Goal: Information Seeking & Learning: Learn about a topic

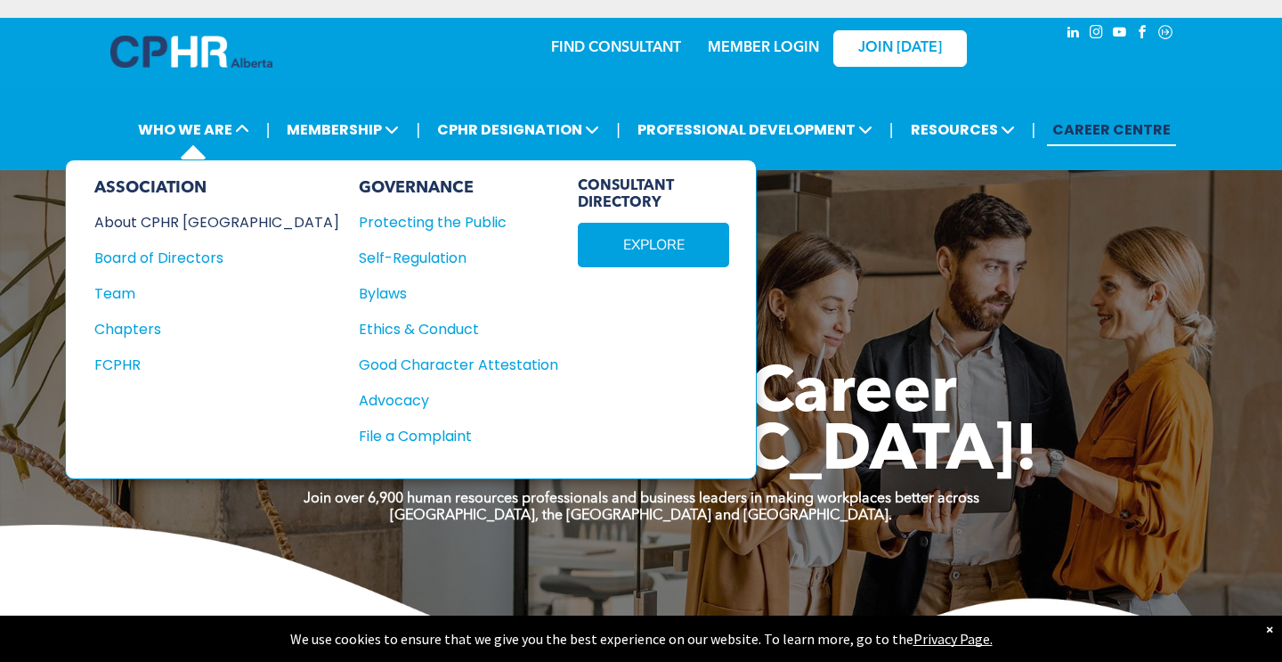
click at [199, 214] on div "About CPHR [GEOGRAPHIC_DATA]" at bounding box center [204, 222] width 221 height 22
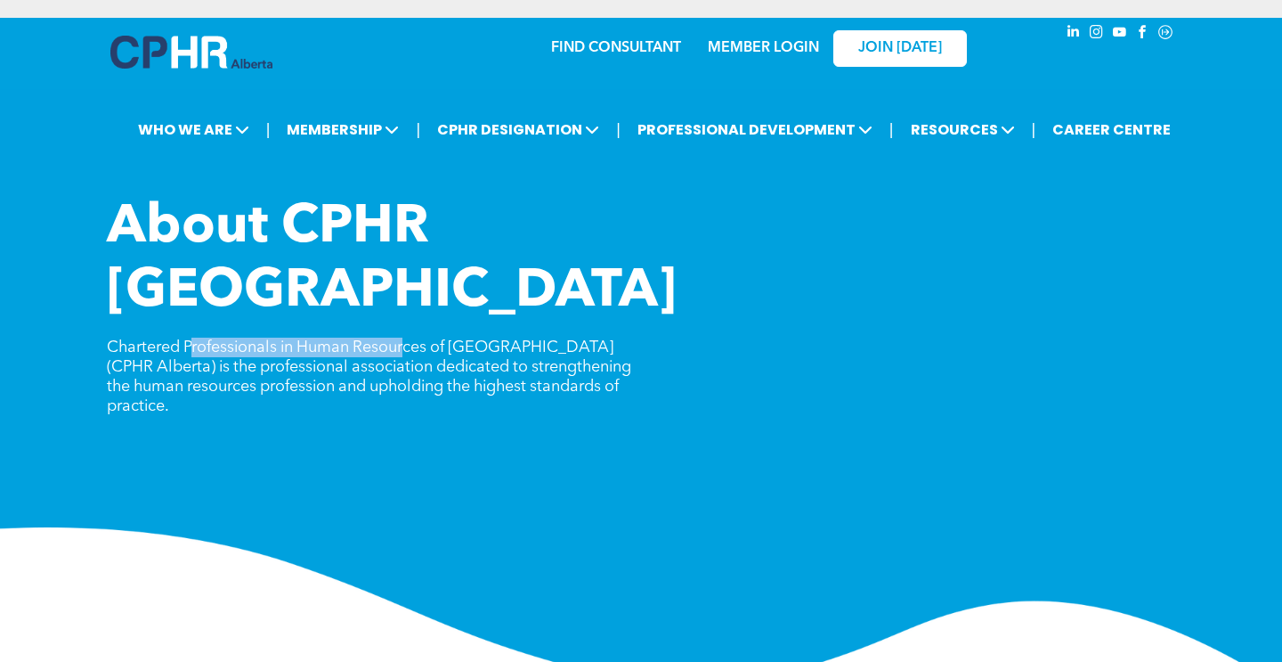
drag, startPoint x: 191, startPoint y: 285, endPoint x: 408, endPoint y: 290, distance: 216.5
click at [408, 338] on p "Chartered Professionals in Human Resources of Alberta (CPHR Alberta) is the pro…" at bounding box center [374, 377] width 534 height 78
click at [436, 339] on span "Chartered Professionals in Human Resources of Alberta (CPHR Alberta) is the pro…" at bounding box center [369, 376] width 525 height 75
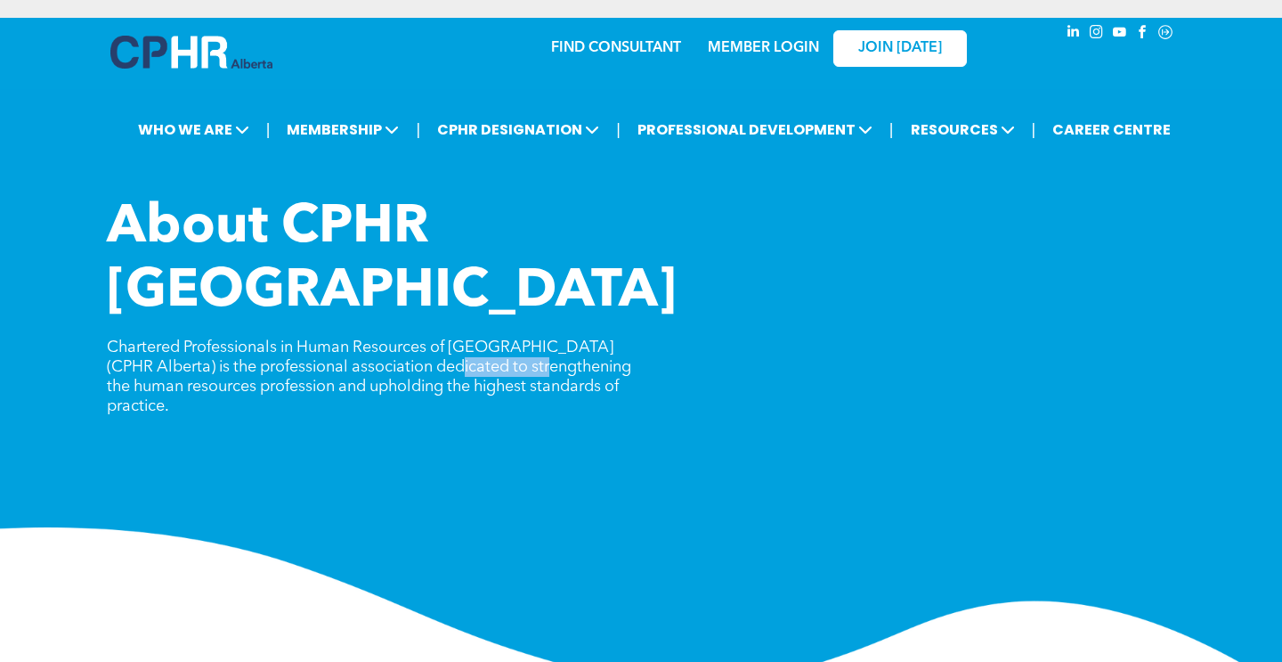
click at [436, 339] on span "Chartered Professionals in Human Resources of Alberta (CPHR Alberta) is the pro…" at bounding box center [369, 376] width 525 height 75
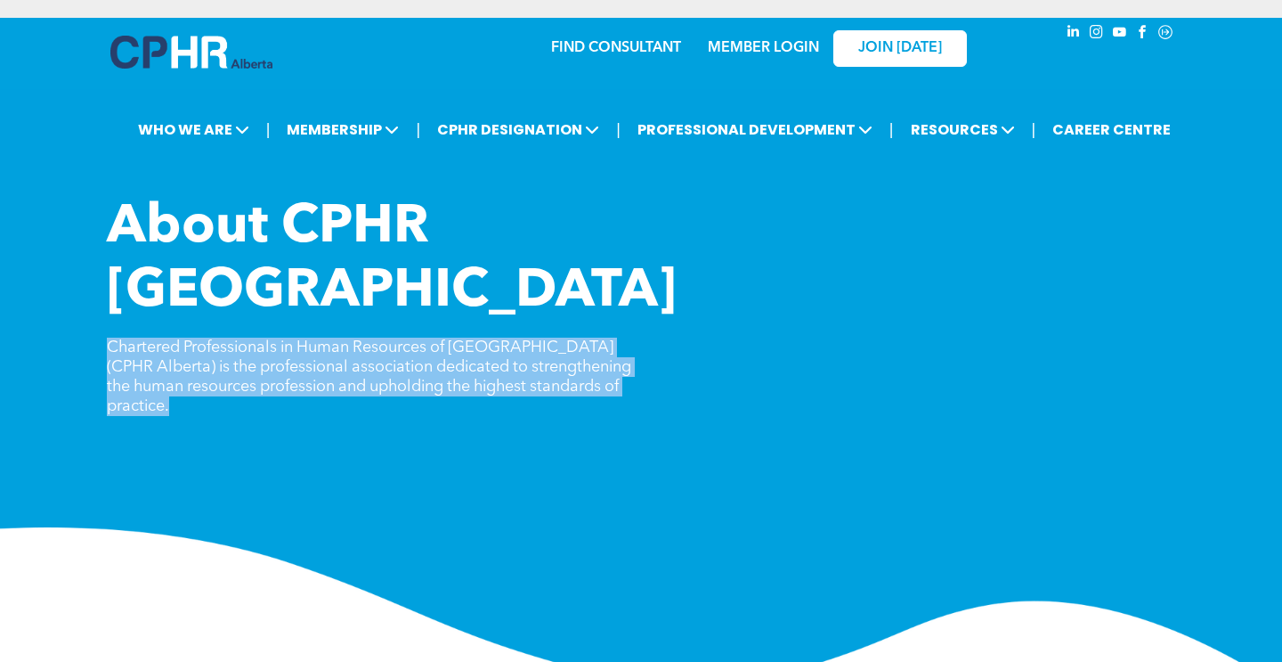
click at [436, 339] on span "Chartered Professionals in Human Resources of Alberta (CPHR Alberta) is the pro…" at bounding box center [369, 376] width 525 height 75
click at [403, 339] on span "Chartered Professionals in Human Resources of Alberta (CPHR Alberta) is the pro…" at bounding box center [369, 376] width 525 height 75
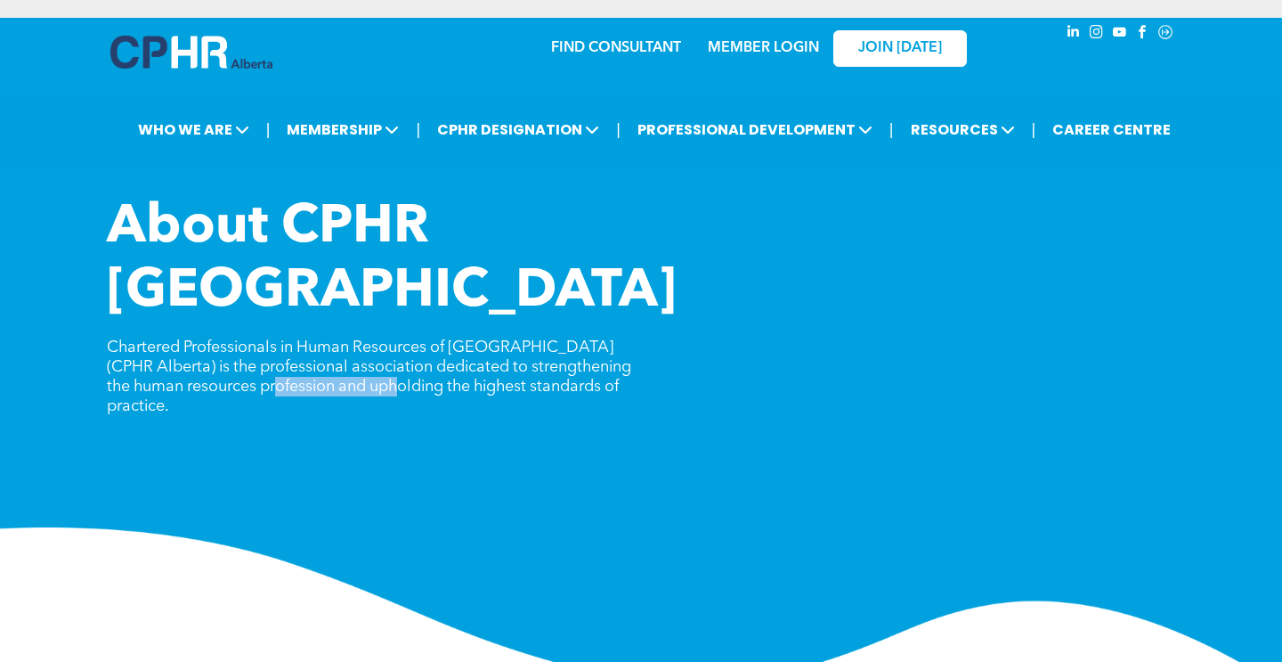
drag, startPoint x: 273, startPoint y: 318, endPoint x: 410, endPoint y: 313, distance: 136.4
click at [403, 339] on span "Chartered Professionals in Human Resources of Alberta (CPHR Alberta) is the pro…" at bounding box center [369, 376] width 525 height 75
click at [410, 339] on span "Chartered Professionals in Human Resources of Alberta (CPHR Alberta) is the pro…" at bounding box center [369, 376] width 525 height 75
click at [457, 339] on span "Chartered Professionals in Human Resources of Alberta (CPHR Alberta) is the pro…" at bounding box center [369, 376] width 525 height 75
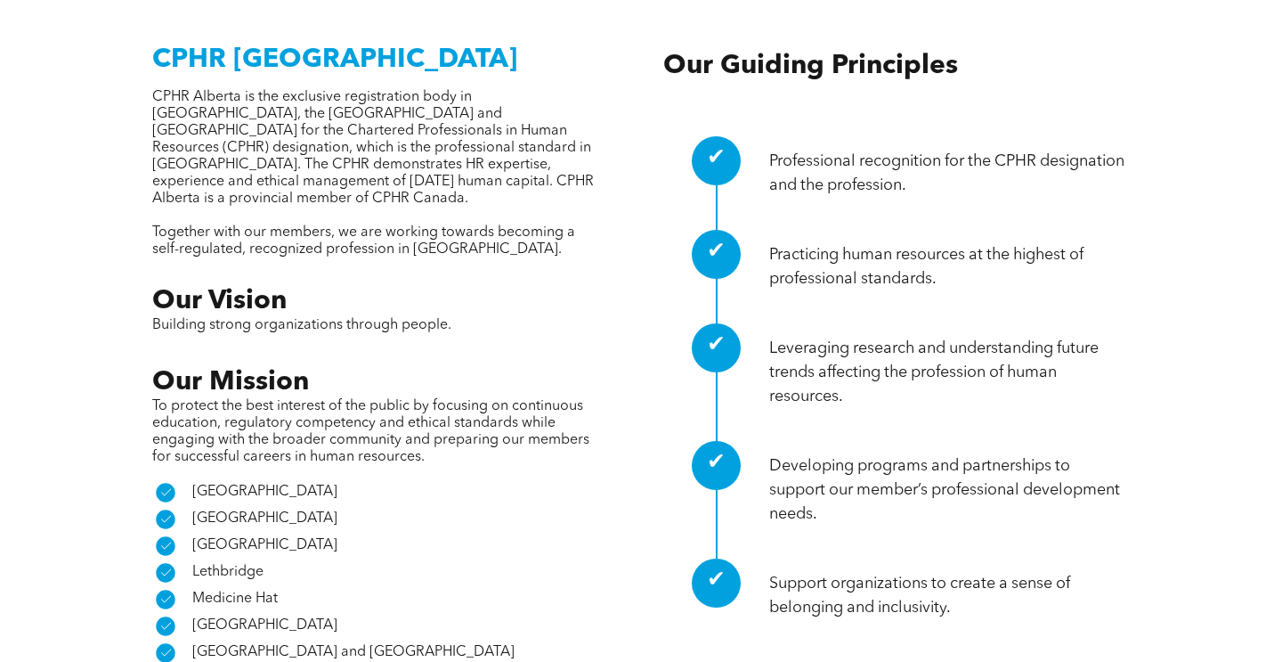
scroll to position [806, 0]
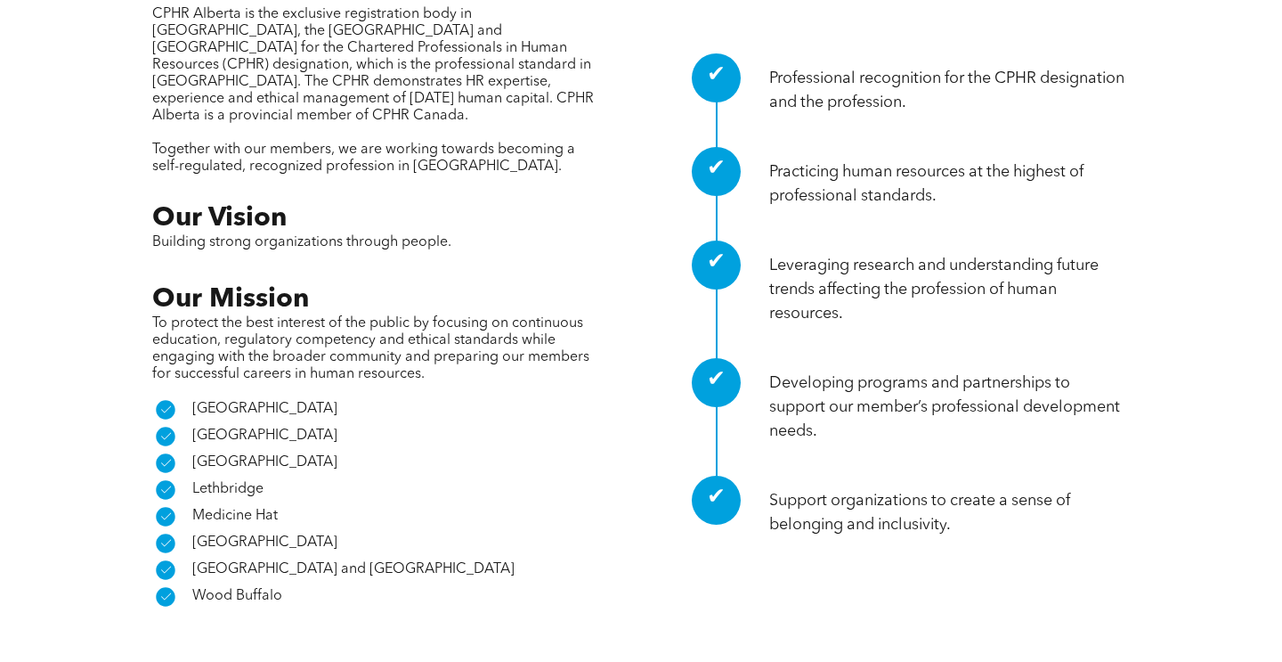
click at [326, 316] on span "To protect the best interest of the public by focusing on continuous education,…" at bounding box center [370, 348] width 437 height 65
click at [325, 316] on span "To protect the best interest of the public by focusing on continuous education,…" at bounding box center [370, 348] width 437 height 65
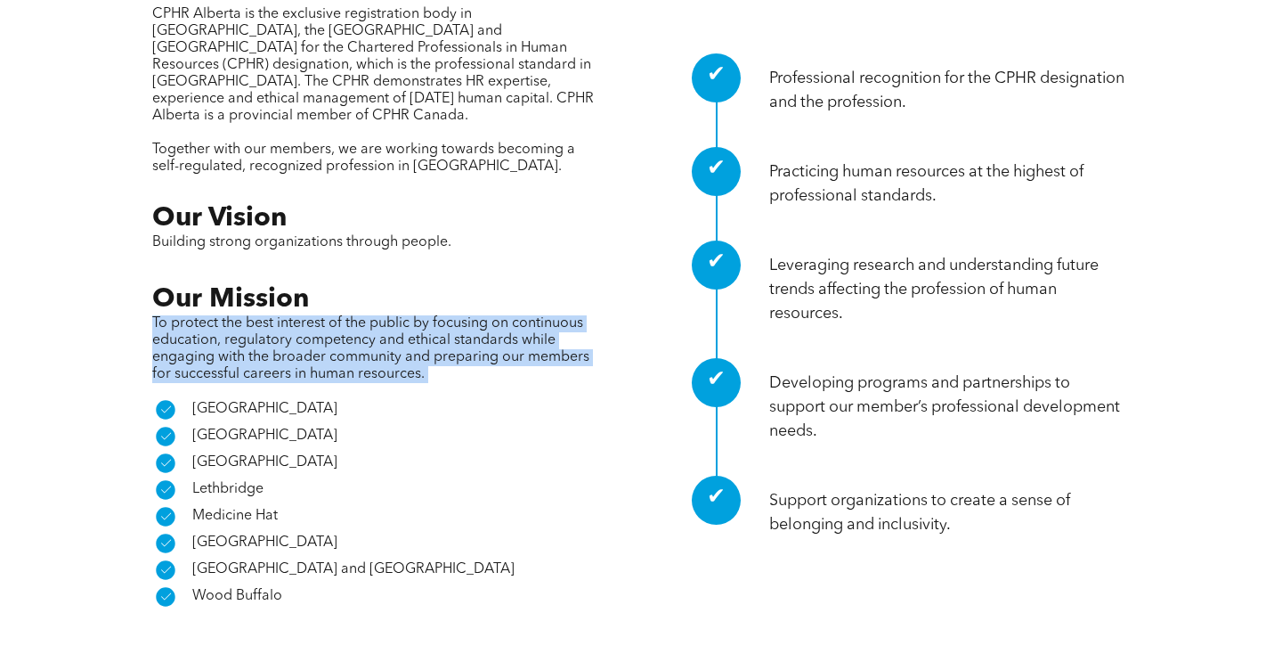
click at [325, 316] on span "To protect the best interest of the public by focusing on continuous education,…" at bounding box center [370, 348] width 437 height 65
click at [326, 289] on div "CPHR Alberta CPHR Alberta is the exclusive registration body in Alberta, the No…" at bounding box center [376, 278] width 448 height 663
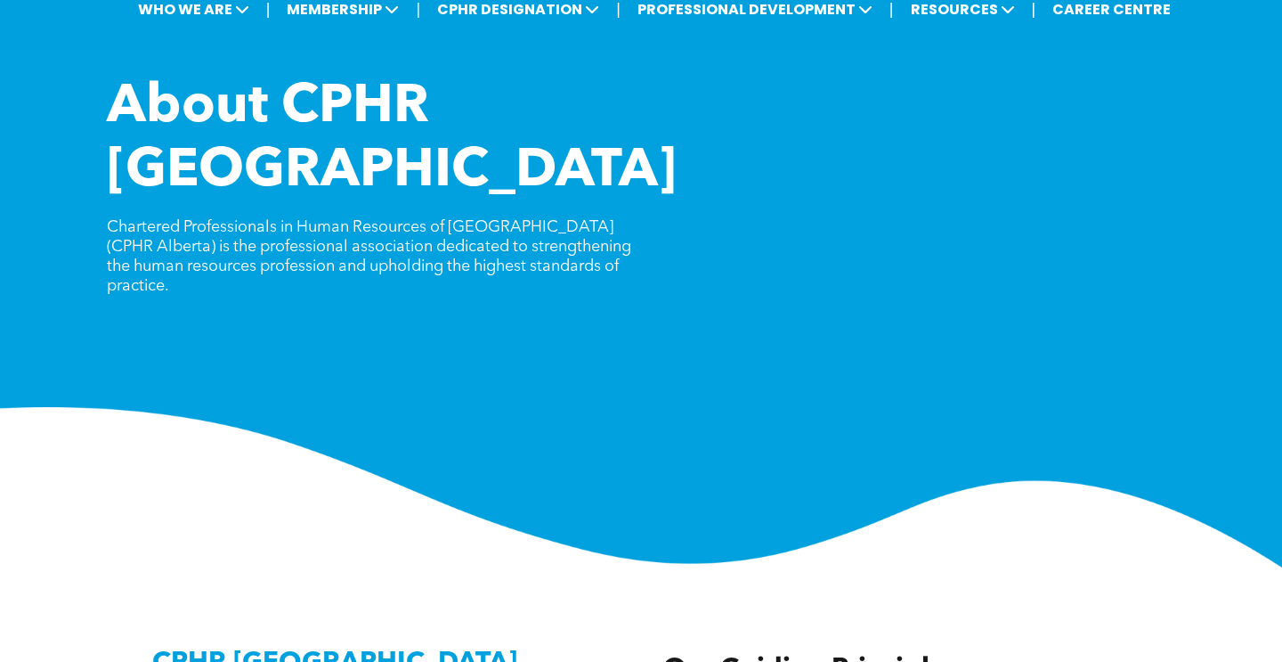
scroll to position [0, 0]
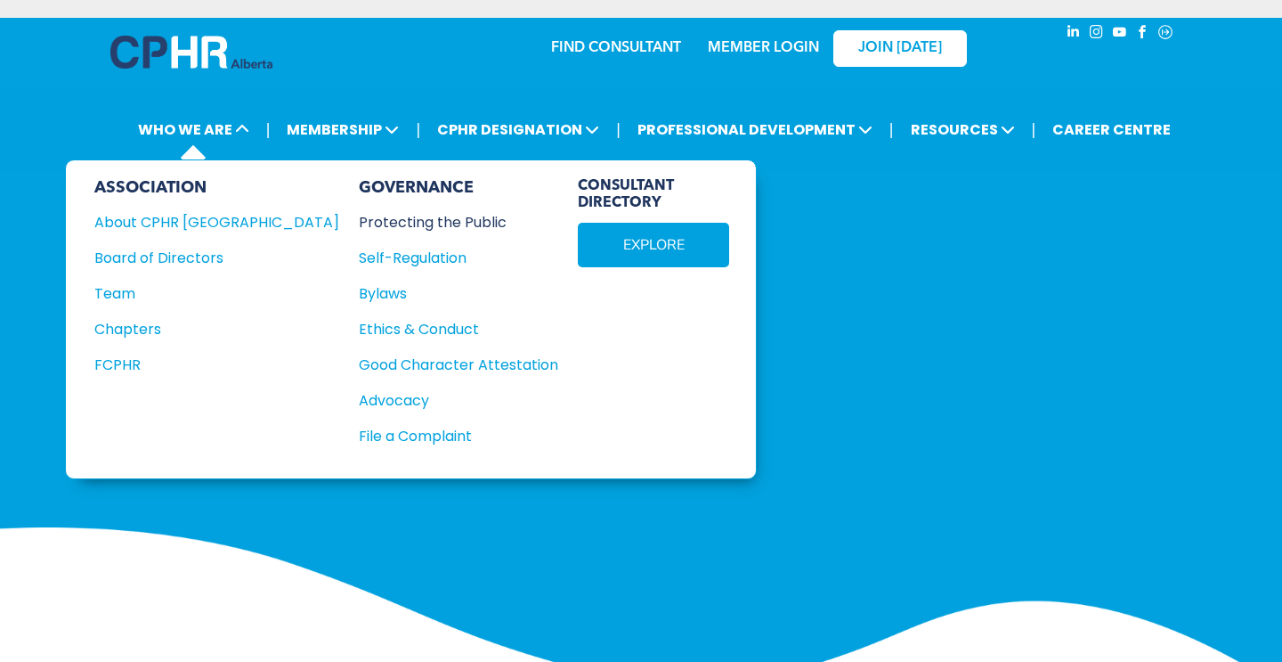
click at [359, 216] on div "Protecting the Public" at bounding box center [449, 222] width 180 height 22
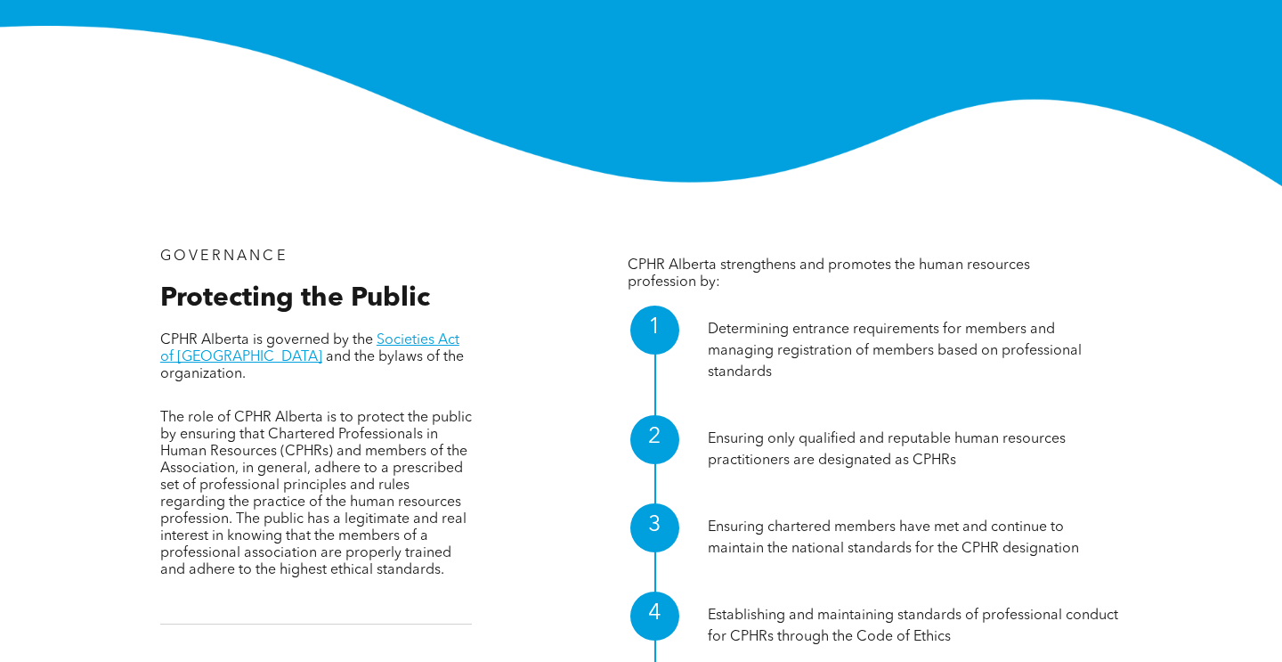
scroll to position [403, 0]
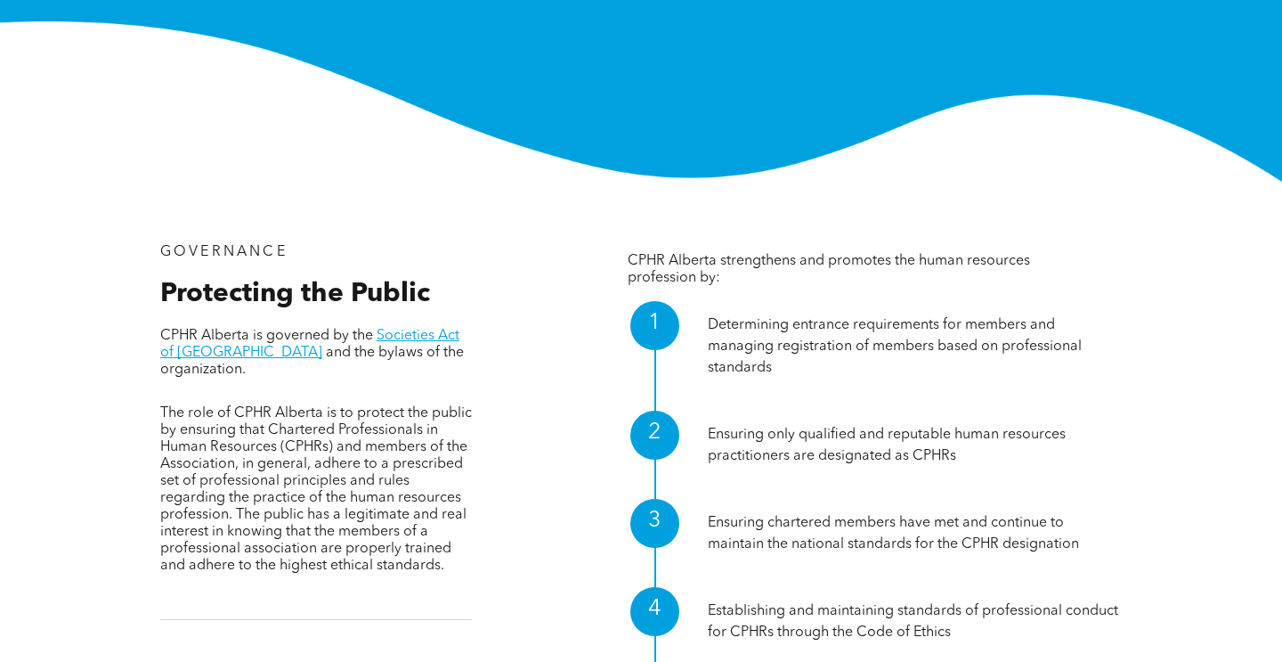
click at [235, 406] on span "The role of CPHR Alberta is to protect the public by ensuring that Chartered Pr…" at bounding box center [316, 489] width 312 height 167
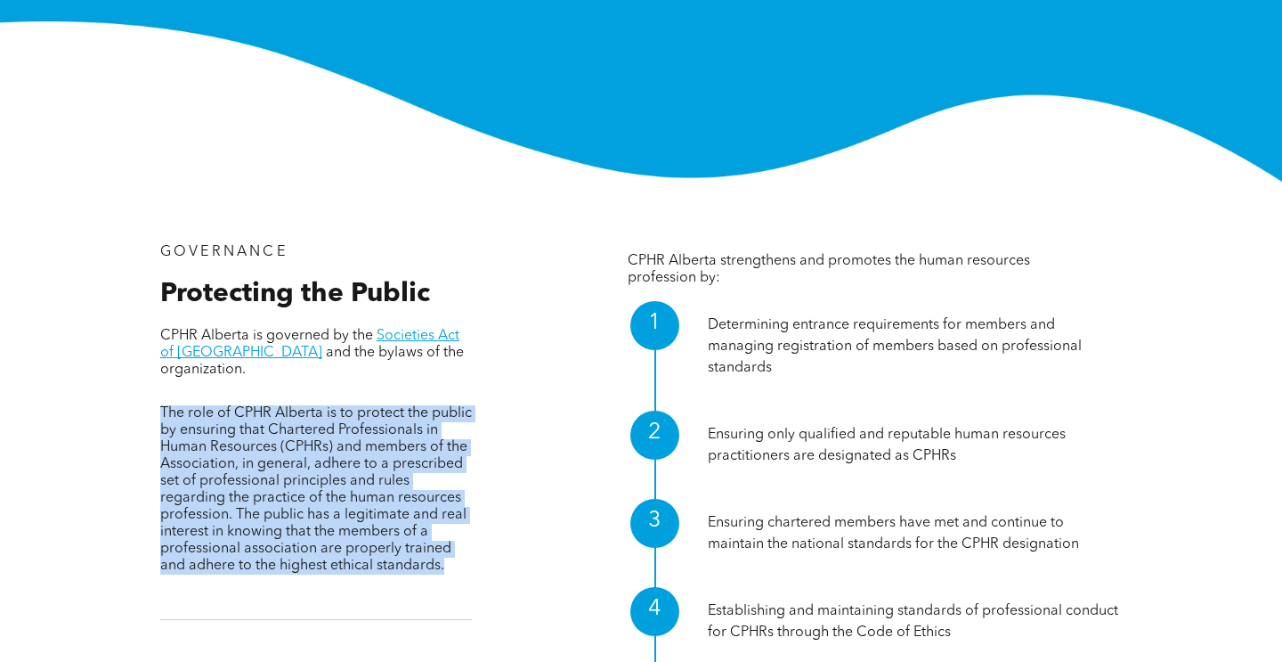
click at [235, 406] on span "The role of CPHR Alberta is to protect the public by ensuring that Chartered Pr…" at bounding box center [316, 489] width 312 height 167
click at [257, 409] on span "The role of CPHR Alberta is to protect the public by ensuring that Chartered Pr…" at bounding box center [316, 489] width 312 height 167
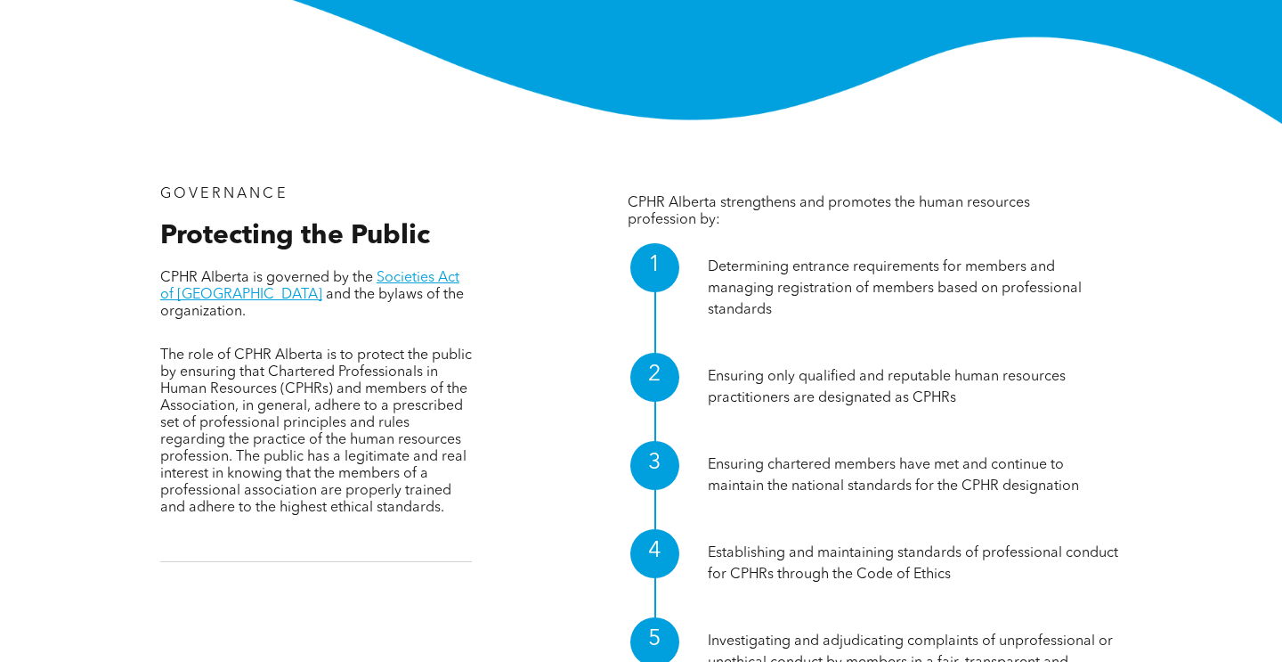
scroll to position [466, 0]
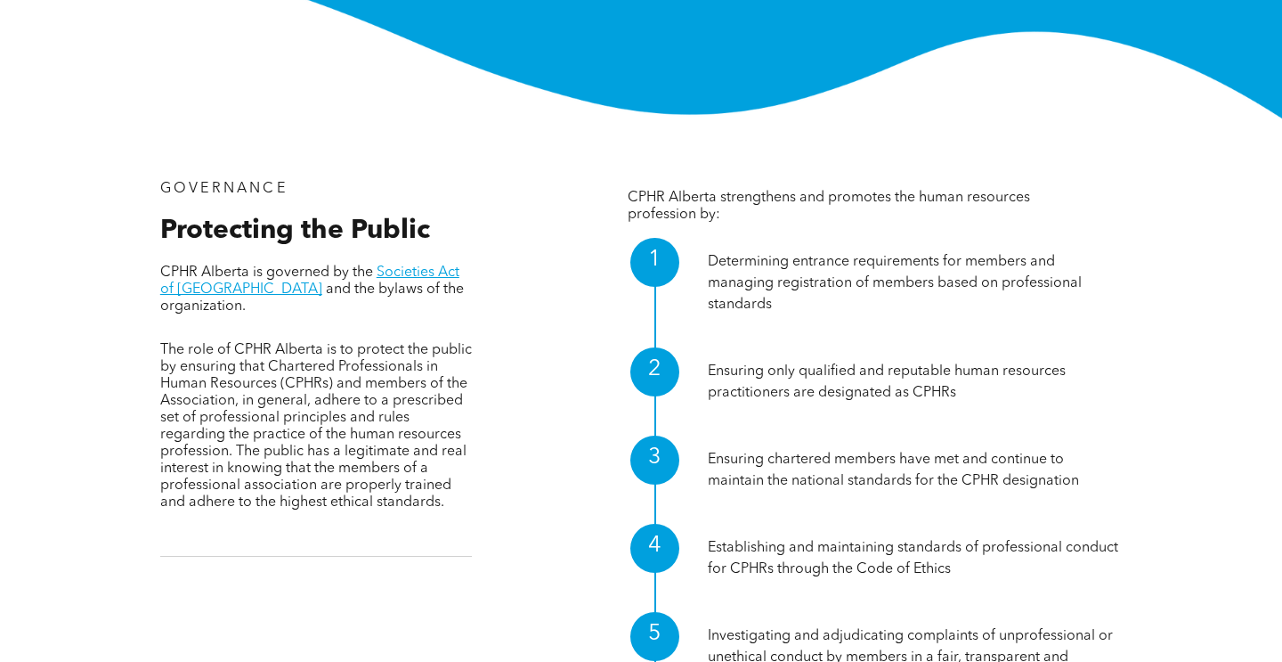
click at [839, 262] on p "Determining entrance requirements for members and managing registration of memb…" at bounding box center [915, 283] width 414 height 64
click at [874, 272] on p "Determining entrance requirements for members and managing registration of memb…" at bounding box center [915, 283] width 414 height 64
drag, startPoint x: 732, startPoint y: 251, endPoint x: 980, endPoint y: 256, distance: 247.6
click at [978, 256] on p "Determining entrance requirements for members and managing registration of memb…" at bounding box center [915, 283] width 414 height 64
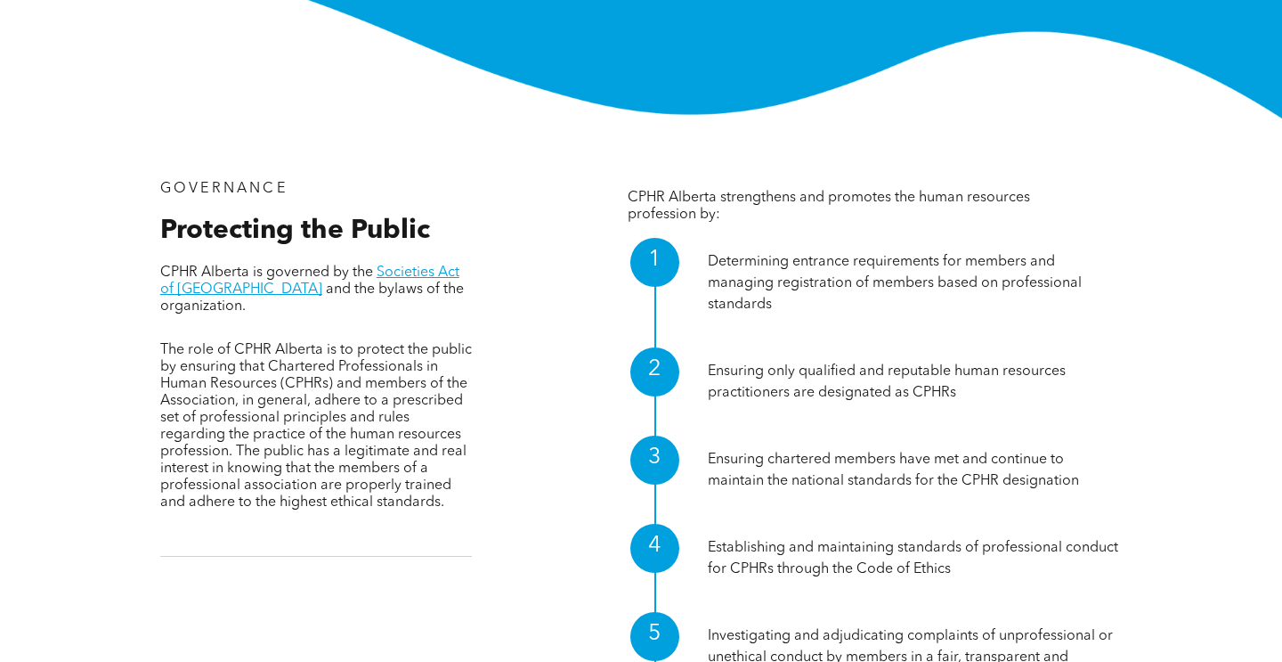
click at [986, 258] on p "Determining entrance requirements for members and managing registration of memb…" at bounding box center [915, 283] width 414 height 64
click at [988, 262] on p "Determining entrance requirements for members and managing registration of memb…" at bounding box center [915, 283] width 414 height 64
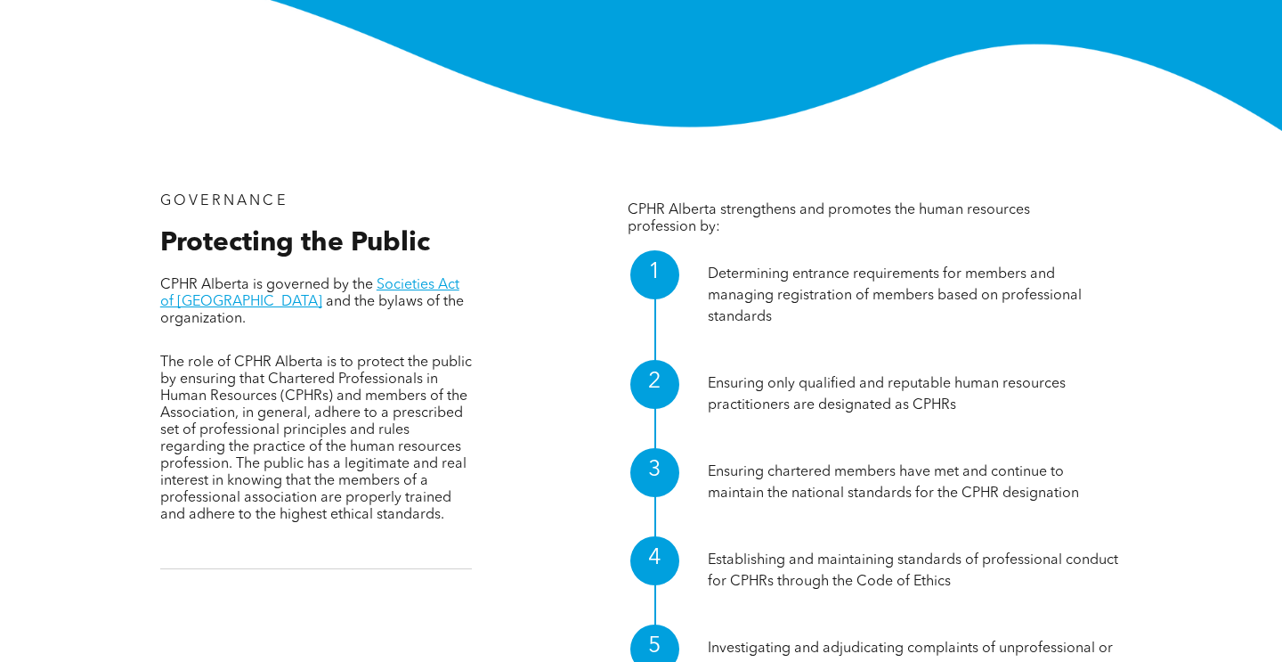
scroll to position [468, 0]
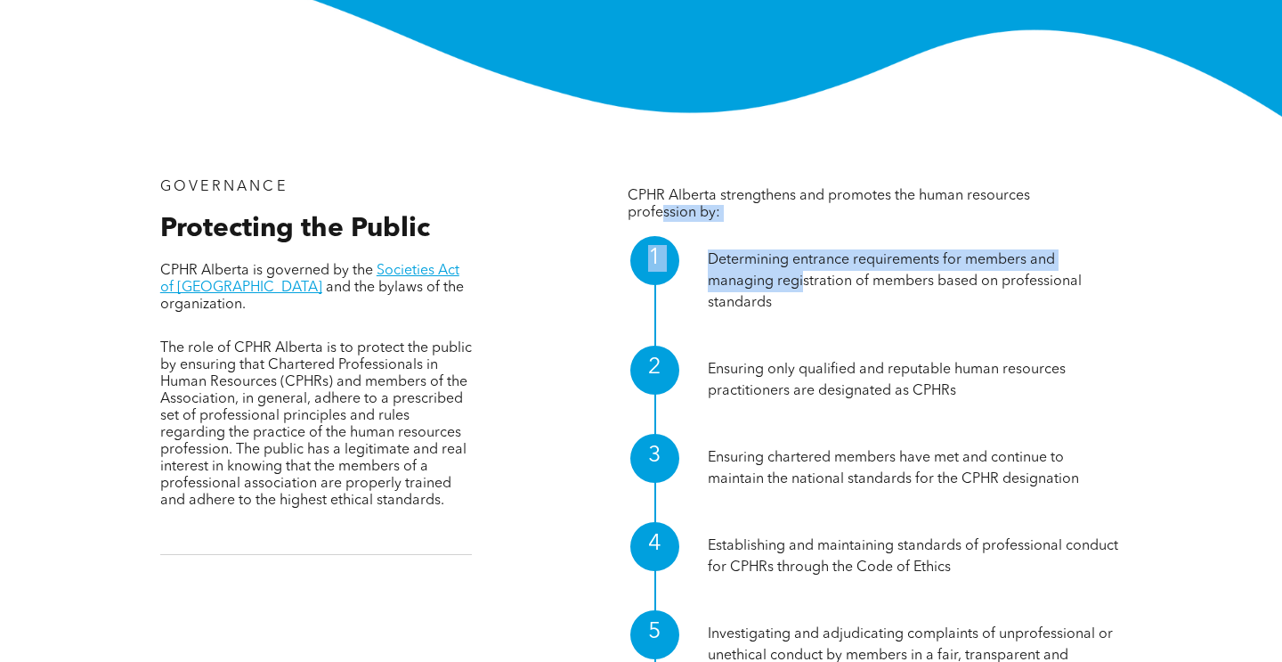
drag, startPoint x: 672, startPoint y: 212, endPoint x: 802, endPoint y: 281, distance: 146.2
click at [802, 281] on div "CPHR Alberta strengthens and promotes the human resources profession by: 1 Dete…" at bounding box center [862, 588] width 520 height 844
click at [802, 281] on p "Determining entrance requirements for members and managing registration of memb…" at bounding box center [915, 281] width 414 height 64
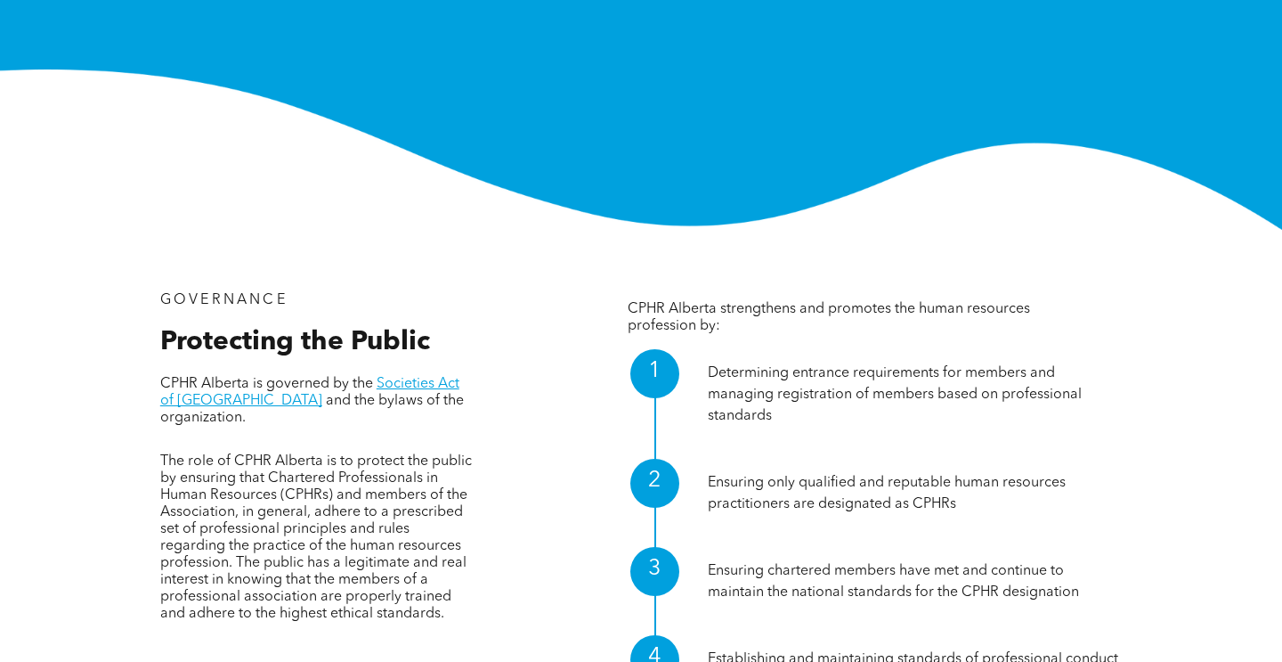
scroll to position [354, 0]
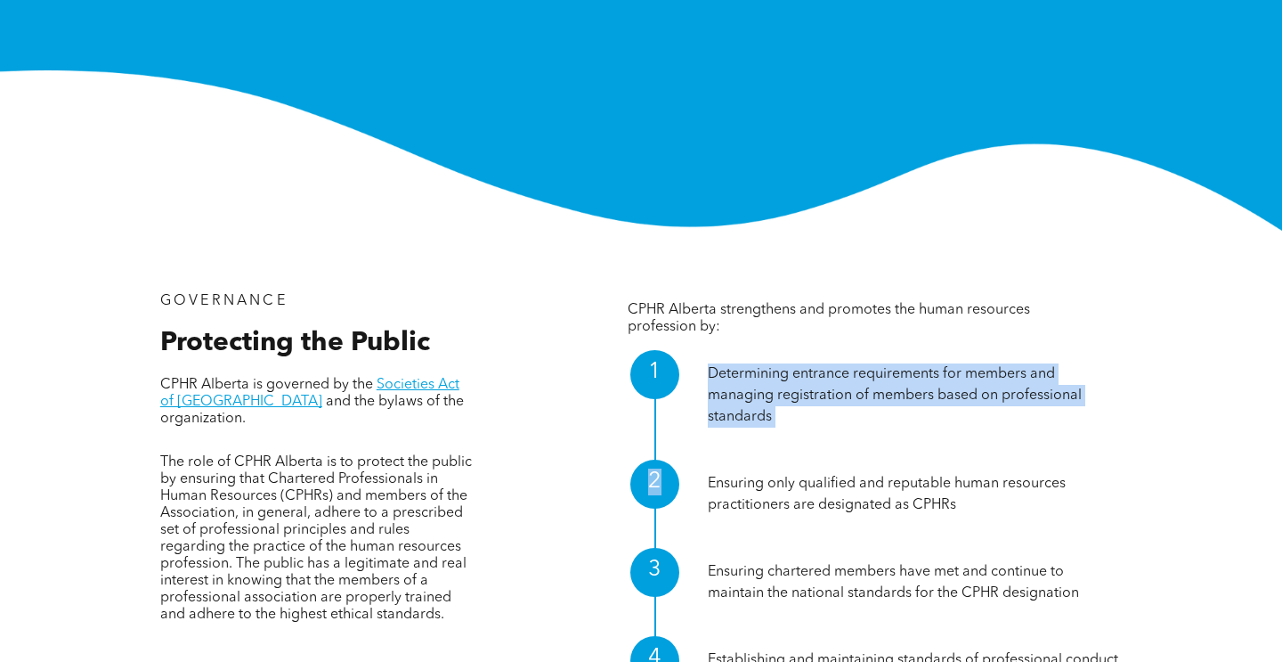
drag, startPoint x: 696, startPoint y: 368, endPoint x: 810, endPoint y: 440, distance: 134.9
click at [809, 439] on div "Determining entrance requirements for members and managing registration of memb…" at bounding box center [915, 391] width 414 height 110
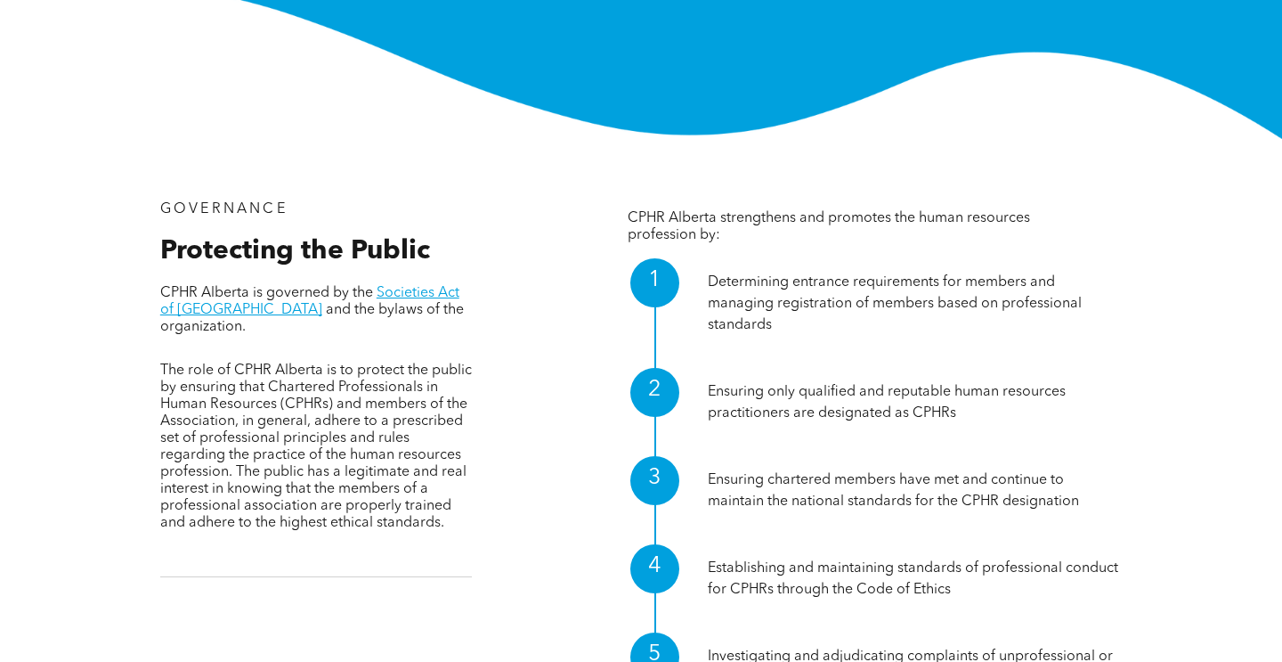
scroll to position [446, 0]
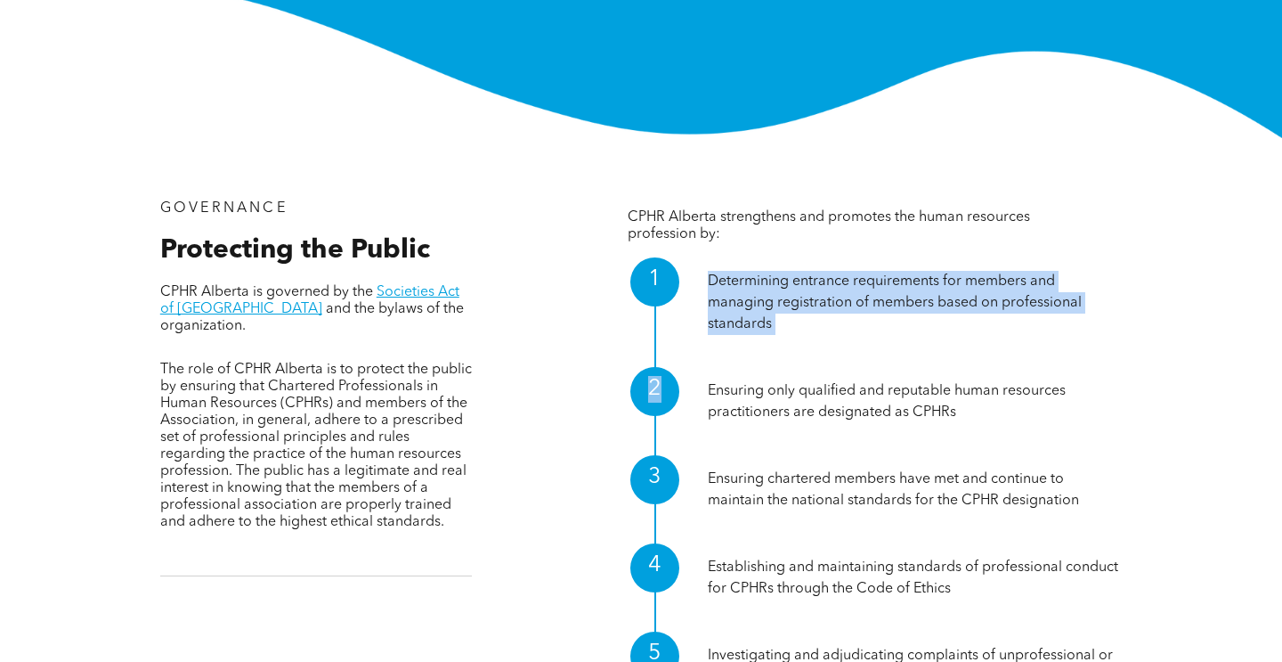
drag, startPoint x: 707, startPoint y: 286, endPoint x: 782, endPoint y: 372, distance: 114.3
click at [783, 373] on div "1 Determining entrance requirements for members and managing registration of me…" at bounding box center [862, 637] width 520 height 788
click at [782, 372] on div "Ensuring only qualified and reputable human resources practitioners are designa…" at bounding box center [915, 397] width 414 height 88
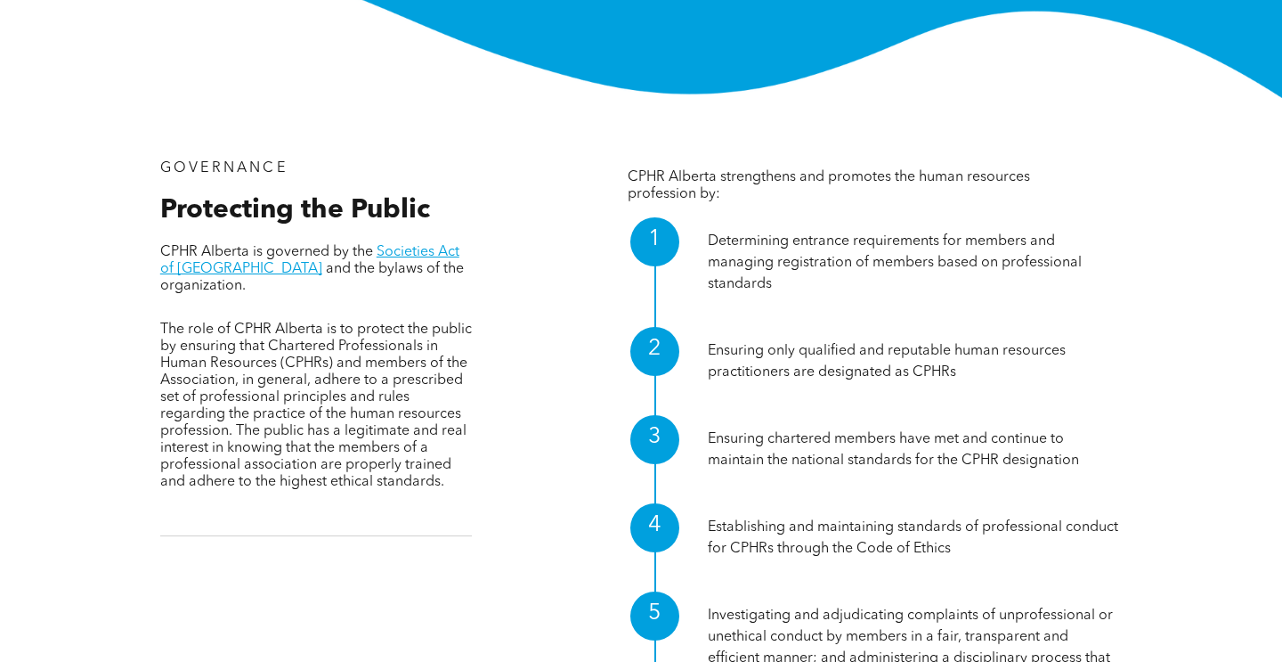
scroll to position [495, 0]
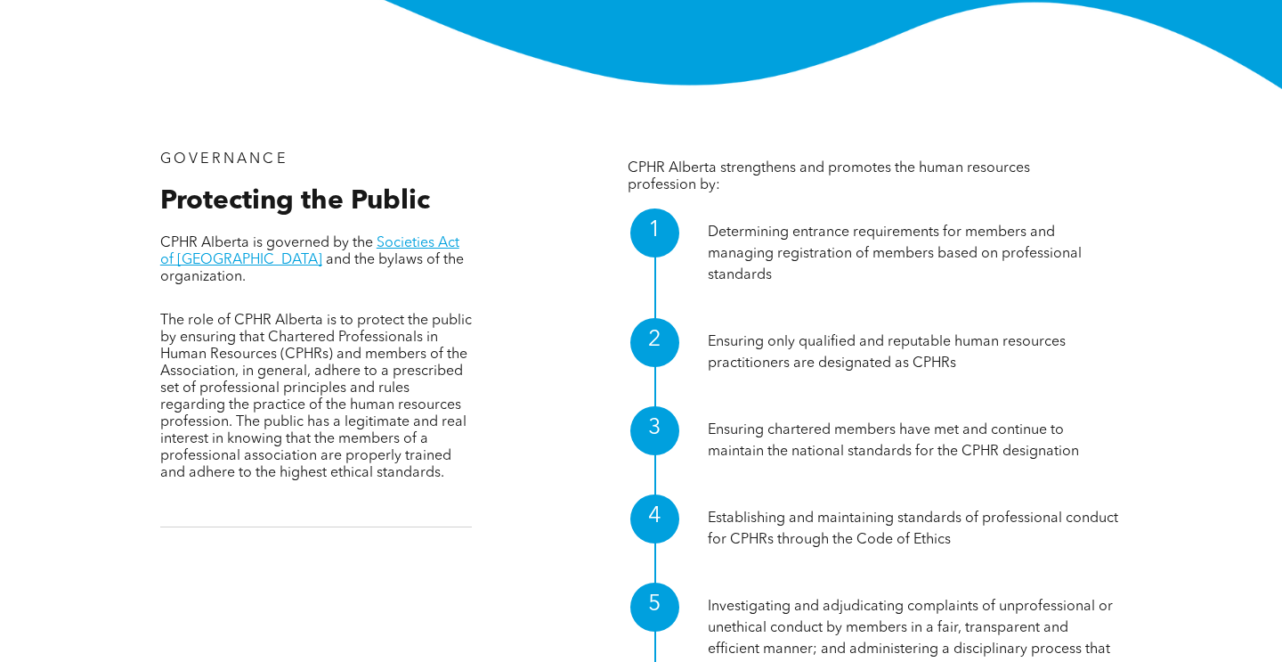
click at [832, 439] on p "Ensuring chartered members have met and continue to maintain the national stand…" at bounding box center [915, 440] width 414 height 43
click at [836, 462] on div "Ensuring chartered members have met and continue to maintain the national stand…" at bounding box center [915, 436] width 414 height 88
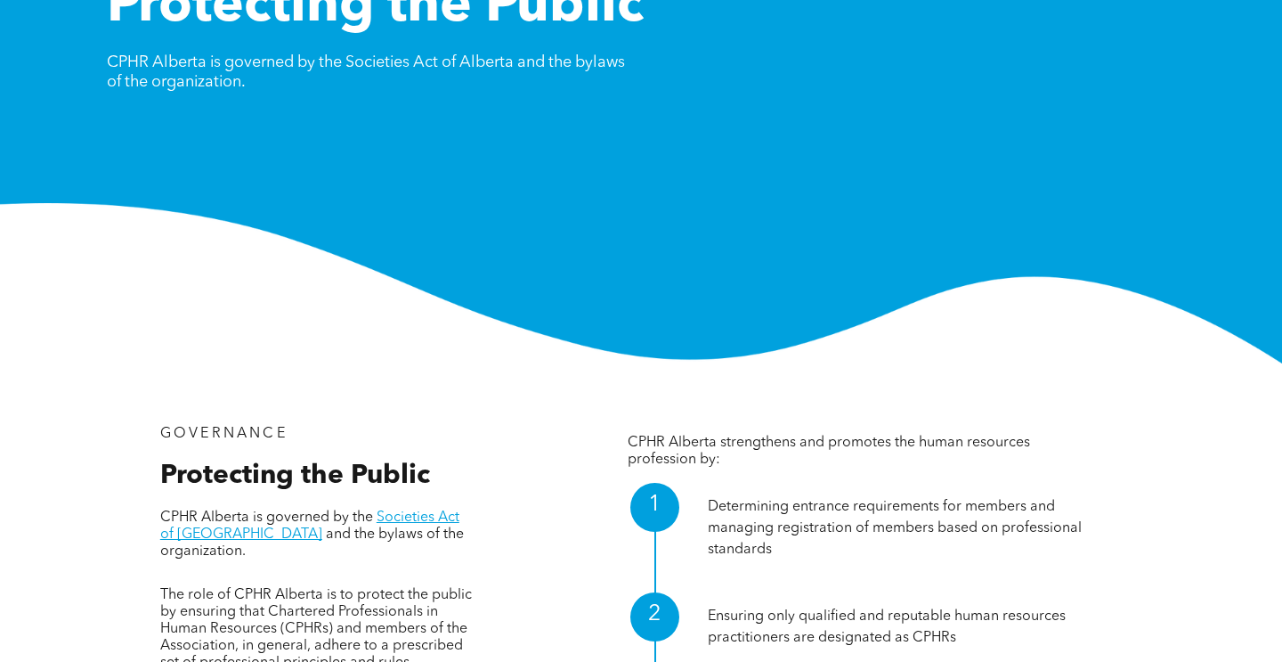
scroll to position [0, 0]
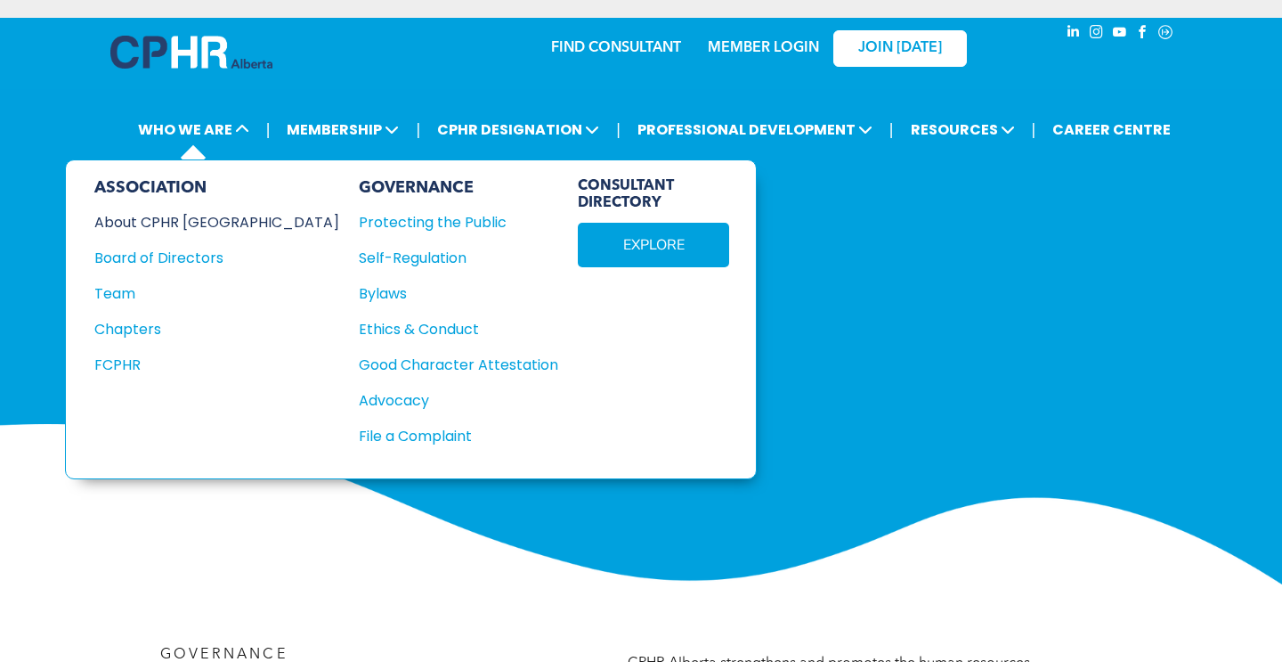
click at [188, 216] on div "About CPHR Alberta" at bounding box center [204, 222] width 221 height 22
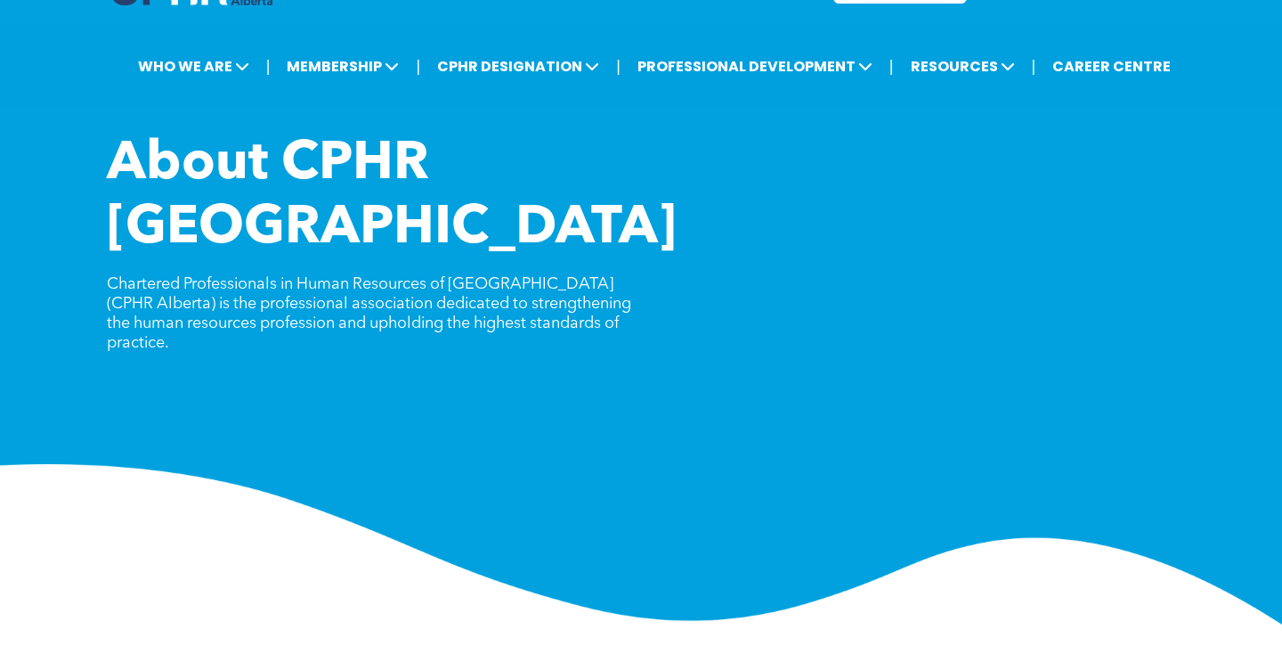
scroll to position [58, 0]
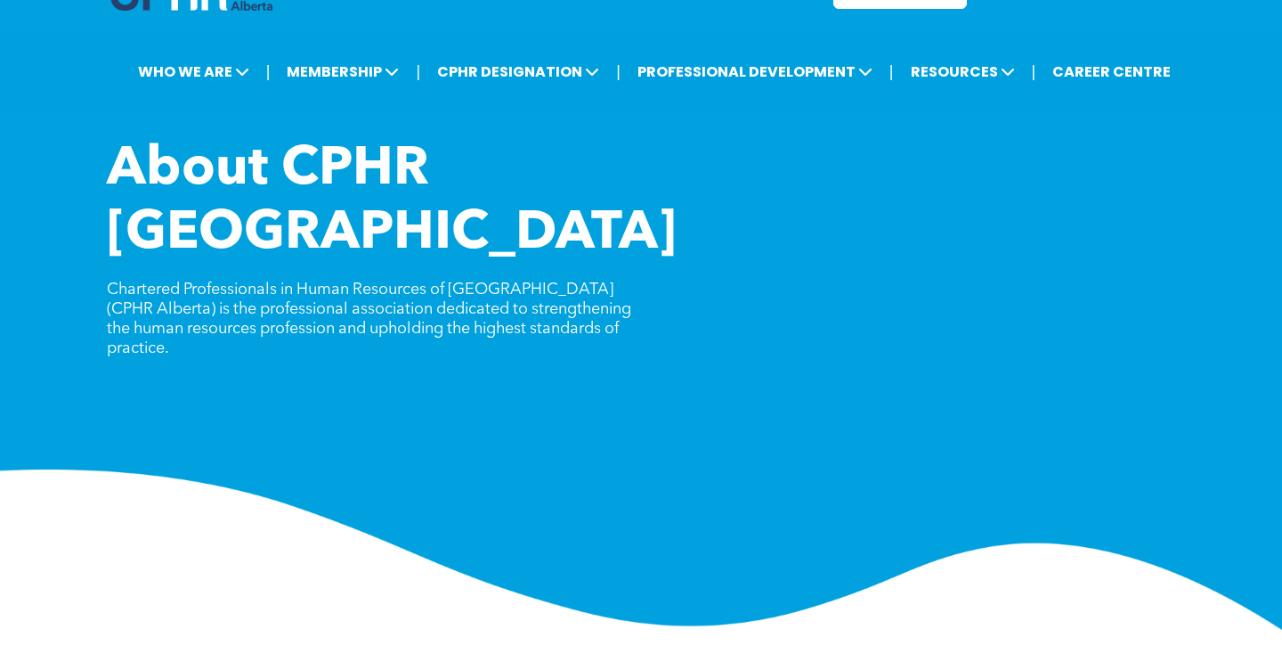
click at [637, 113] on div "About CPHR Alberta Chartered Professionals in Human Resources of Alberta (CPHR …" at bounding box center [641, 295] width 1282 height 670
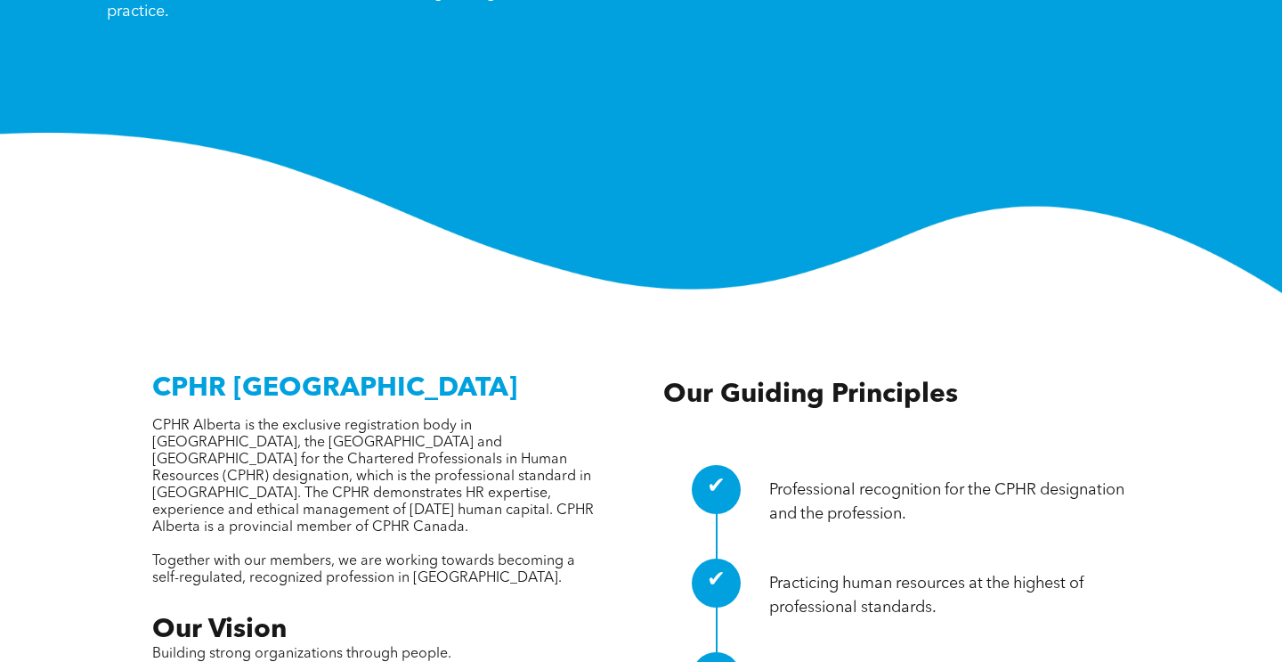
scroll to position [0, 0]
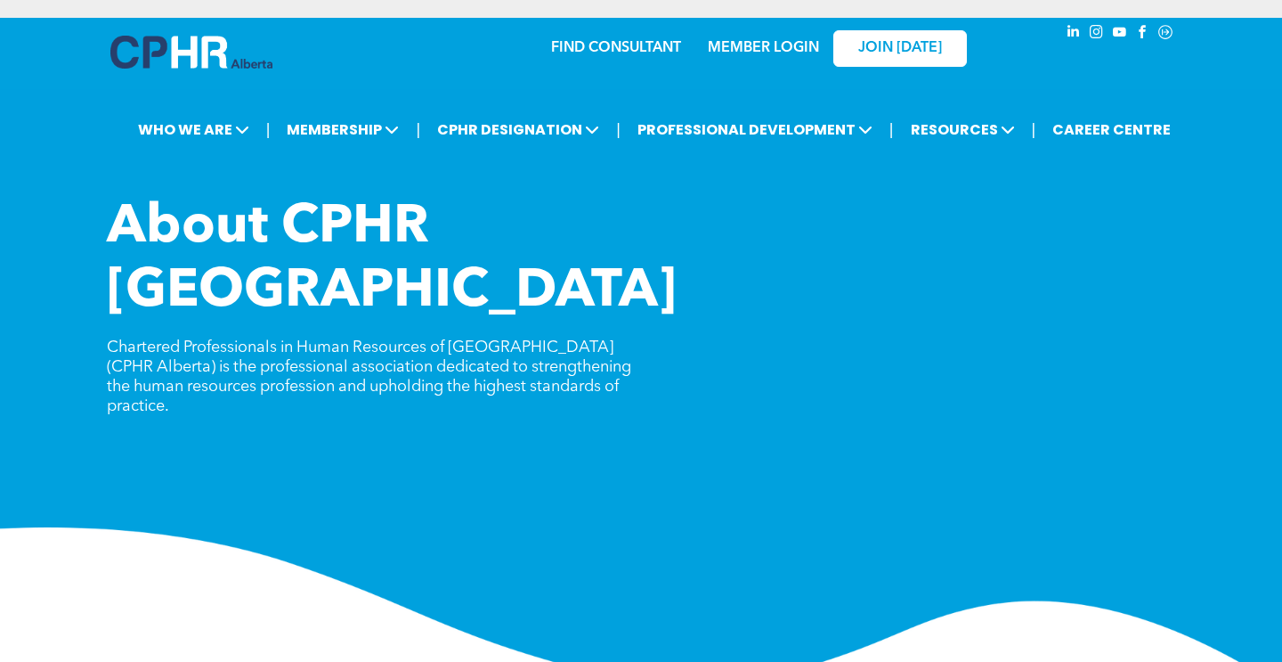
click at [589, 45] on link "FIND CONSULTANT" at bounding box center [616, 48] width 130 height 14
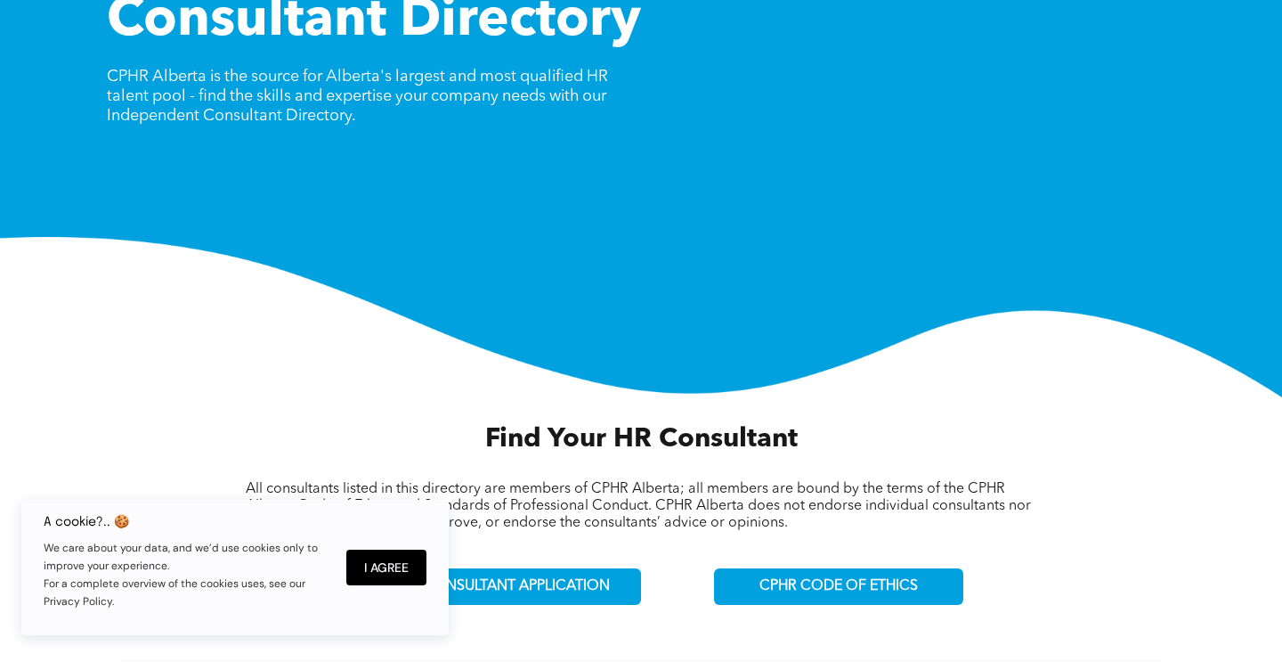
scroll to position [200, 0]
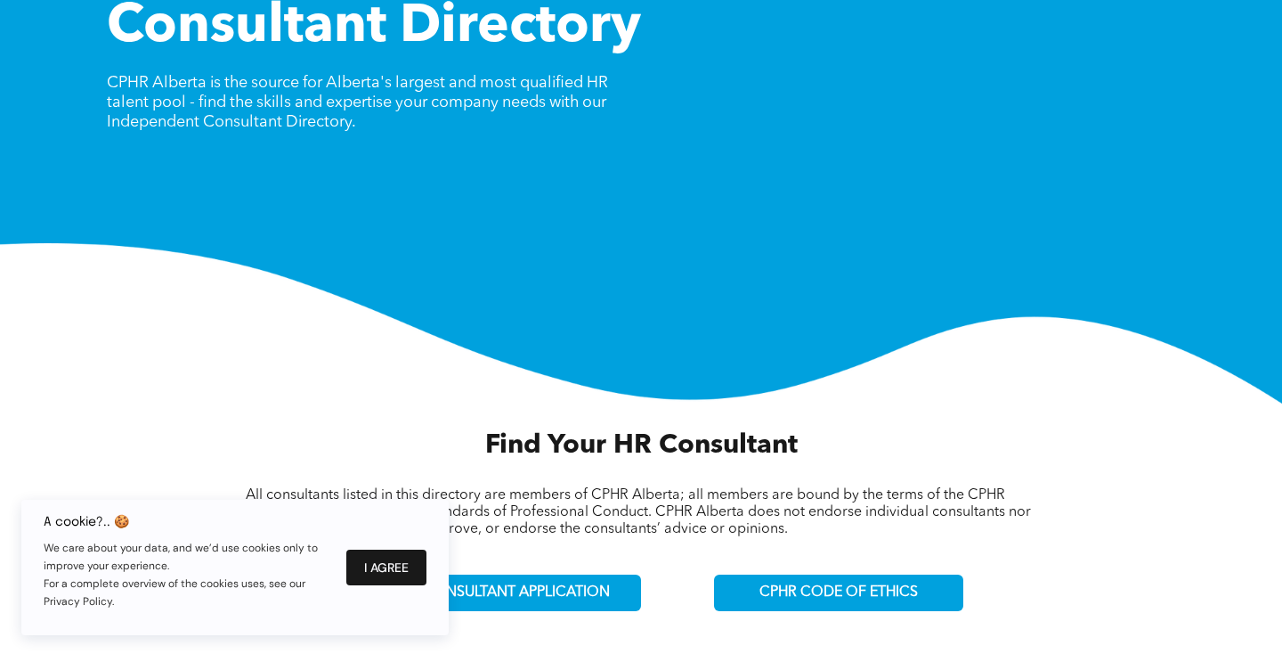
click at [386, 569] on button "I Agree" at bounding box center [386, 568] width 80 height 36
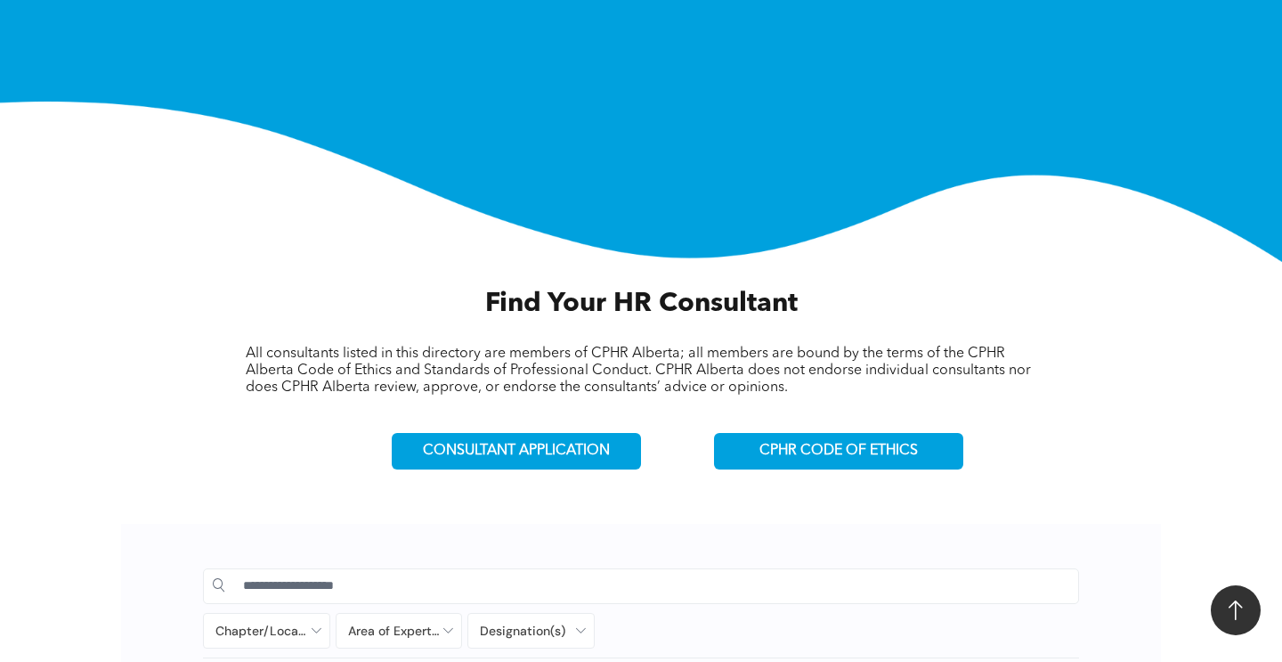
scroll to position [346, 0]
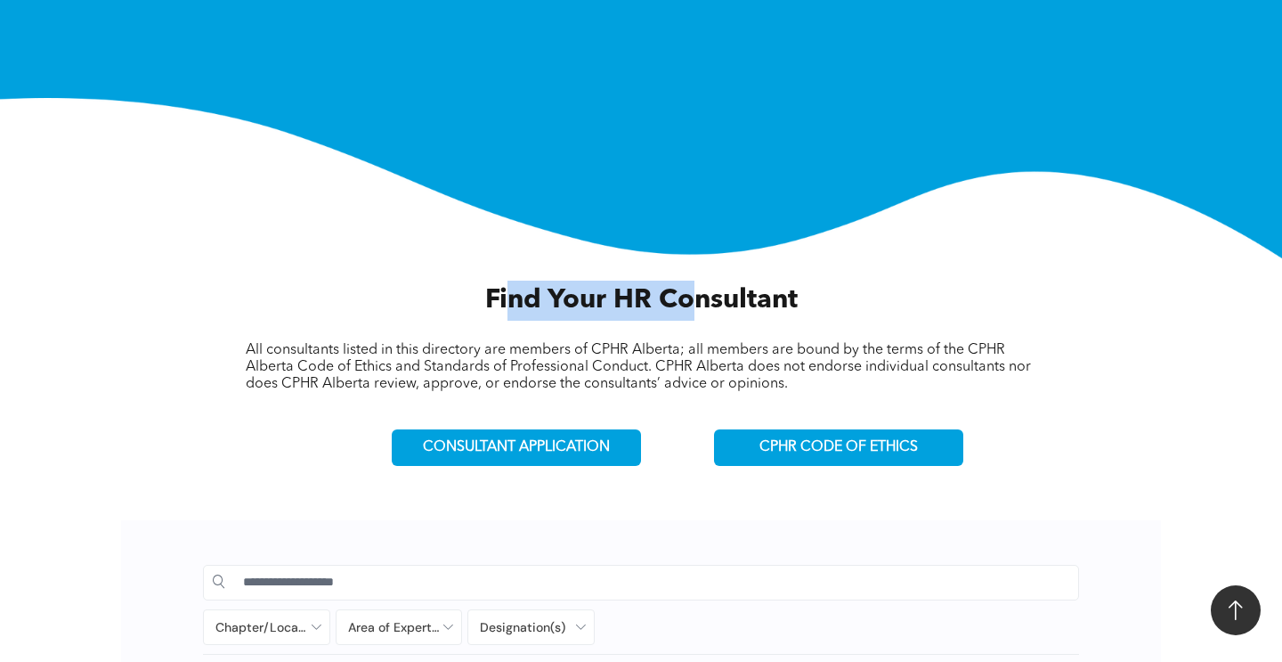
drag, startPoint x: 513, startPoint y: 305, endPoint x: 696, endPoint y: 302, distance: 182.6
click at [696, 303] on span "Find Your HR Consultant" at bounding box center [641, 300] width 313 height 27
click at [696, 302] on span "Find Your HR Consultant" at bounding box center [641, 300] width 313 height 27
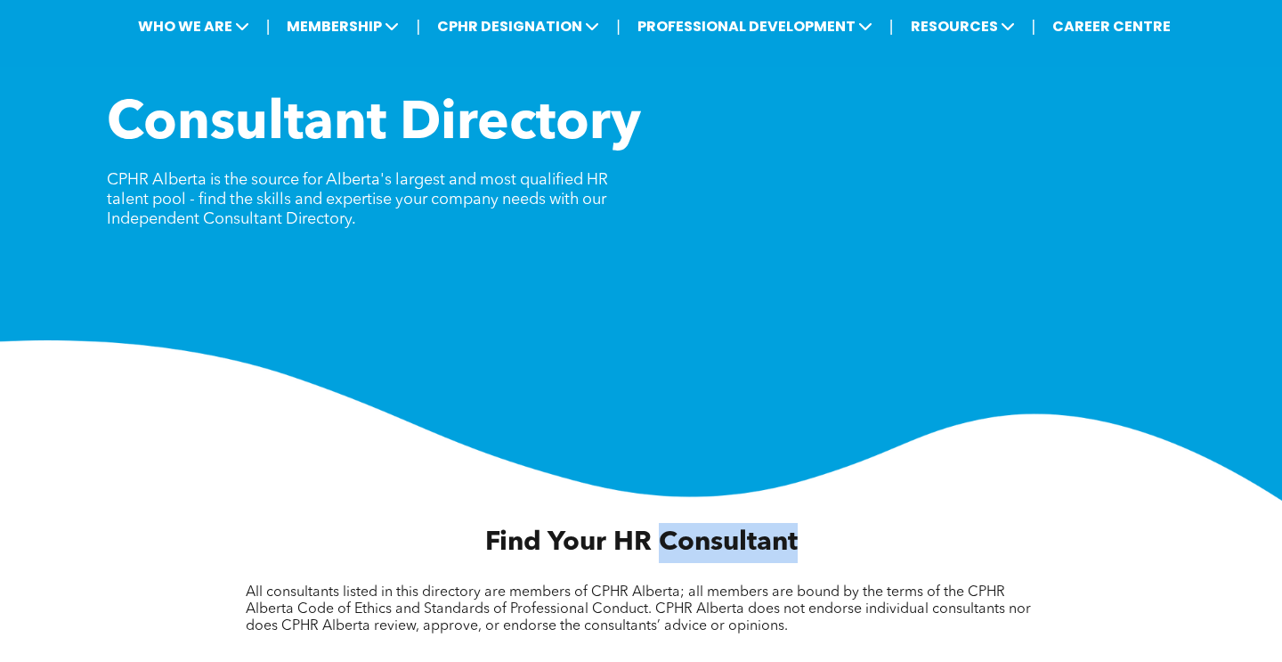
scroll to position [0, 0]
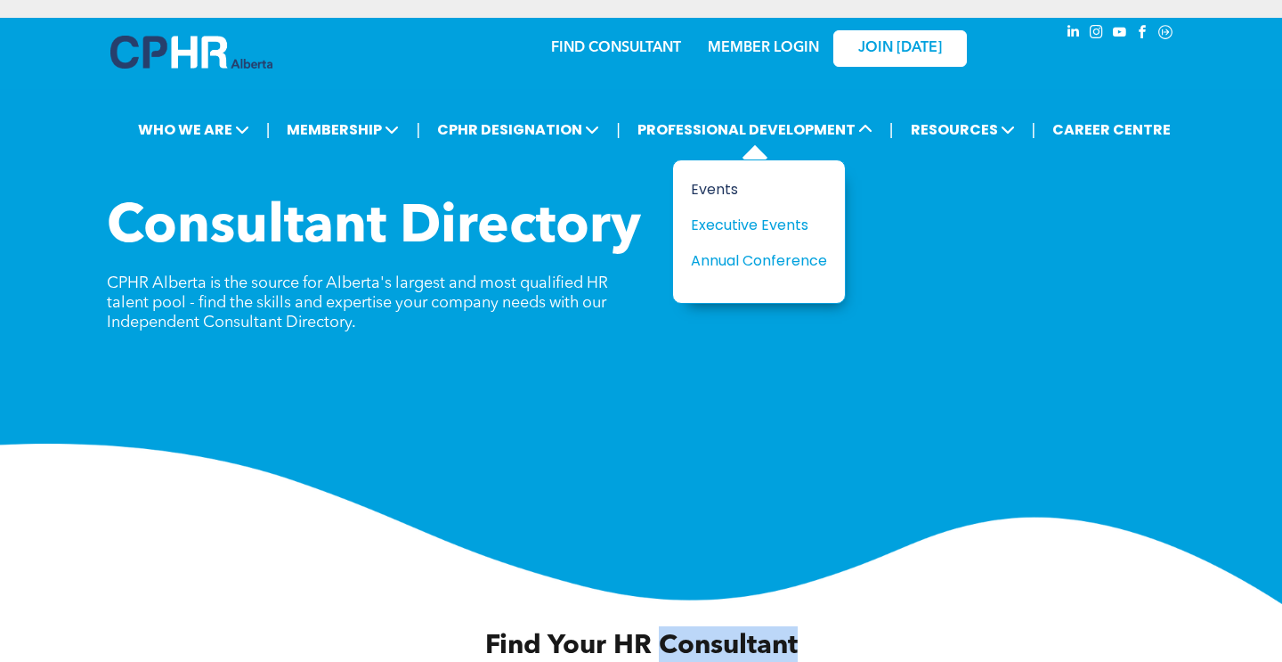
click at [702, 184] on div "Events" at bounding box center [752, 189] width 123 height 22
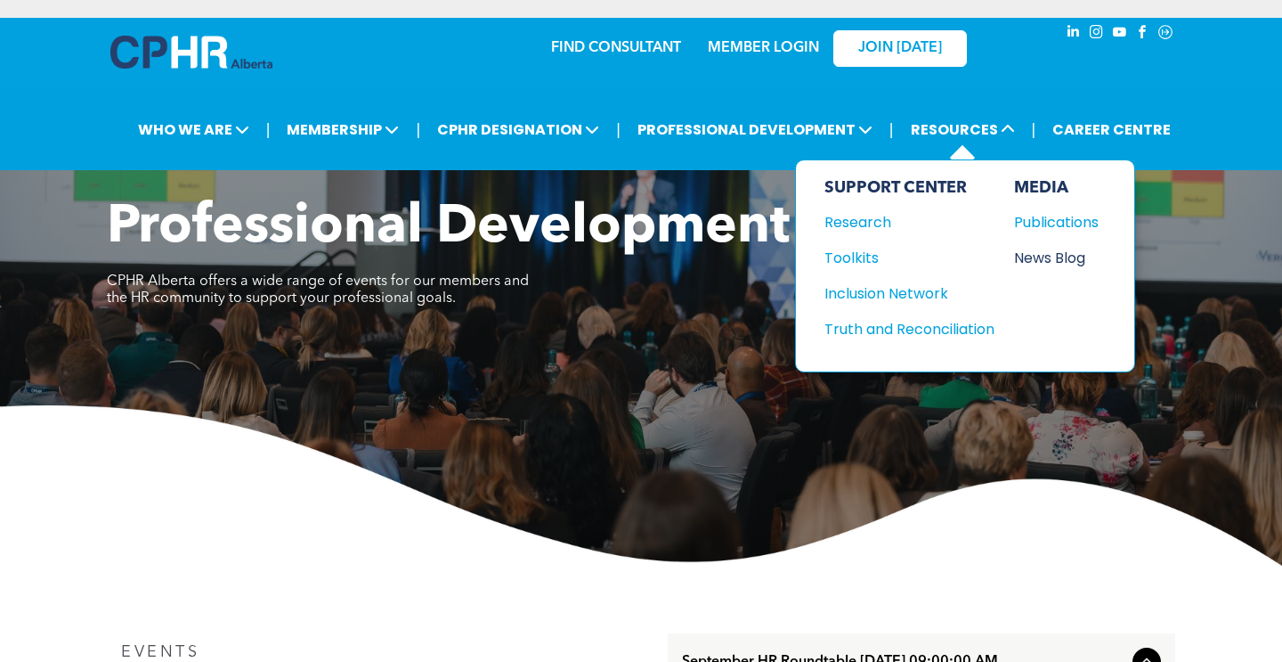
click at [1027, 258] on div "News Blog" at bounding box center [1052, 258] width 77 height 22
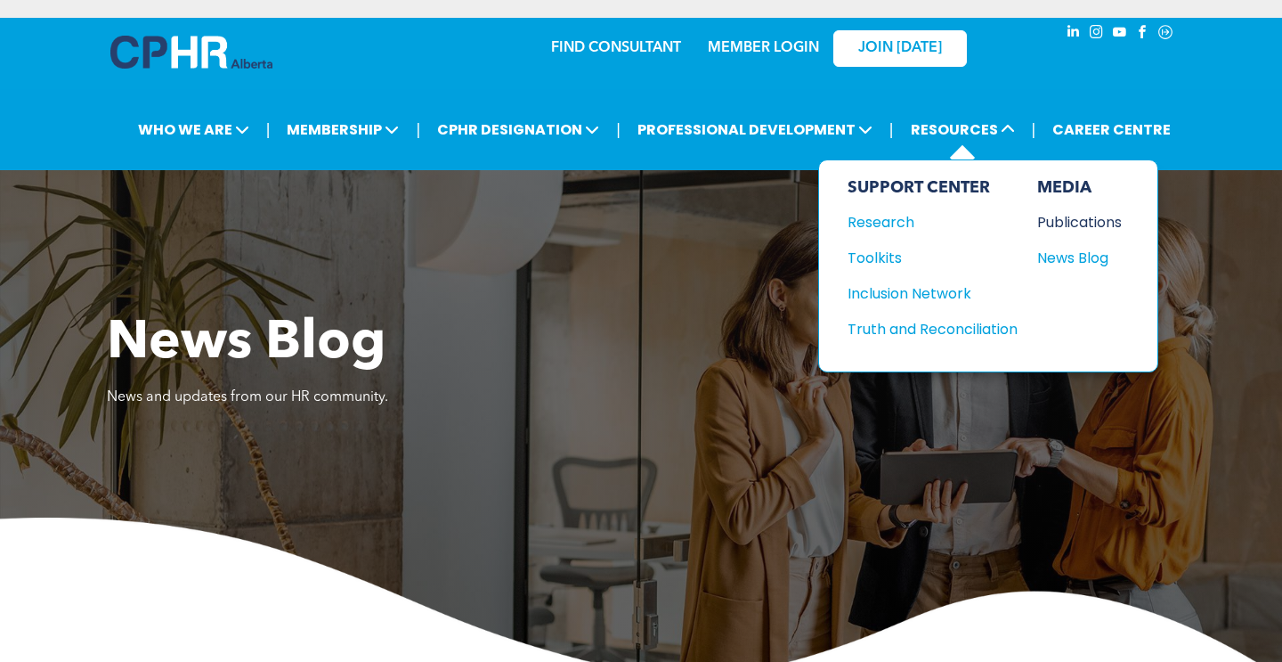
click at [1051, 216] on div "Publications" at bounding box center [1076, 222] width 77 height 22
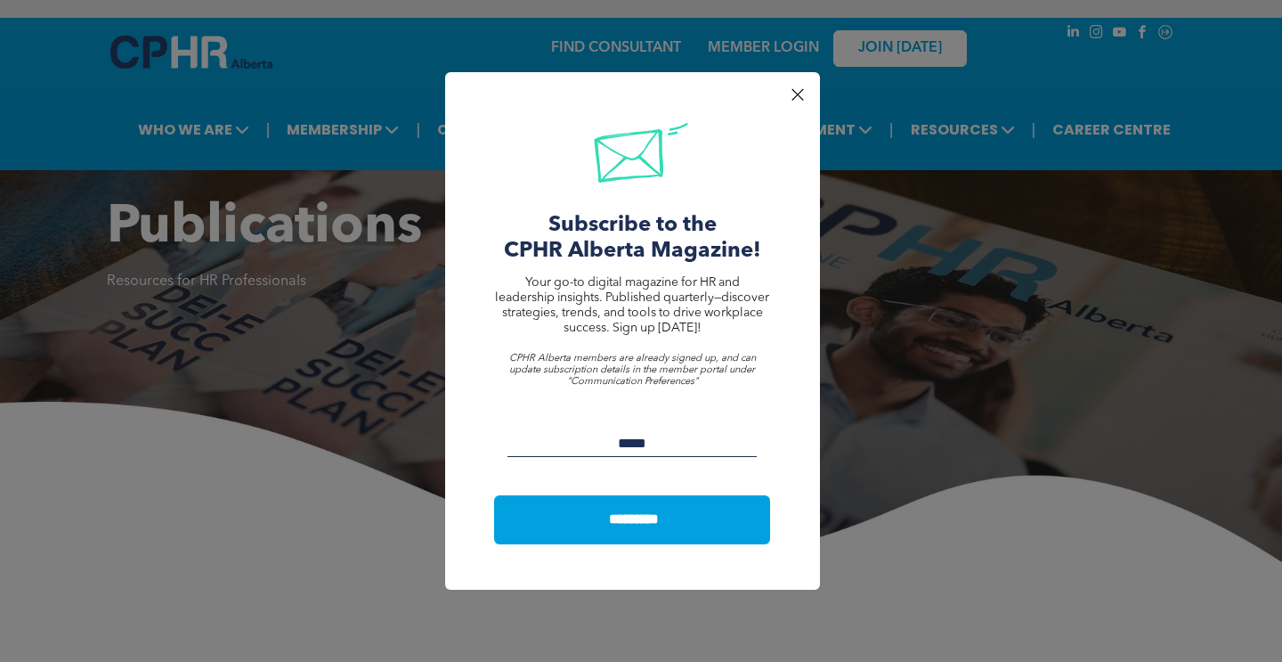
click at [794, 88] on div at bounding box center [798, 95] width 24 height 24
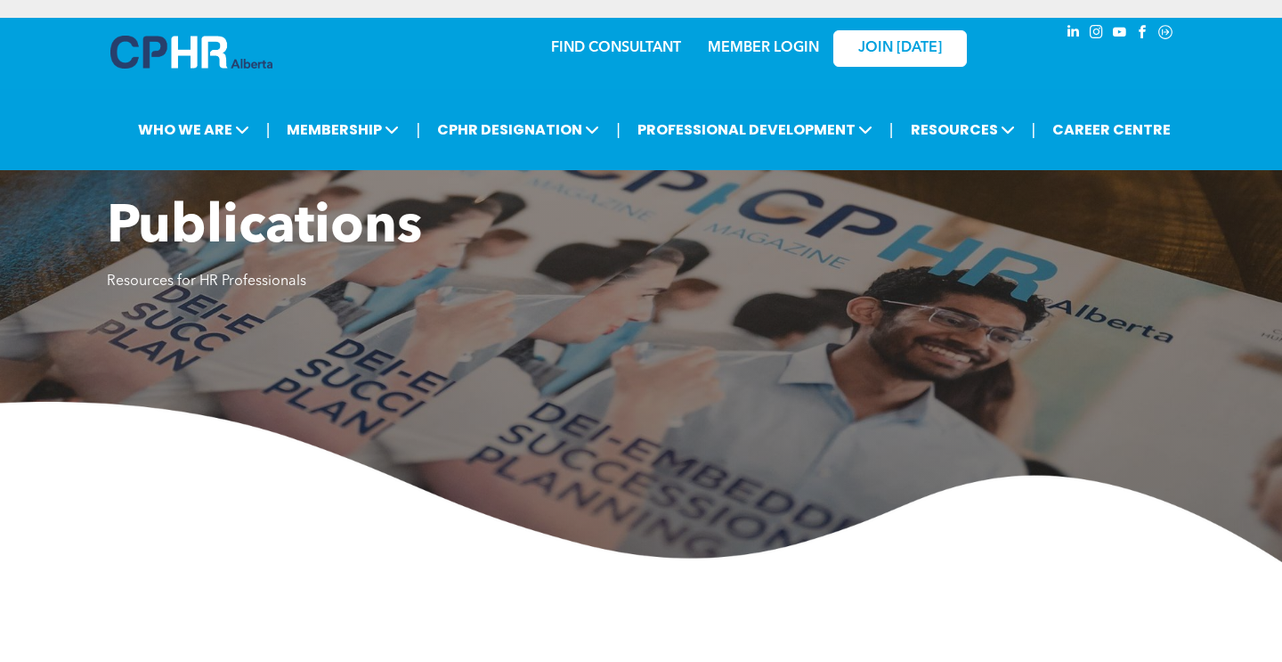
click at [423, 85] on div "FIND CONSULTANT MEMBER LOGIN JOIN TODAY" at bounding box center [641, 56] width 1069 height 76
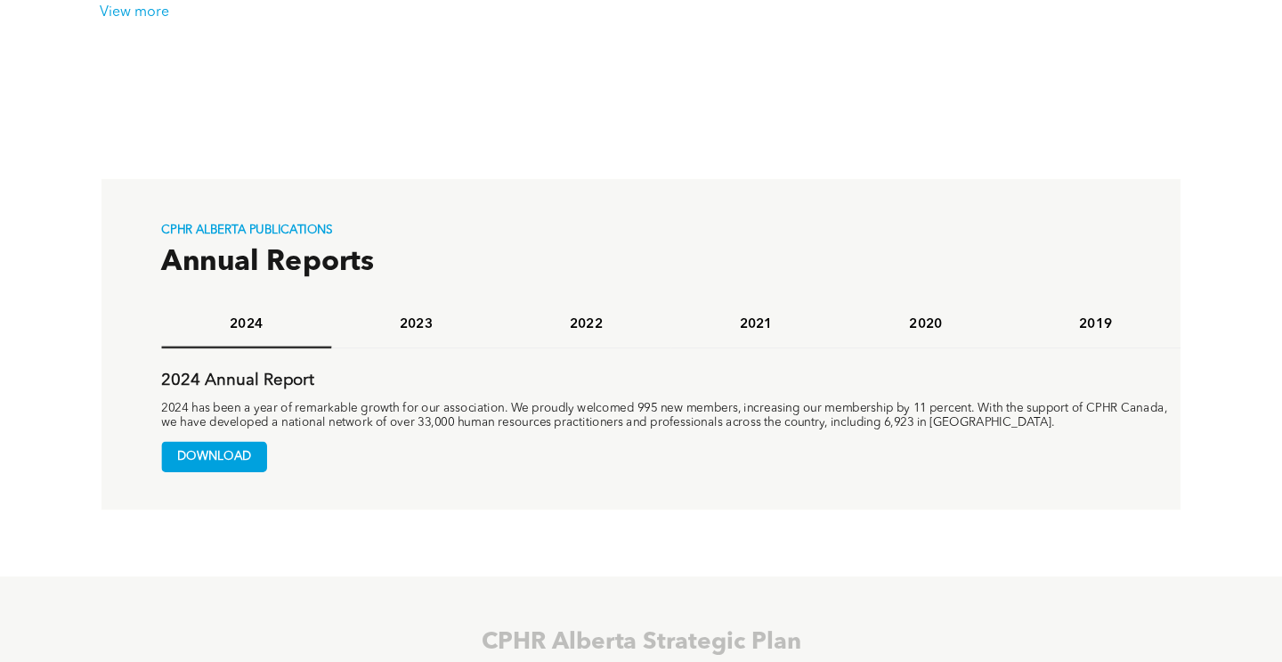
scroll to position [1165, 0]
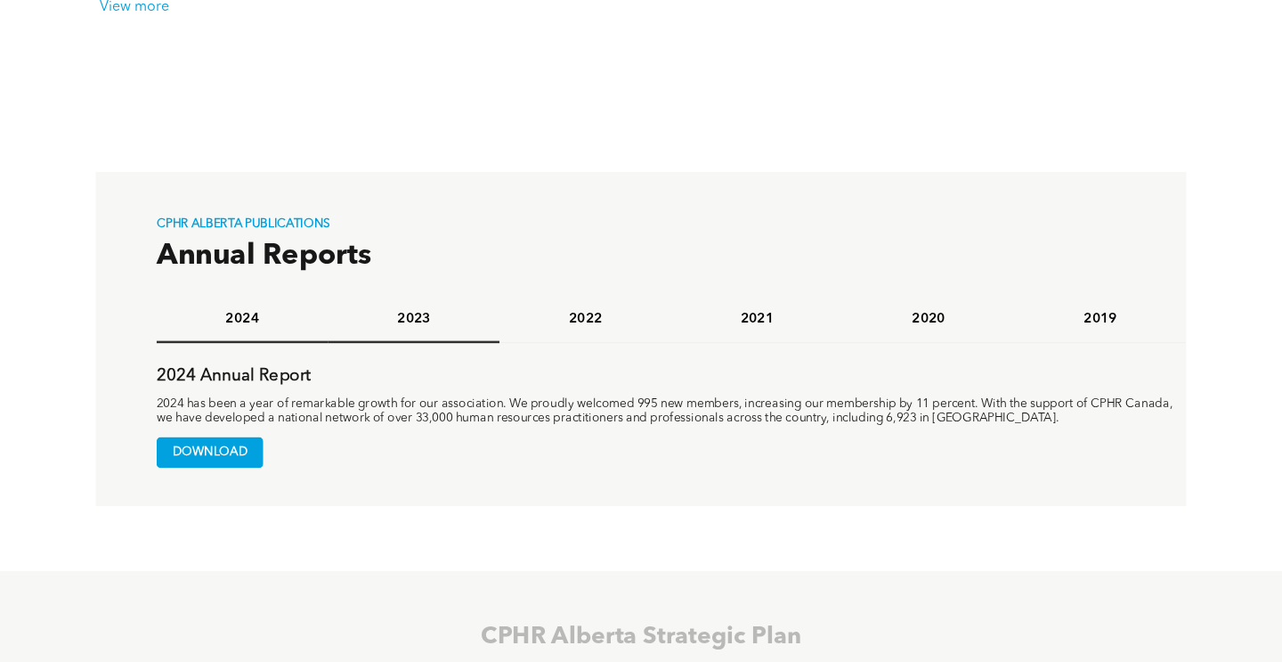
click at [417, 322] on h4 "2023" at bounding box center [414, 318] width 144 height 17
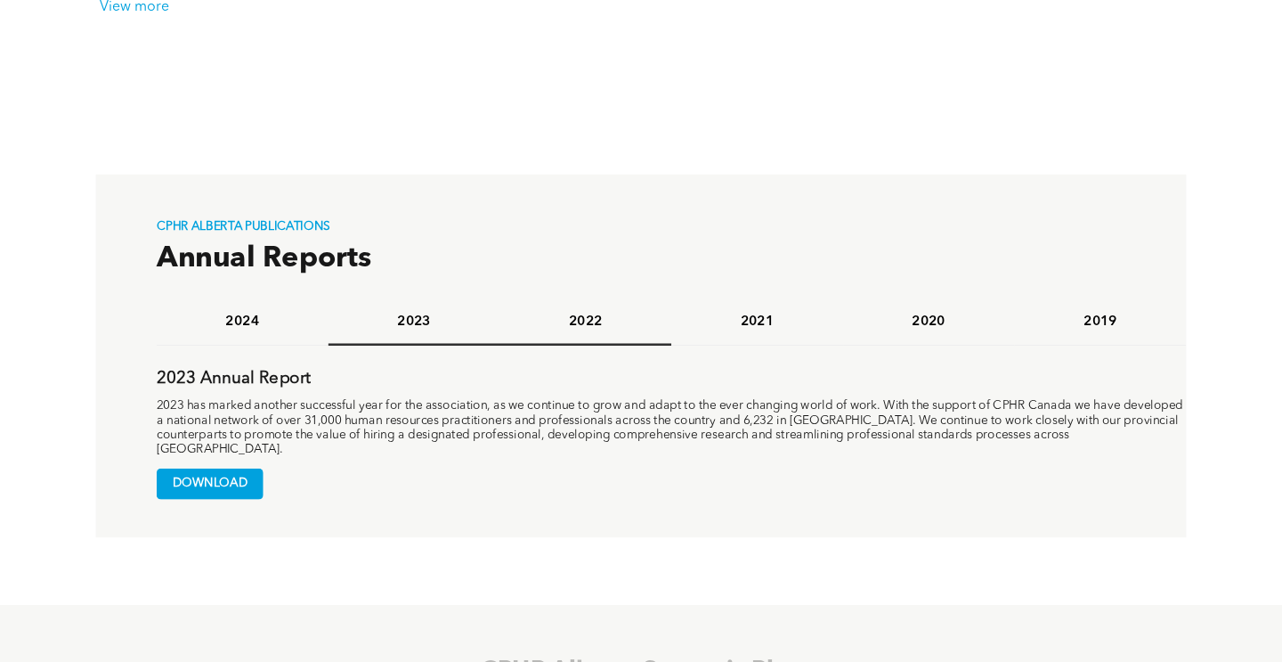
click at [558, 313] on h4 "2022" at bounding box center [586, 321] width 144 height 17
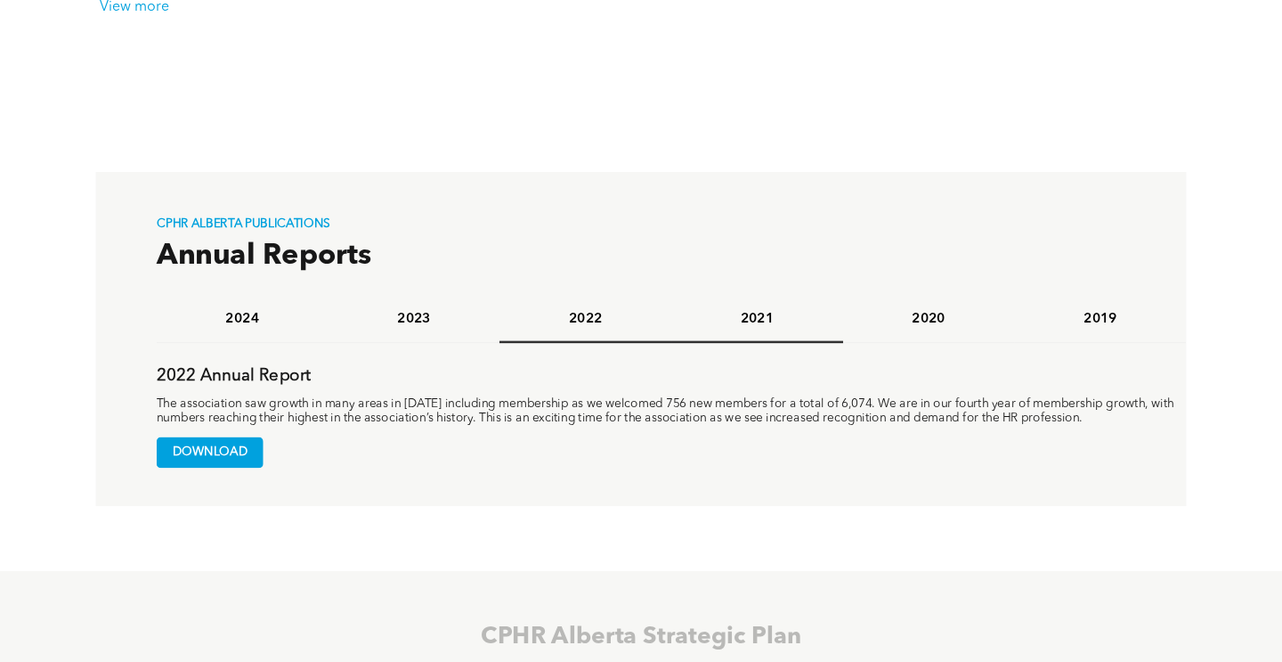
click at [719, 318] on h4 "2021" at bounding box center [757, 318] width 144 height 17
click at [974, 331] on div "2020" at bounding box center [929, 320] width 172 height 46
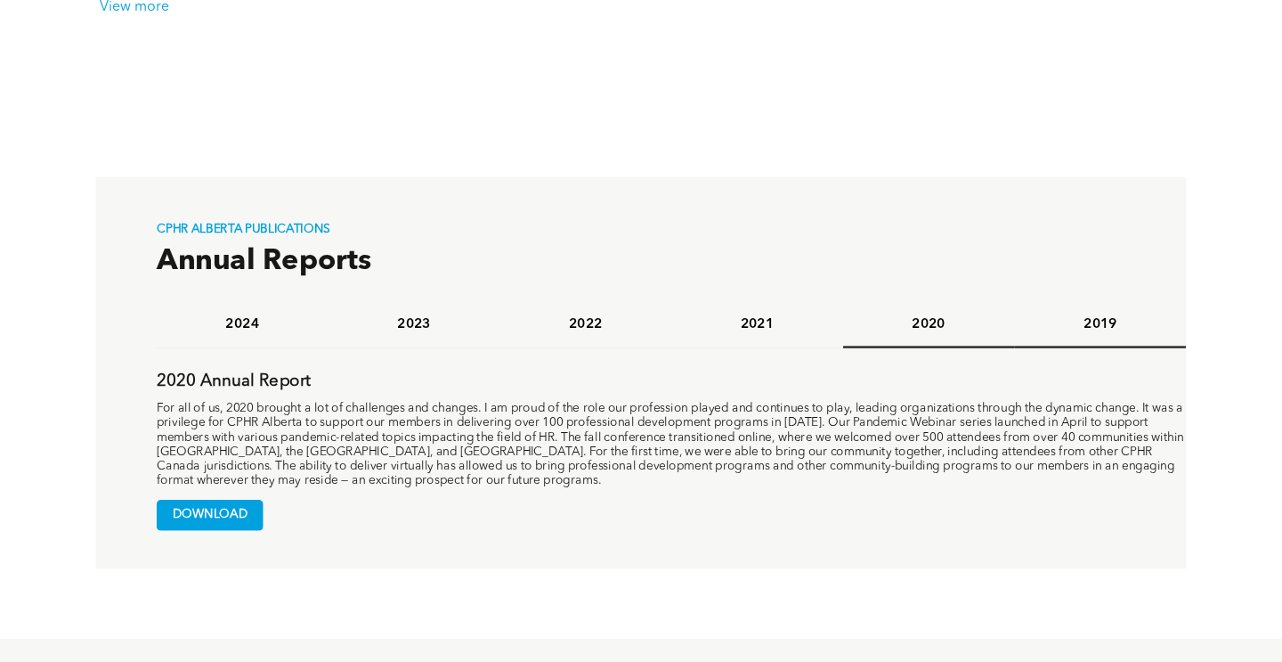
click at [1064, 327] on h4 "2019" at bounding box center [1101, 323] width 144 height 17
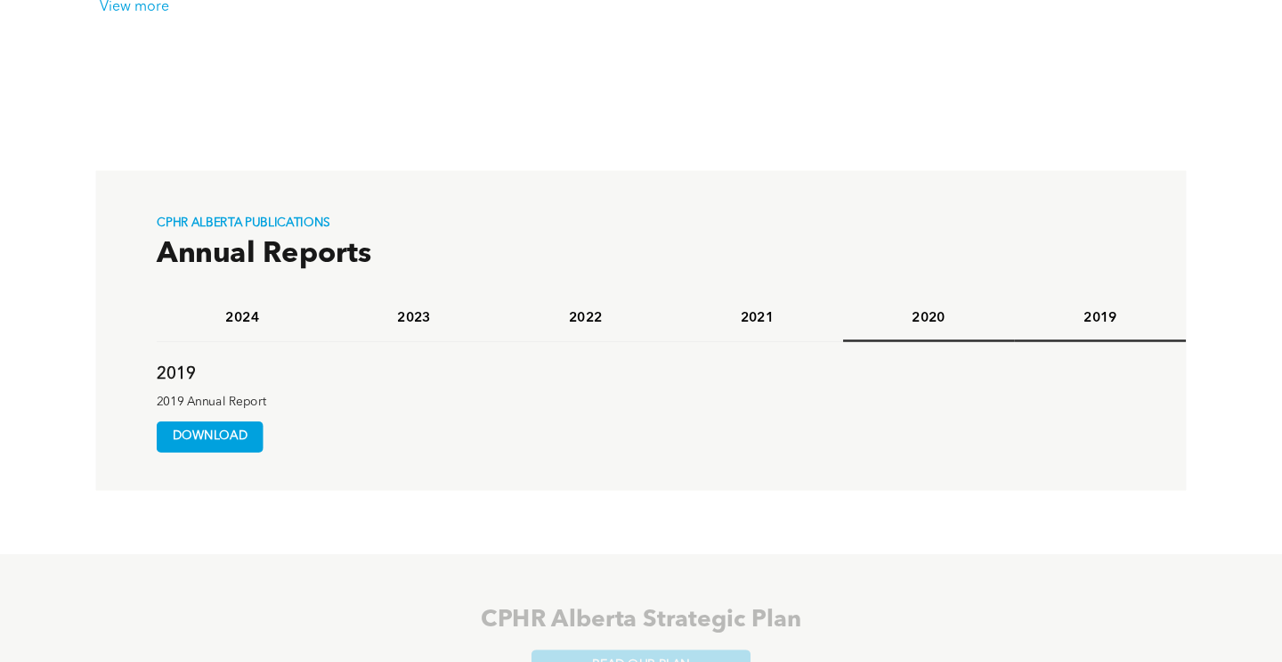
click at [908, 313] on h4 "2020" at bounding box center [929, 317] width 144 height 17
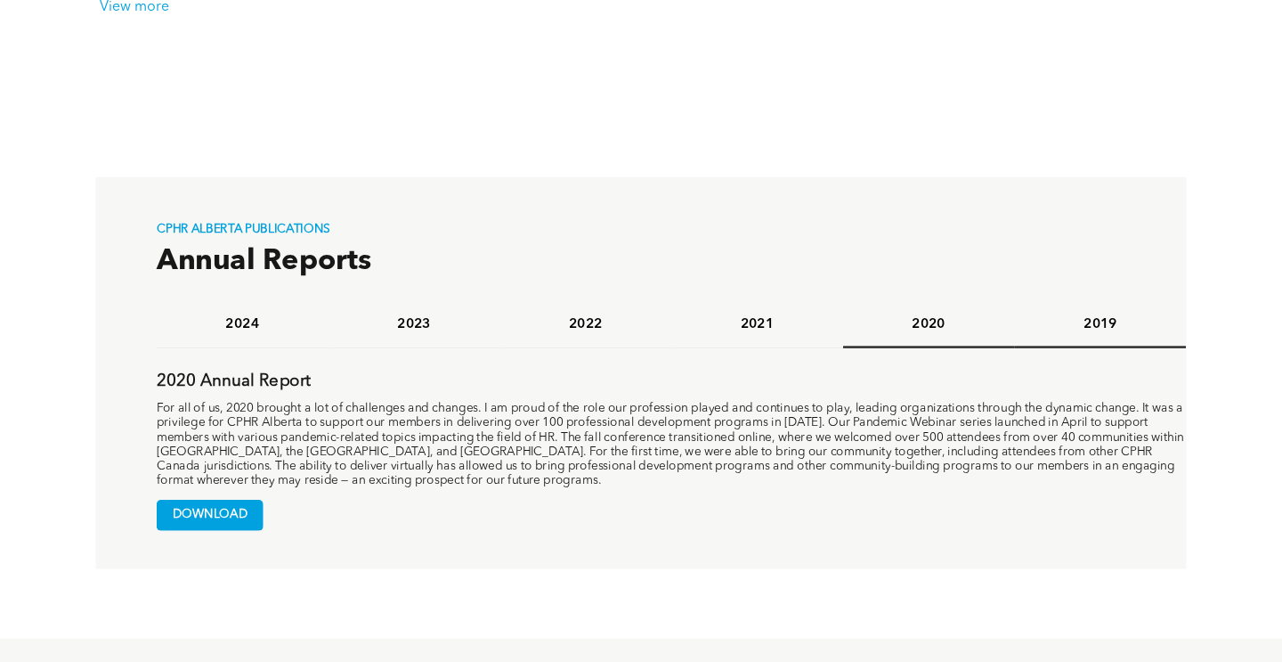
click at [1095, 326] on h4 "2019" at bounding box center [1101, 323] width 144 height 17
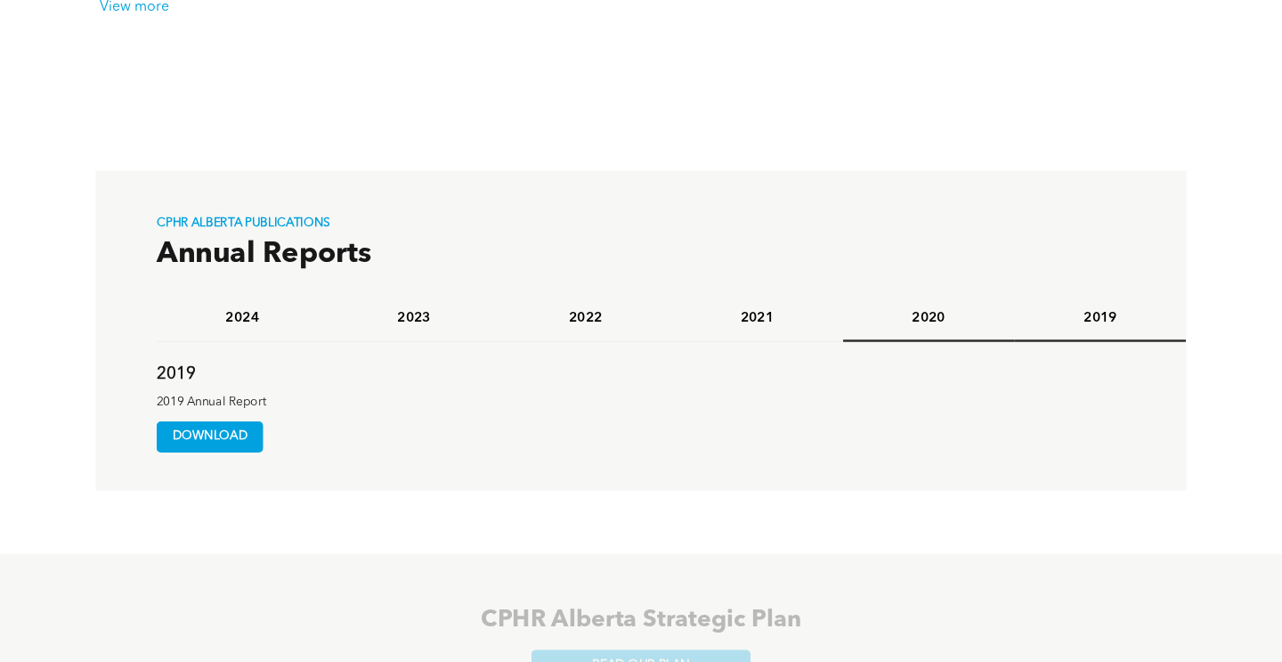
click at [924, 306] on div "2020" at bounding box center [929, 318] width 172 height 46
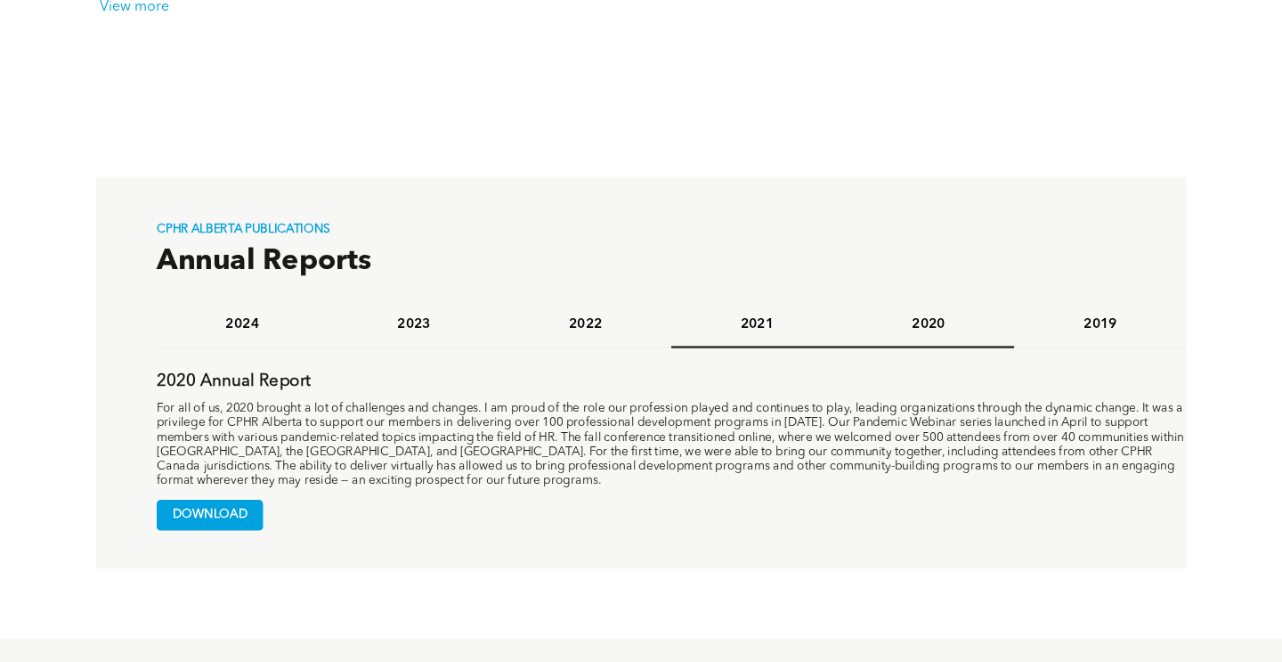
click at [743, 311] on div "2021" at bounding box center [758, 325] width 172 height 46
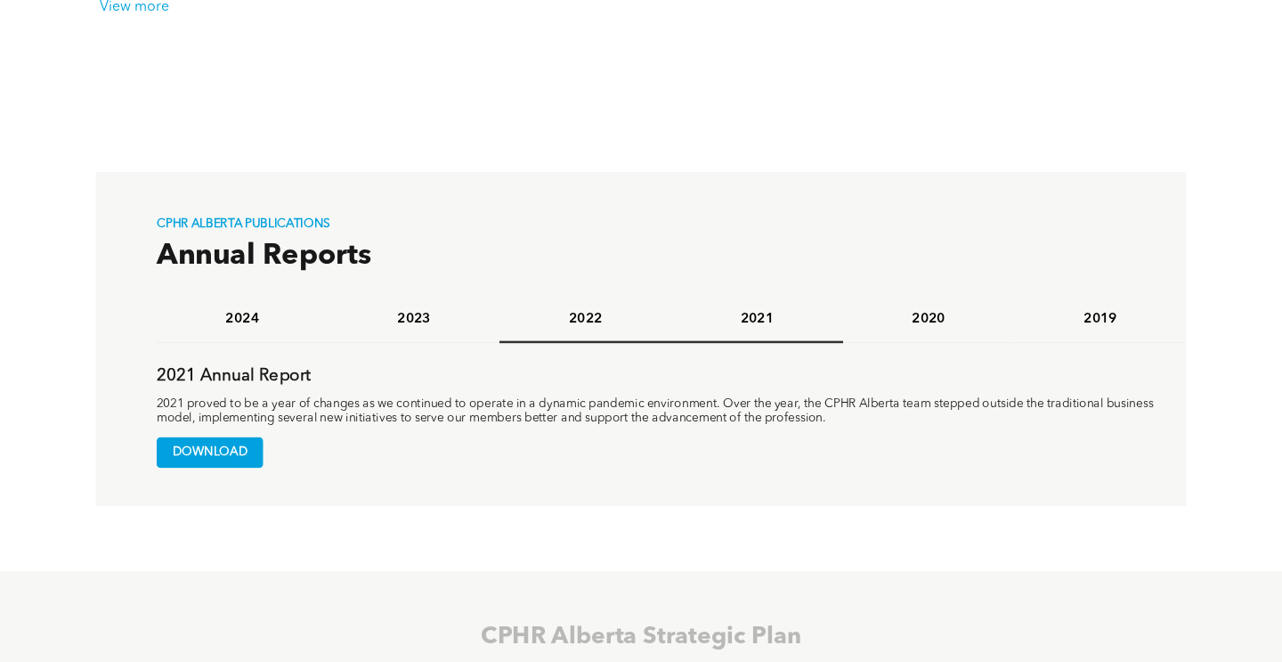
click at [582, 304] on div "2022" at bounding box center [586, 320] width 172 height 46
click at [400, 323] on h4 "2023" at bounding box center [414, 318] width 144 height 17
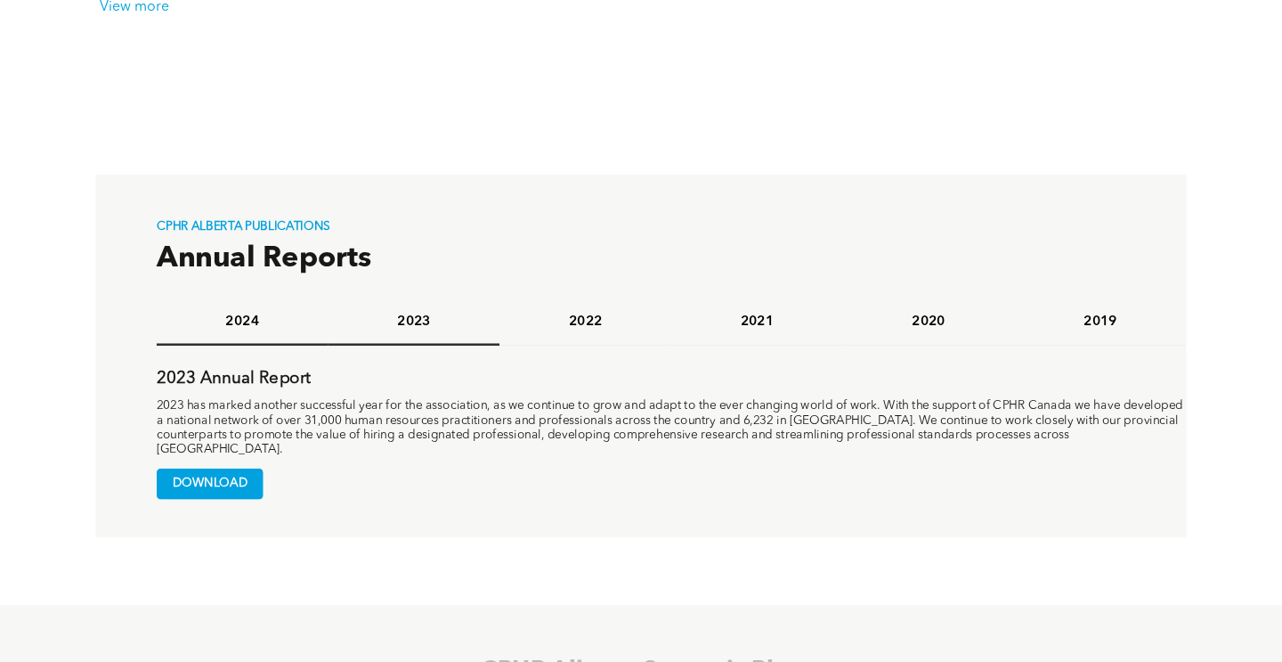
click at [231, 299] on div "2024" at bounding box center [243, 322] width 172 height 46
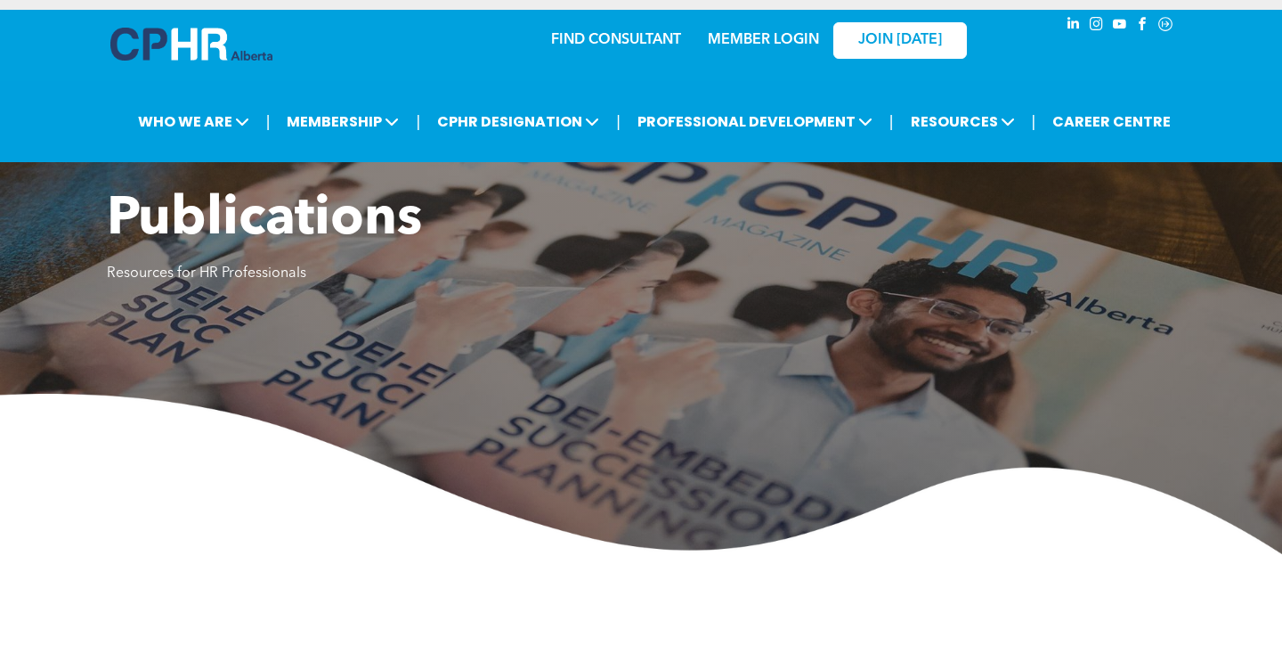
scroll to position [0, 0]
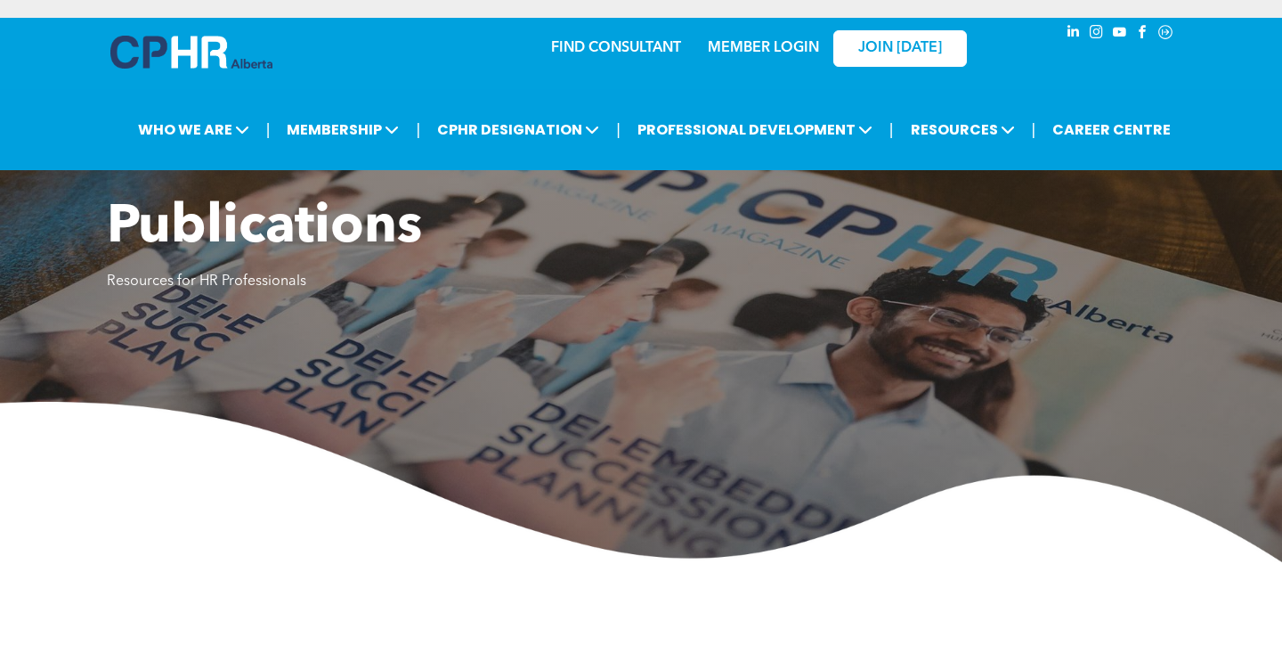
click at [813, 99] on div "| WHO WE ARE ASSOCIATION About CPHR Alberta Board of Directors Team Chapters FC…" at bounding box center [641, 129] width 1282 height 81
click at [602, 50] on link "FIND CONSULTANT" at bounding box center [616, 48] width 130 height 14
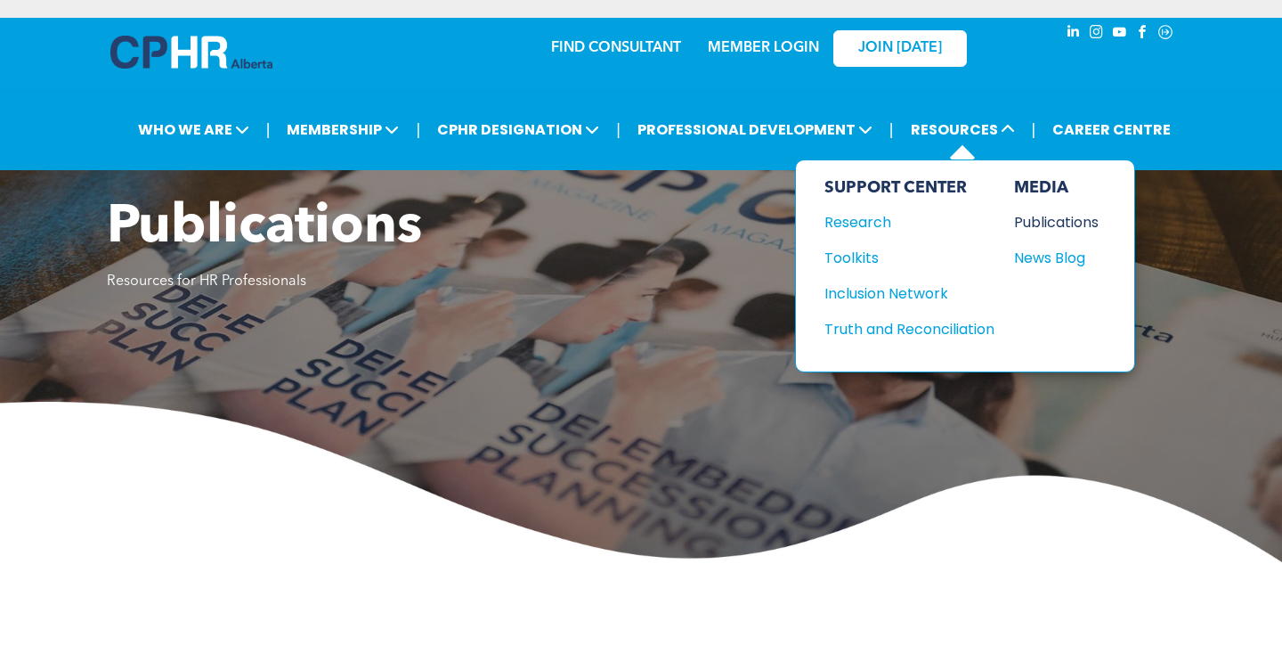
click at [1050, 217] on div "Publications" at bounding box center [1052, 222] width 77 height 22
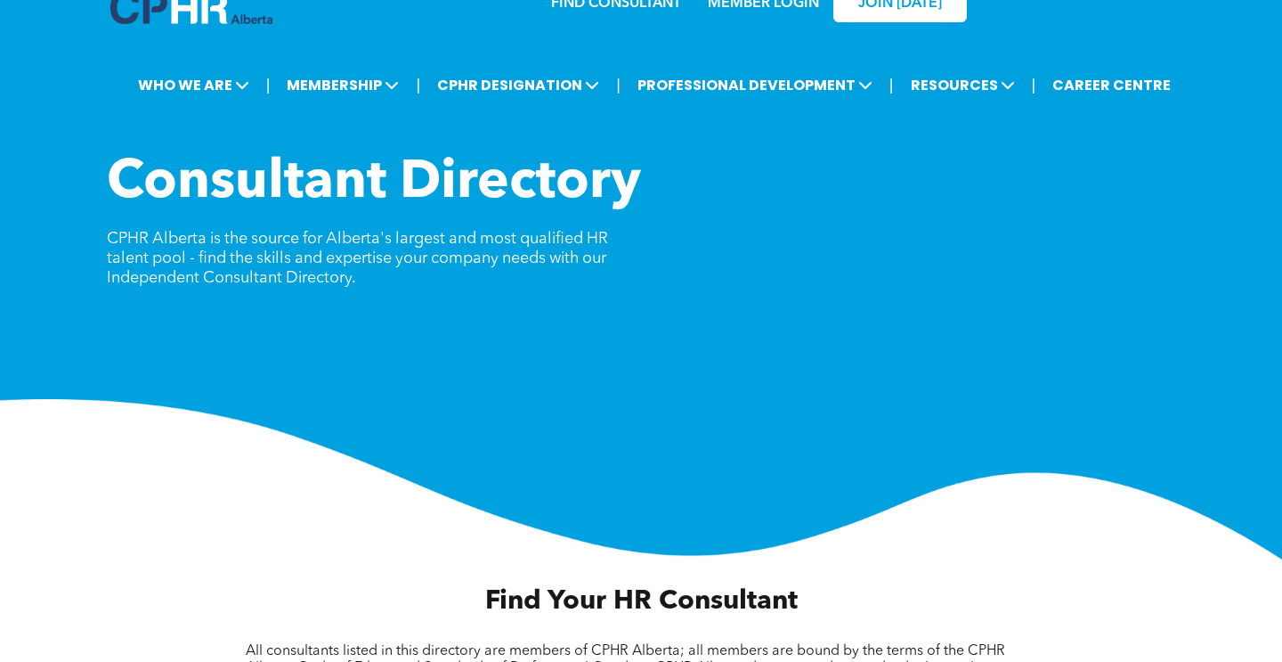
scroll to position [45, 0]
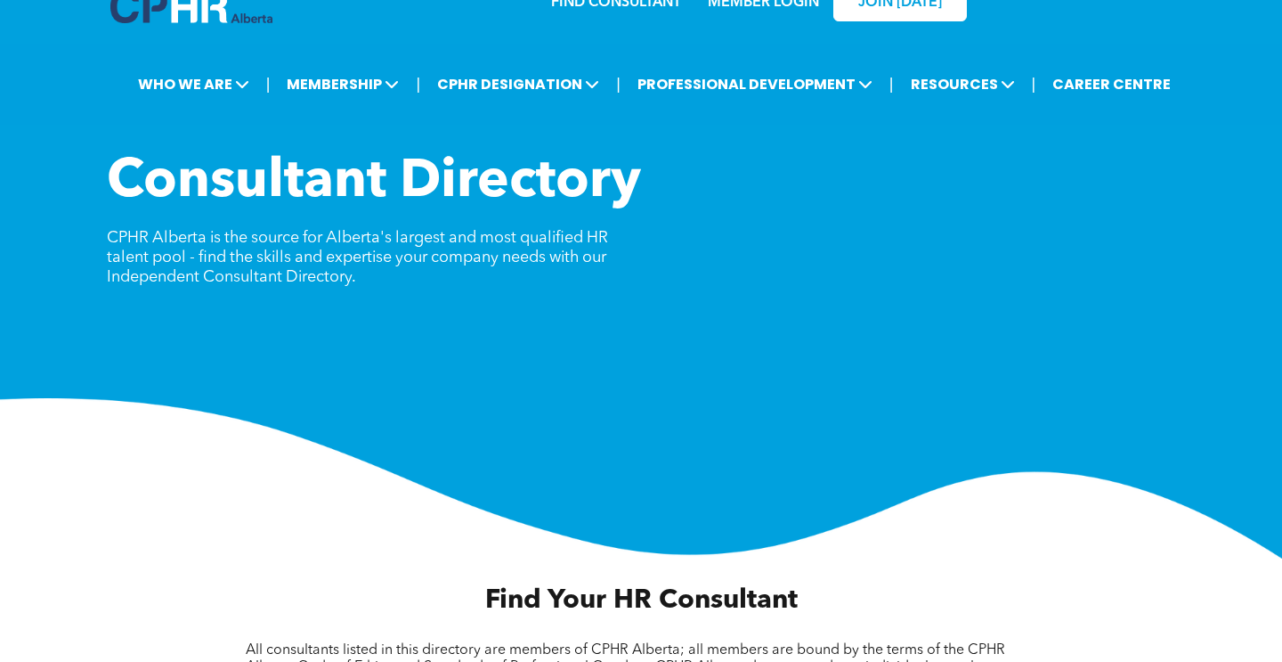
click at [403, 281] on p "CPHR Alberta is the source for Alberta's largest and most qualified HR talent p…" at bounding box center [374, 257] width 534 height 59
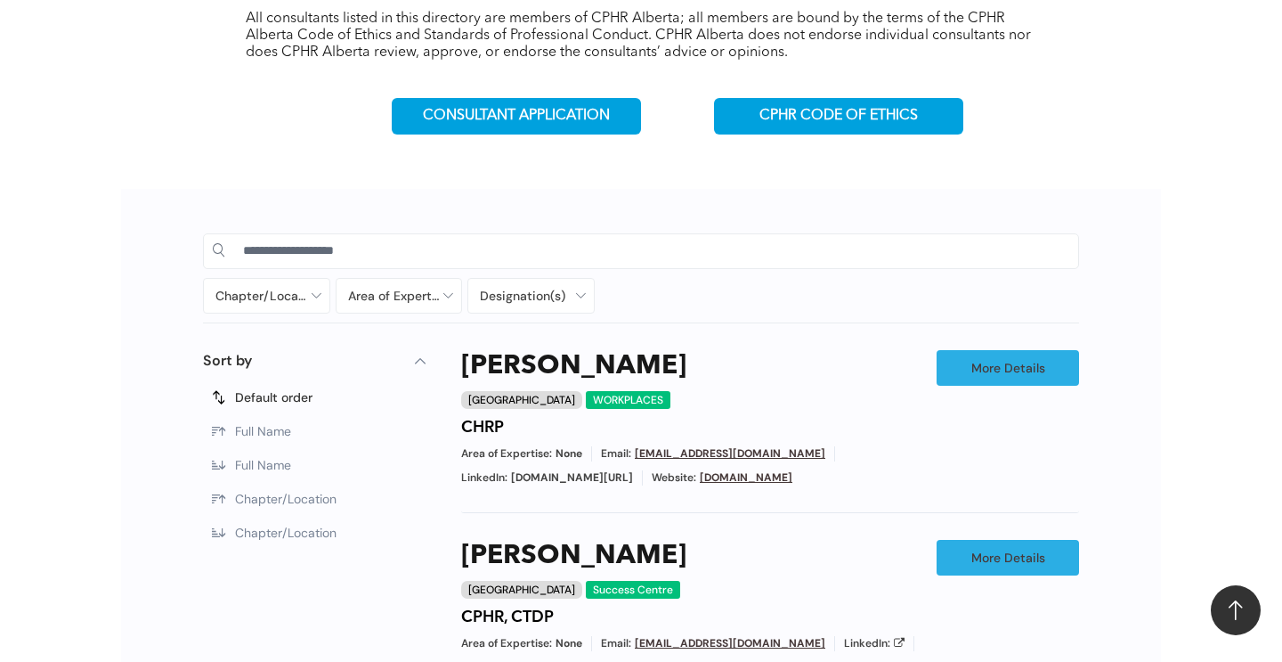
scroll to position [741, 0]
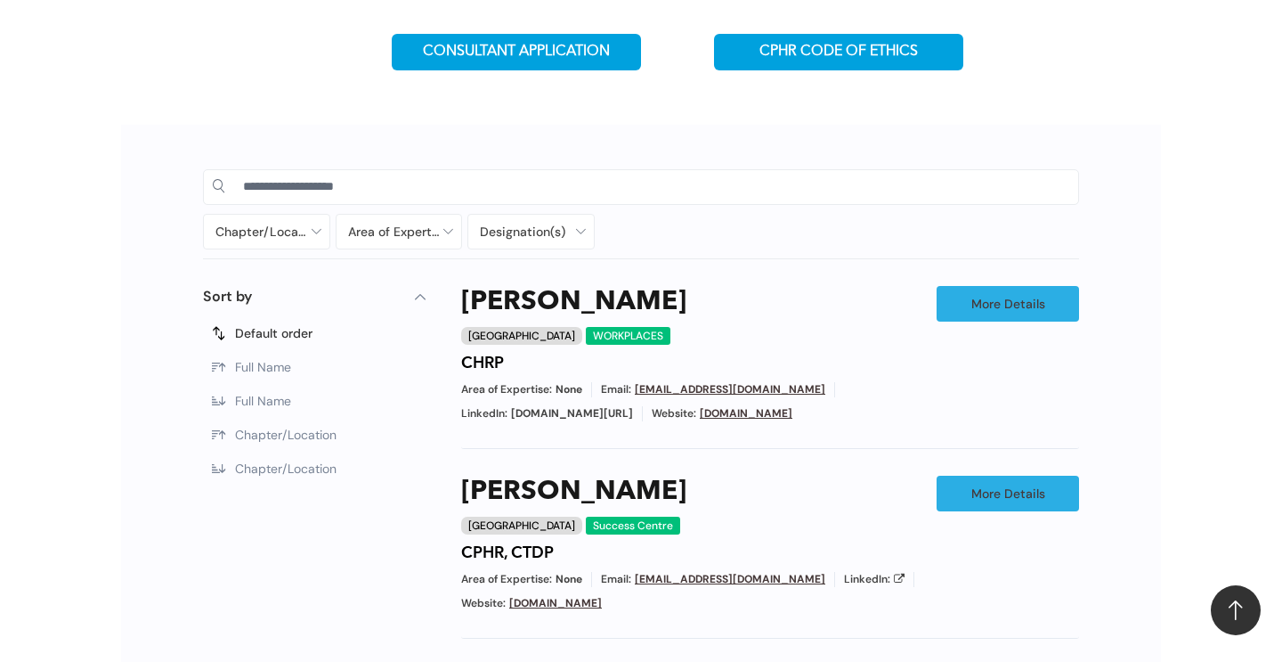
click at [563, 385] on span "None" at bounding box center [569, 389] width 27 height 15
click at [582, 388] on span "None" at bounding box center [569, 389] width 27 height 15
click at [591, 395] on div "Area of Expertise: None Email: [EMAIL_ADDRESS][DOMAIN_NAME] LinkedIn: [DOMAIN_N…" at bounding box center [690, 401] width 458 height 39
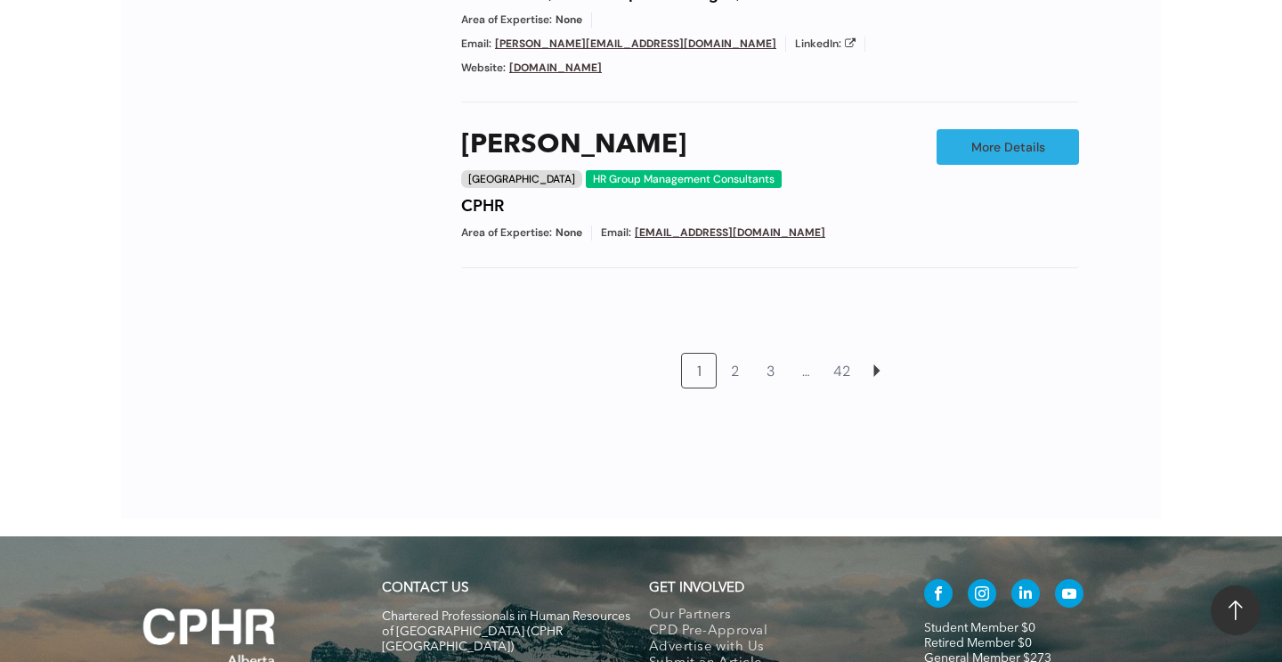
scroll to position [1893, 0]
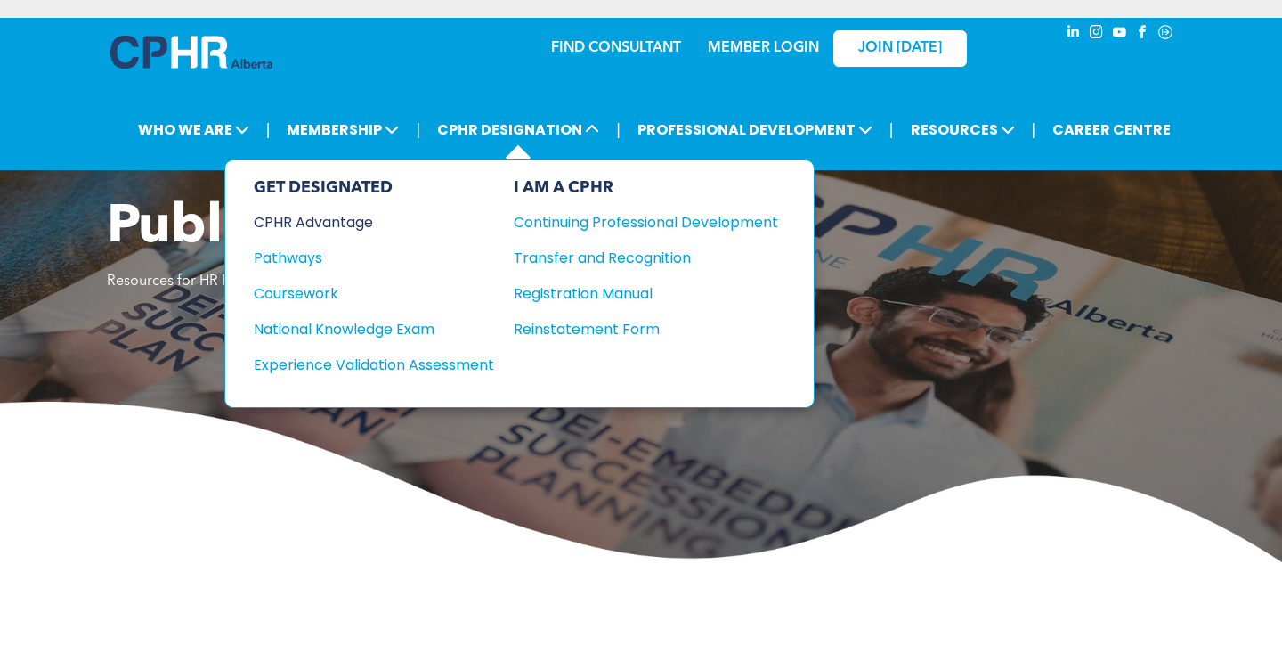
click at [350, 211] on div "CPHR Advantage" at bounding box center [362, 222] width 216 height 22
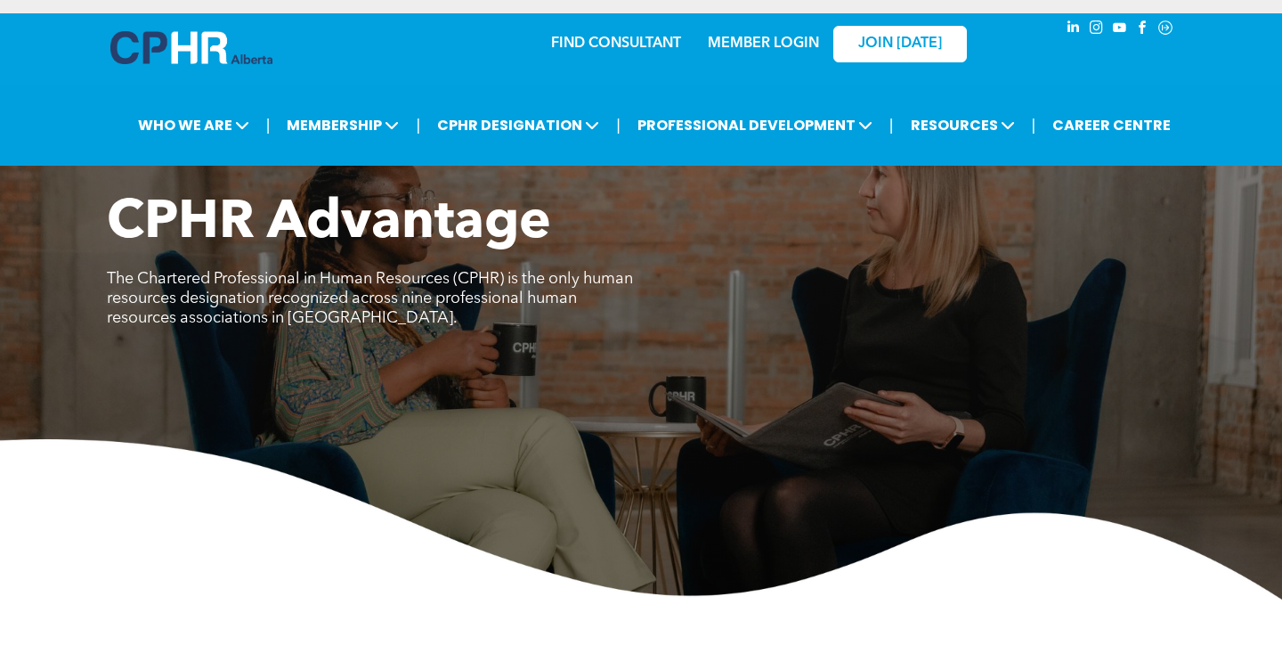
scroll to position [8, 0]
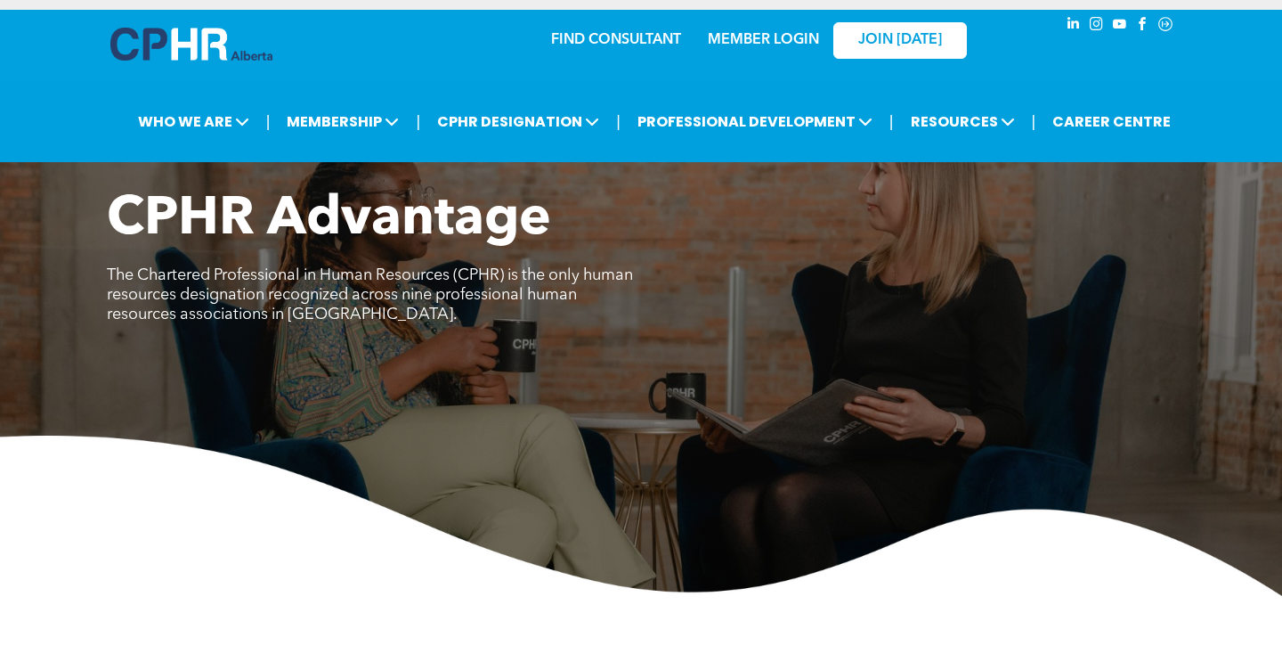
click at [452, 281] on span "The Chartered Professional in Human Resources (CPHR) is the only human resource…" at bounding box center [370, 294] width 526 height 55
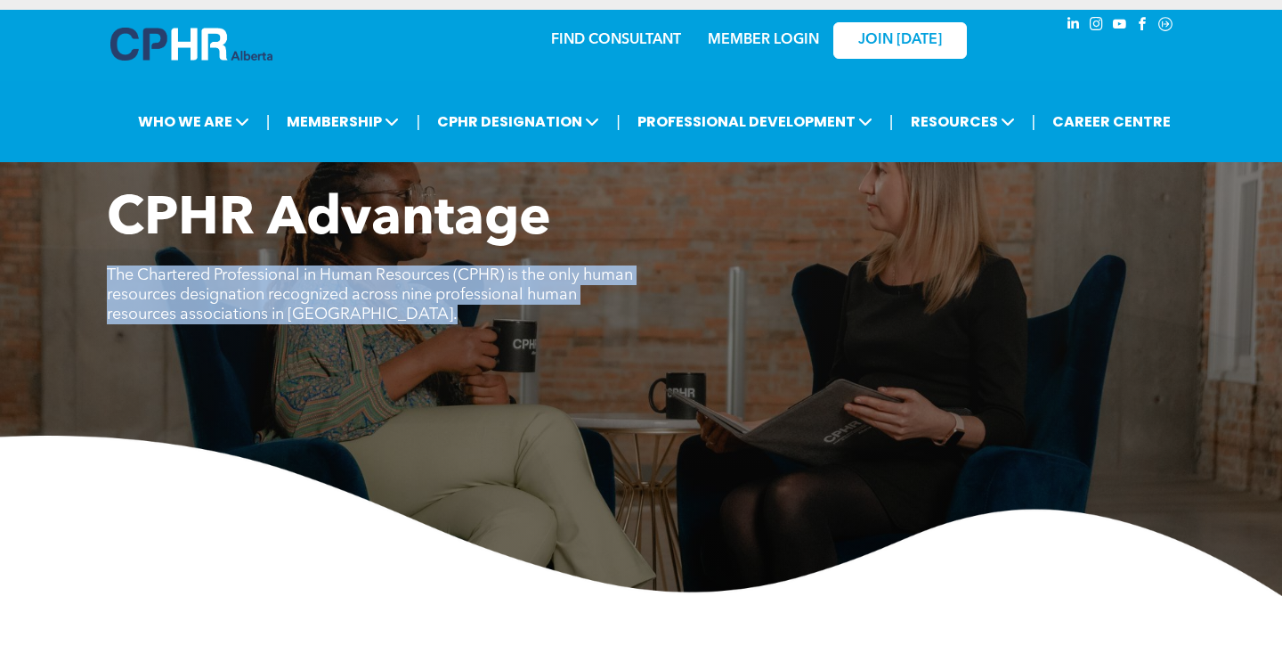
click at [452, 281] on span "The Chartered Professional in Human Resources (CPHR) is the only human resource…" at bounding box center [370, 294] width 526 height 55
click at [449, 285] on p "The Chartered Professional in Human Resources (CPHR) is the only human resource…" at bounding box center [374, 294] width 534 height 59
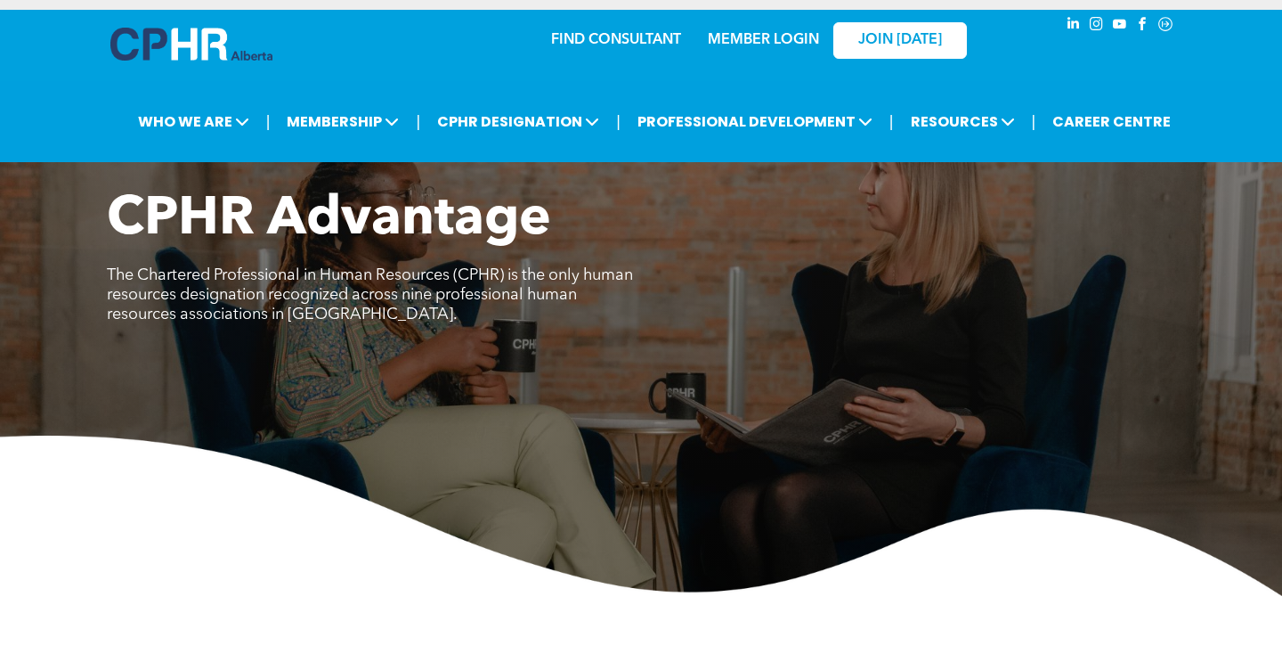
click at [449, 288] on span "The Chartered Professional in Human Resources (CPHR) is the only human resource…" at bounding box center [370, 294] width 526 height 55
click at [467, 289] on span "The Chartered Professional in Human Resources (CPHR) is the only human resource…" at bounding box center [370, 294] width 526 height 55
click at [468, 289] on span "The Chartered Professional in Human Resources (CPHR) is the only human resource…" at bounding box center [370, 294] width 526 height 55
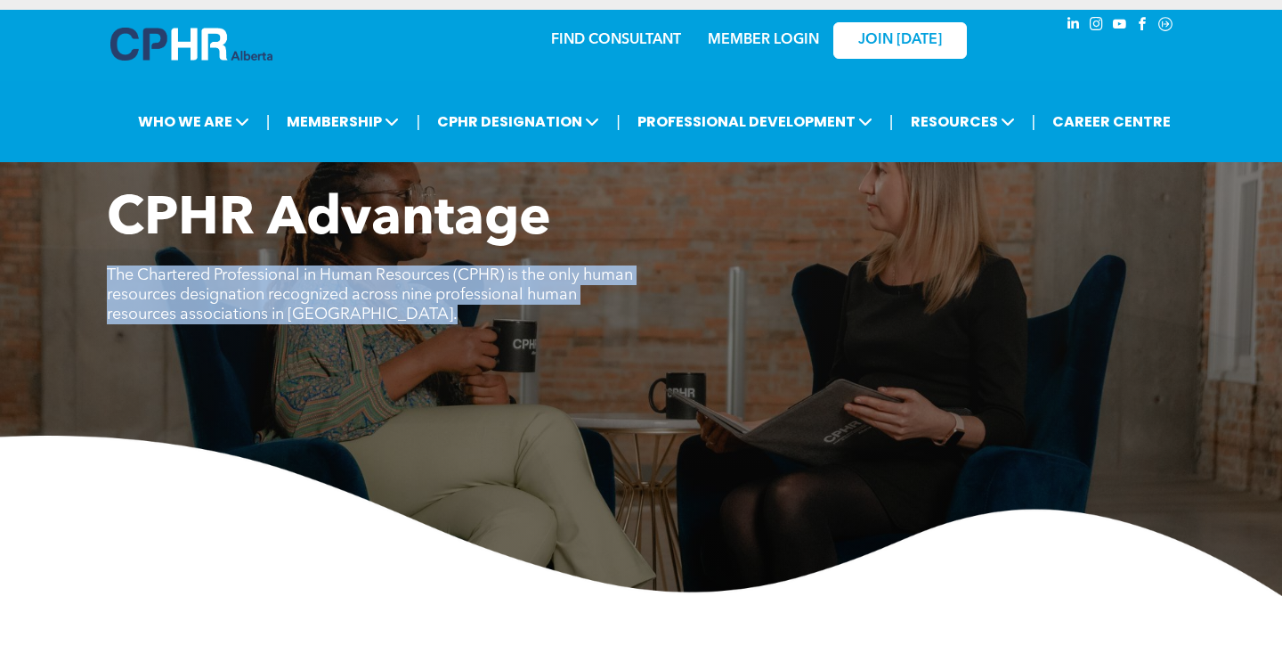
click at [468, 289] on span "The Chartered Professional in Human Resources (CPHR) is the only human resource…" at bounding box center [370, 294] width 526 height 55
click at [478, 312] on p "The Chartered Professional in Human Resources (CPHR) is the only human resource…" at bounding box center [374, 294] width 534 height 59
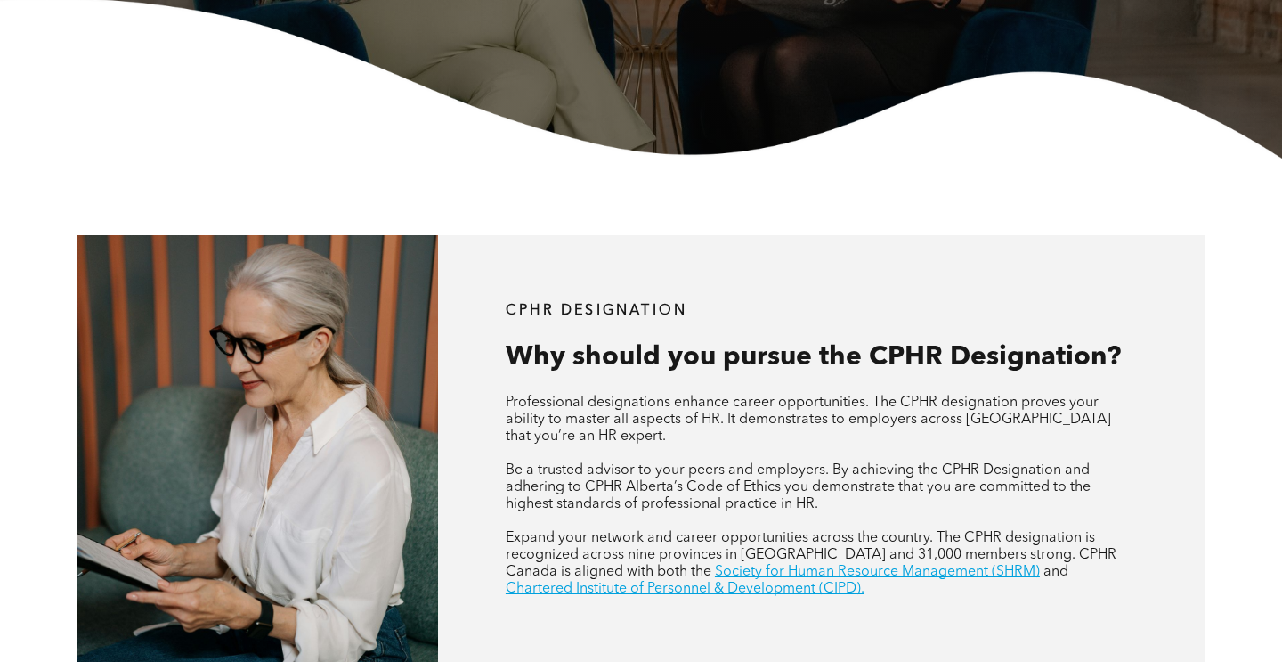
scroll to position [468, 0]
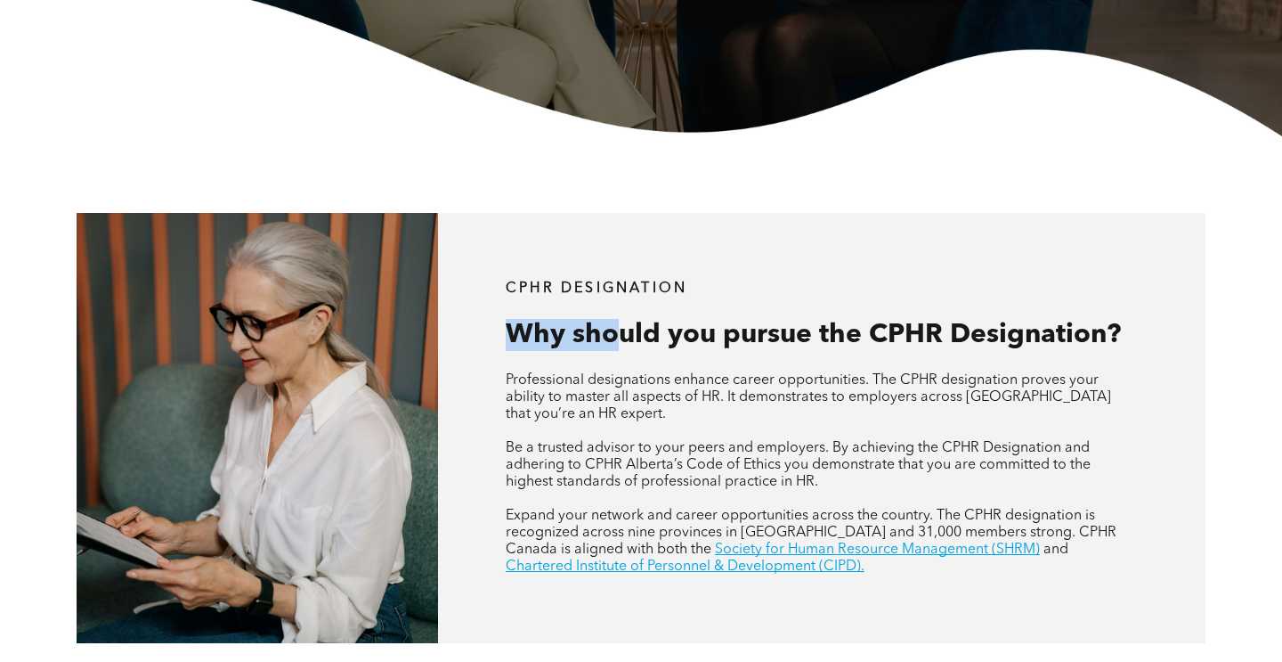
drag, startPoint x: 510, startPoint y: 326, endPoint x: 610, endPoint y: 337, distance: 100.3
click at [610, 337] on span "Why should you pursue the CPHR Designation?" at bounding box center [813, 335] width 615 height 27
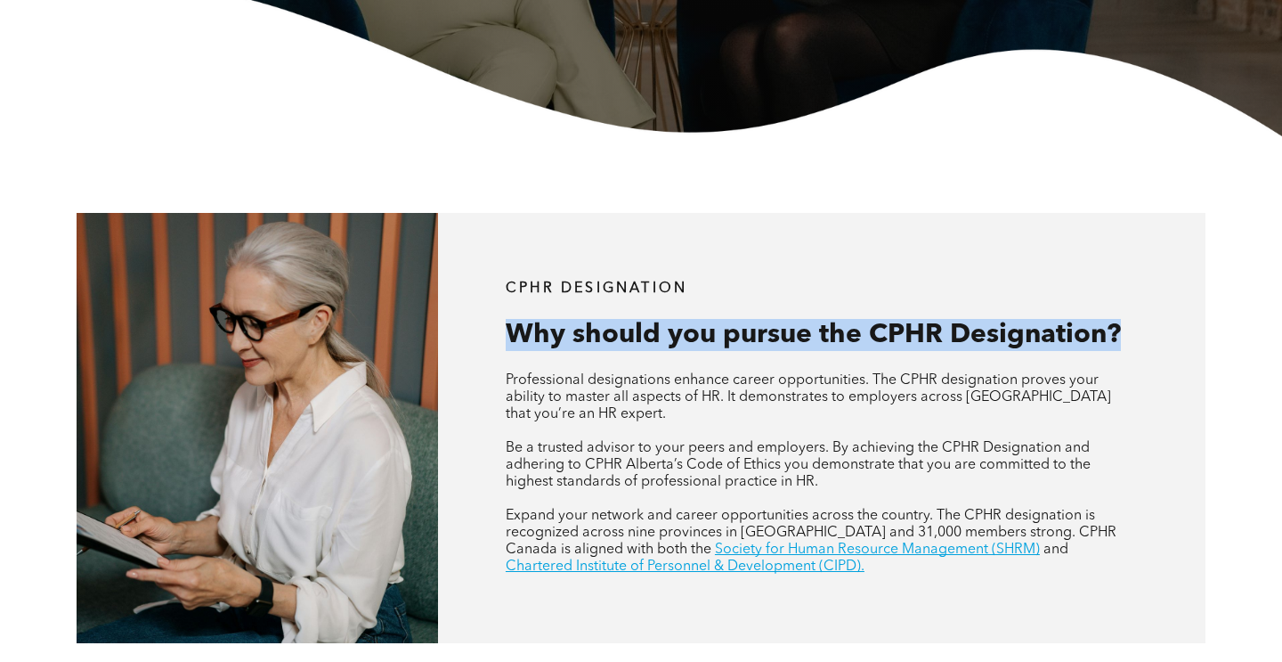
click at [610, 337] on span "Why should you pursue the CPHR Designation?" at bounding box center [813, 335] width 615 height 27
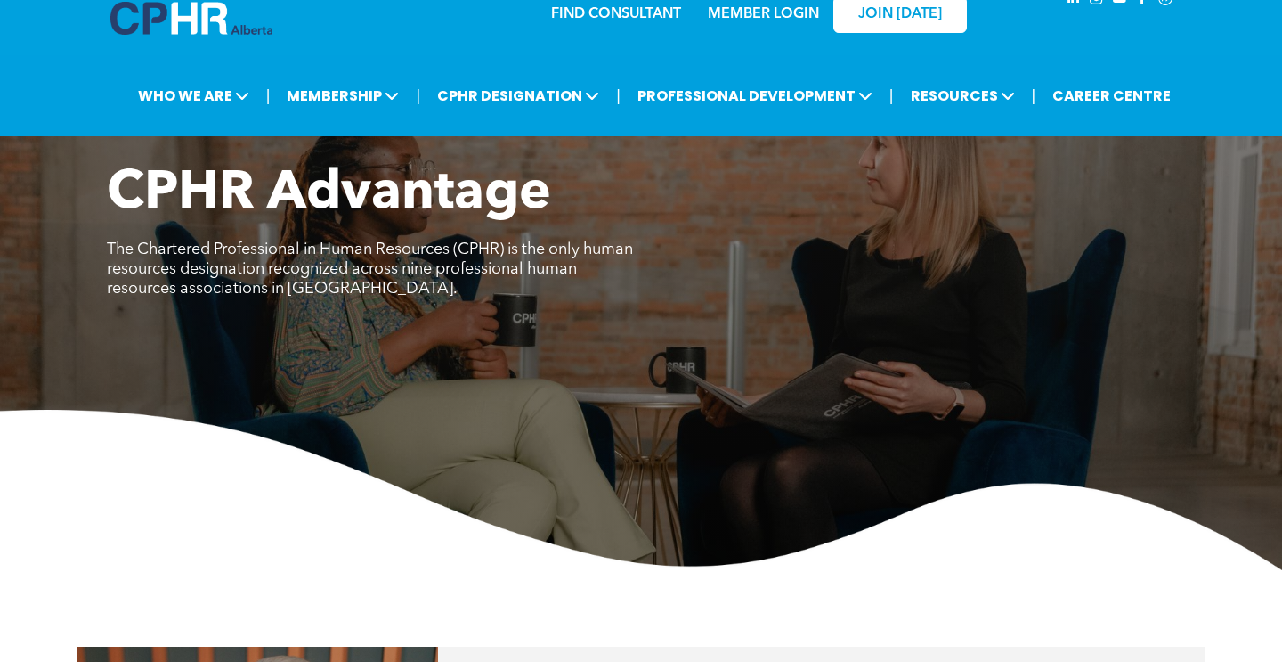
scroll to position [0, 0]
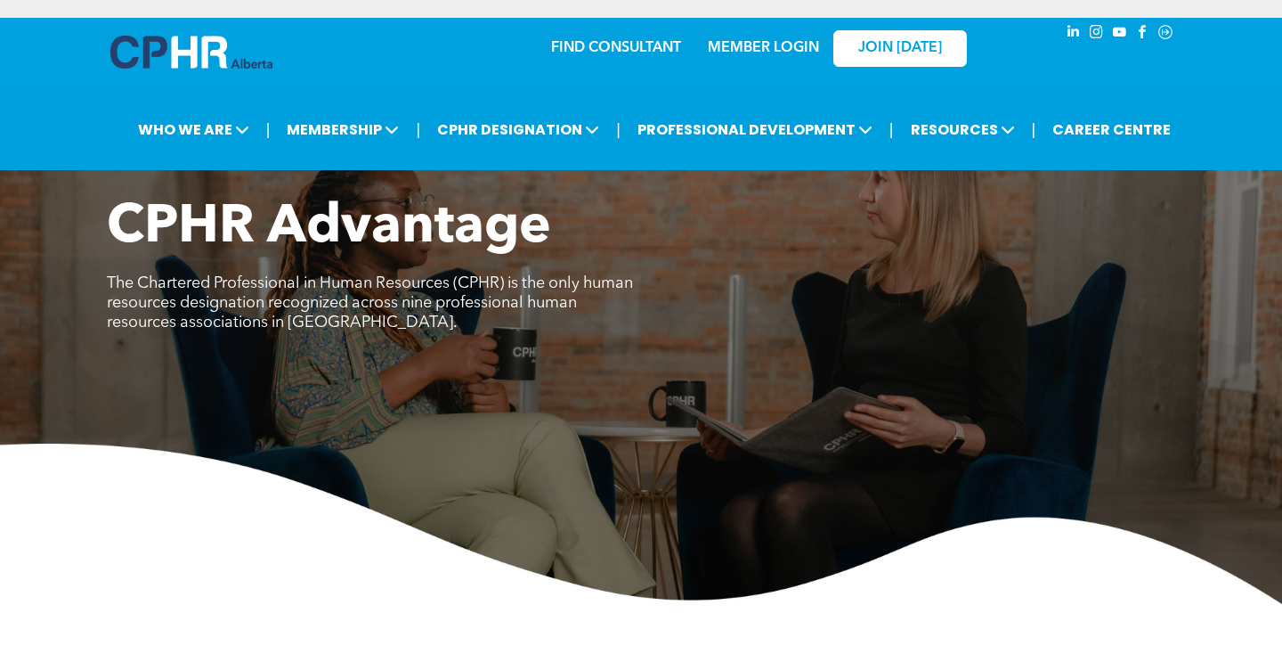
click at [647, 40] on div "MEMBER LOGIN" at bounding box center [726, 48] width 164 height 56
click at [641, 46] on link "FIND CONSULTANT" at bounding box center [616, 48] width 130 height 14
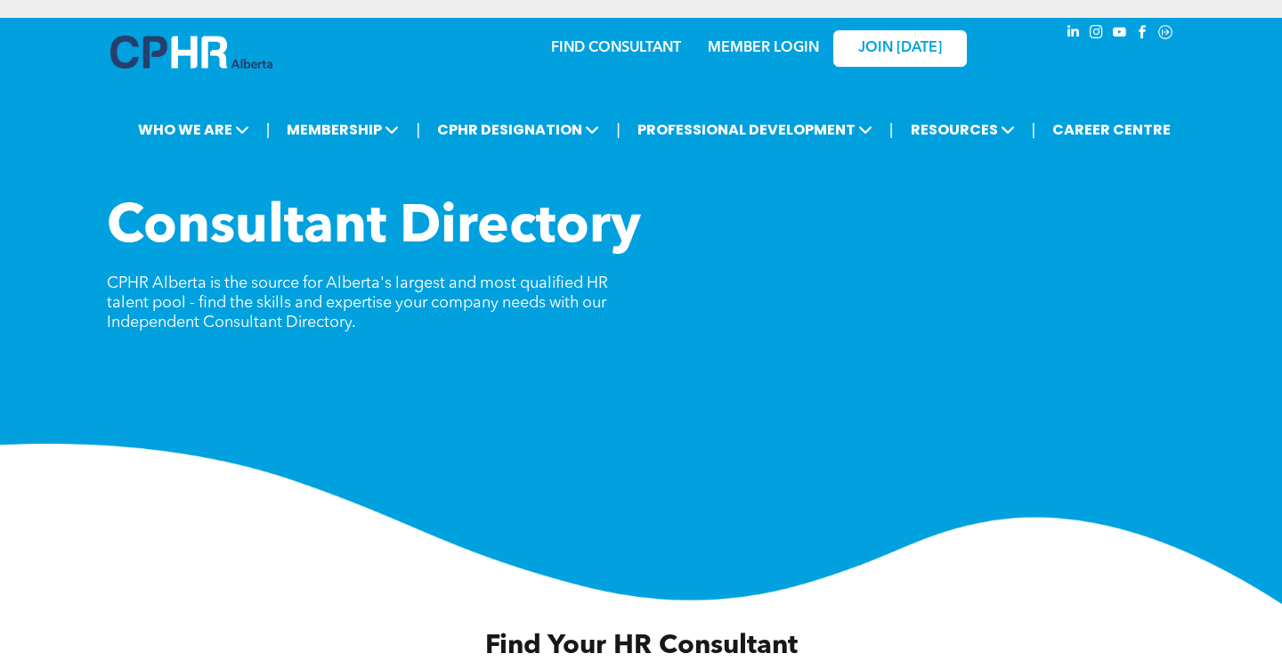
click at [427, 246] on span "Consultant Directory" at bounding box center [374, 227] width 534 height 53
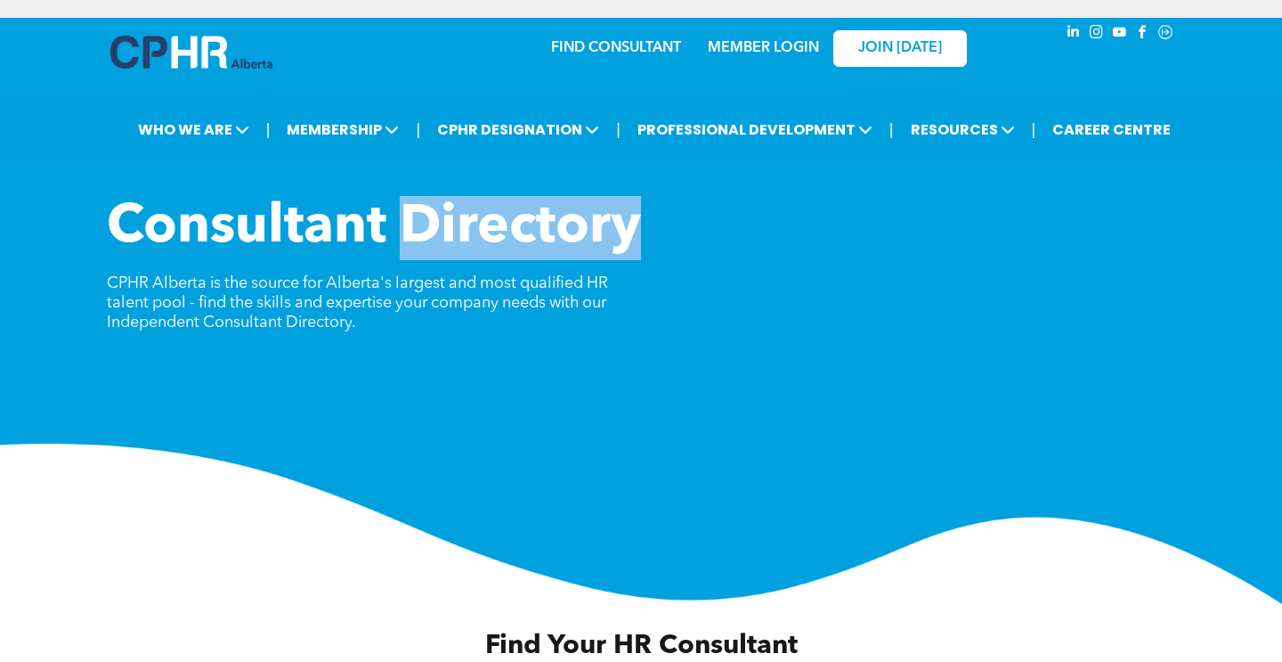
click at [427, 246] on span "Consultant Directory" at bounding box center [374, 227] width 534 height 53
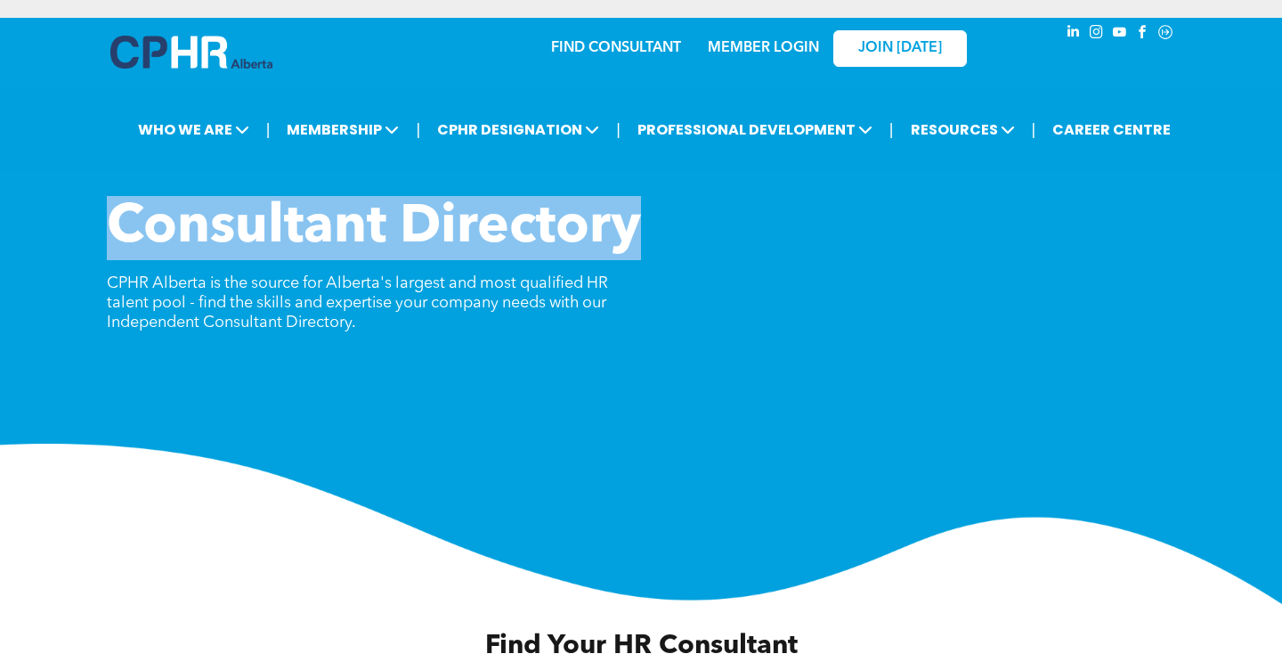
click at [427, 246] on span "Consultant Directory" at bounding box center [374, 227] width 534 height 53
click at [474, 246] on span "Consultant Directory" at bounding box center [374, 227] width 534 height 53
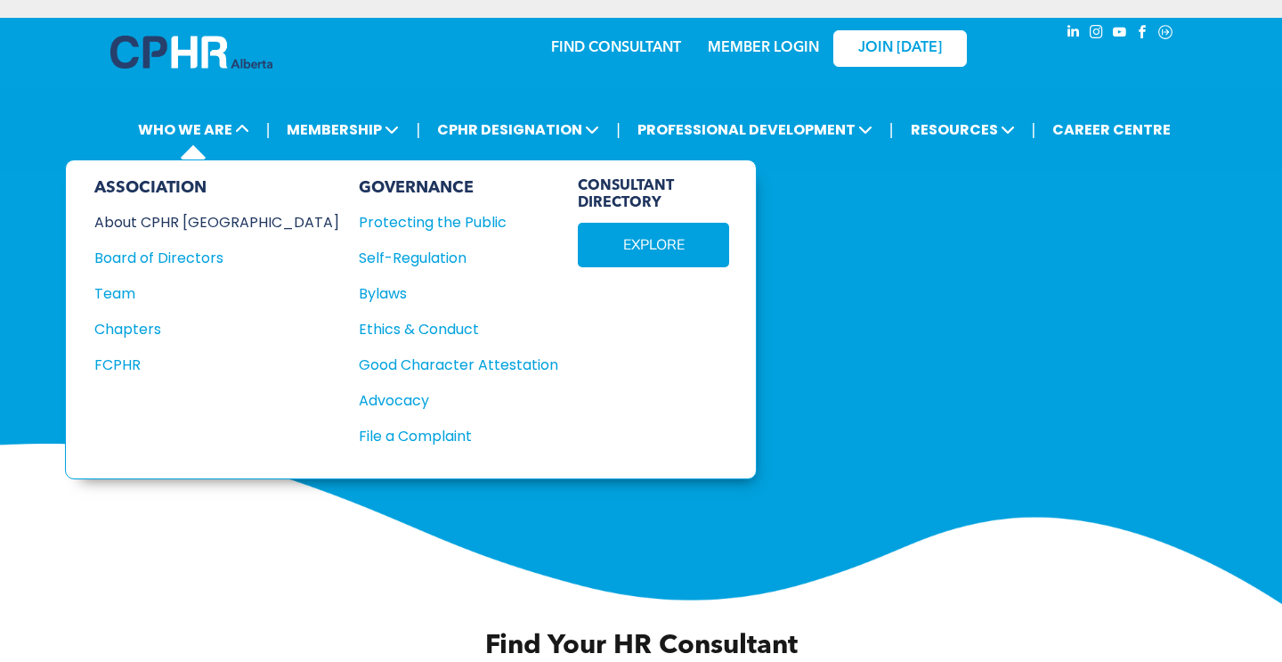
click at [192, 223] on div "About CPHR [GEOGRAPHIC_DATA]" at bounding box center [204, 222] width 221 height 22
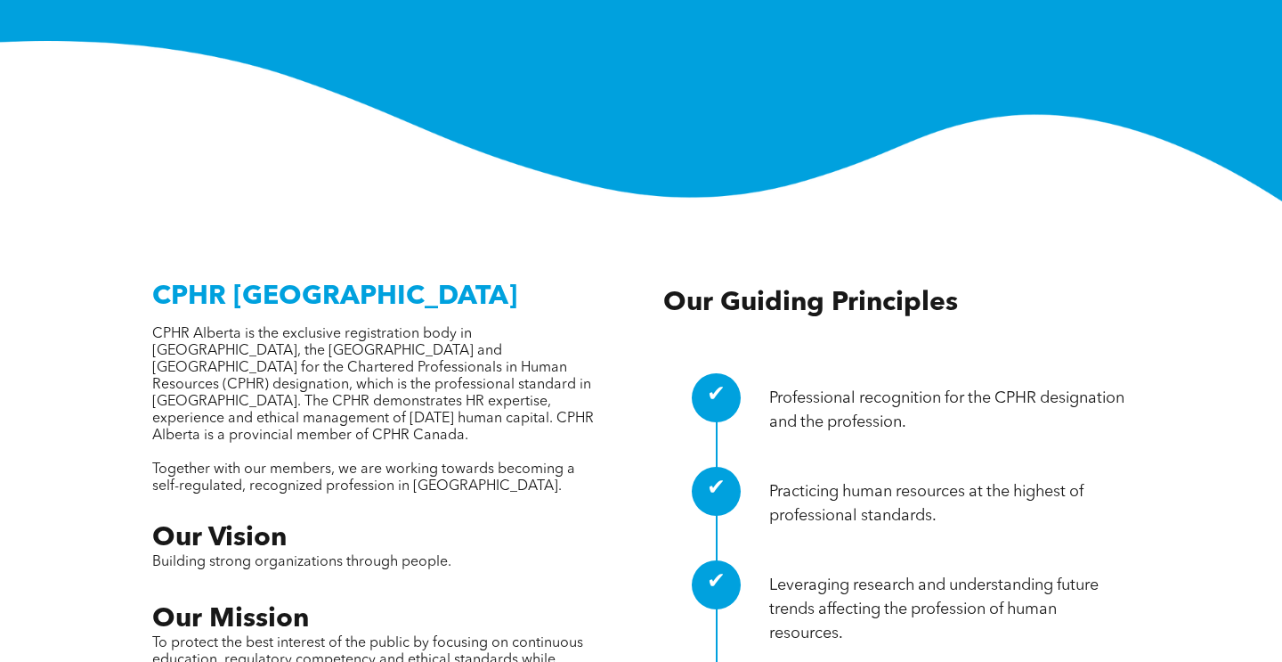
scroll to position [509, 0]
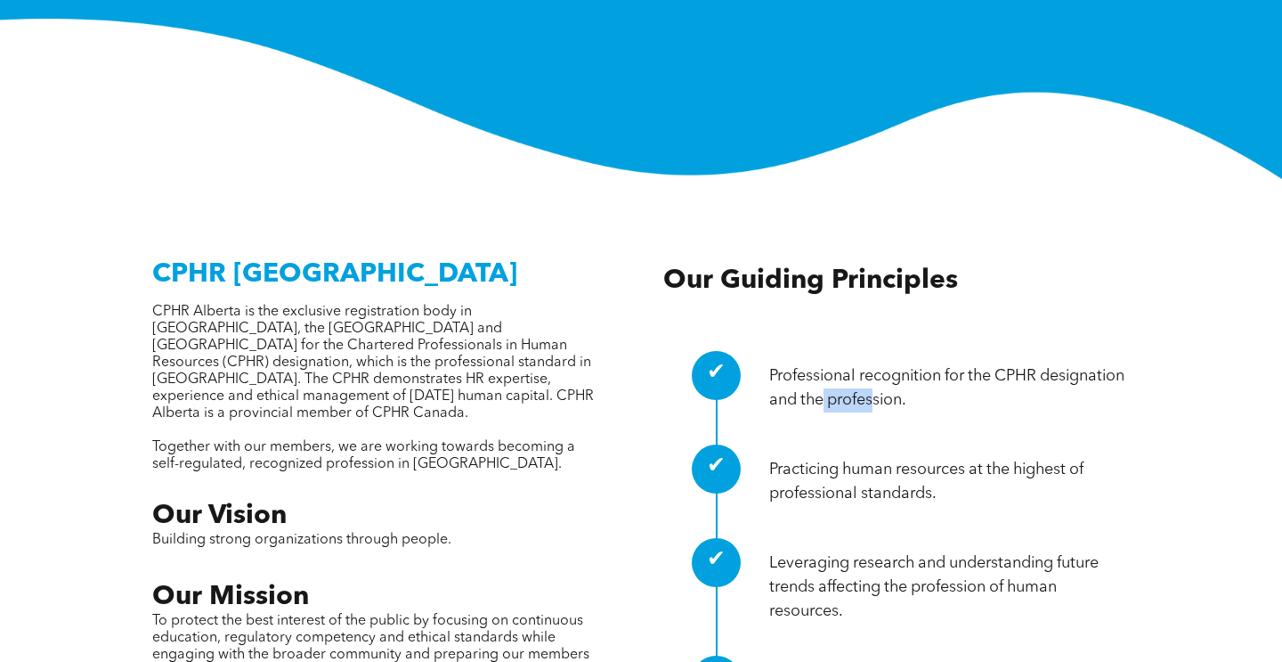
drag, startPoint x: 969, startPoint y: 314, endPoint x: 893, endPoint y: 305, distance: 76.3
click at [900, 364] on p "Professional recognition for the CPHR designation and the profession." at bounding box center [949, 388] width 361 height 48
click at [893, 364] on p "Professional recognition for the CPHR designation and the profession." at bounding box center [949, 388] width 361 height 48
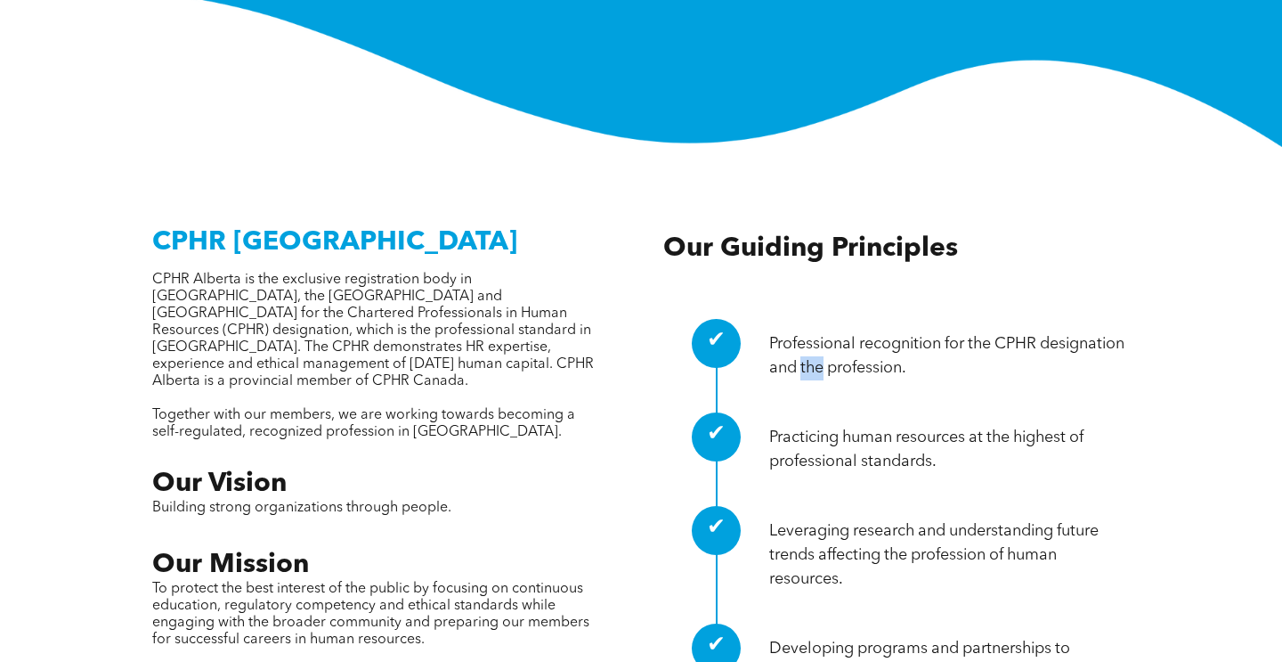
scroll to position [558, 0]
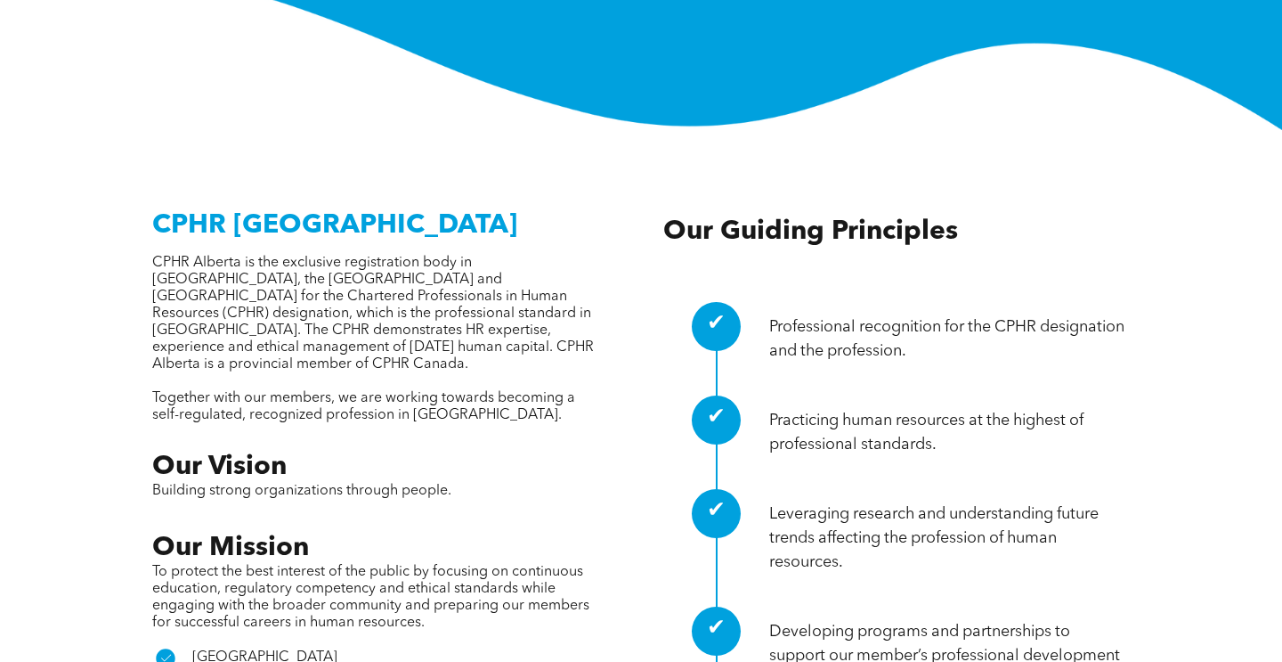
click at [821, 409] on p "Practicing human resources at the highest of professional standards." at bounding box center [949, 433] width 361 height 48
drag, startPoint x: 776, startPoint y: 352, endPoint x: 947, endPoint y: 364, distance: 171.5
click at [947, 409] on p "Practicing human resources at the highest of professional standards." at bounding box center [949, 433] width 361 height 48
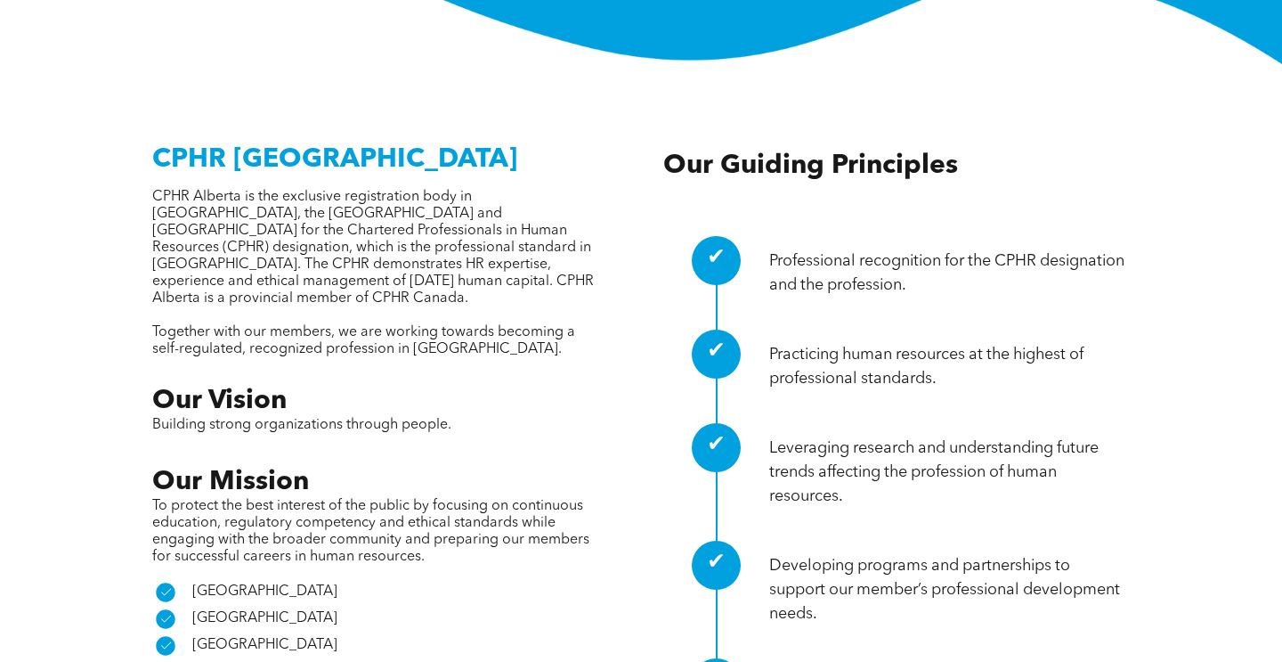
scroll to position [638, 0]
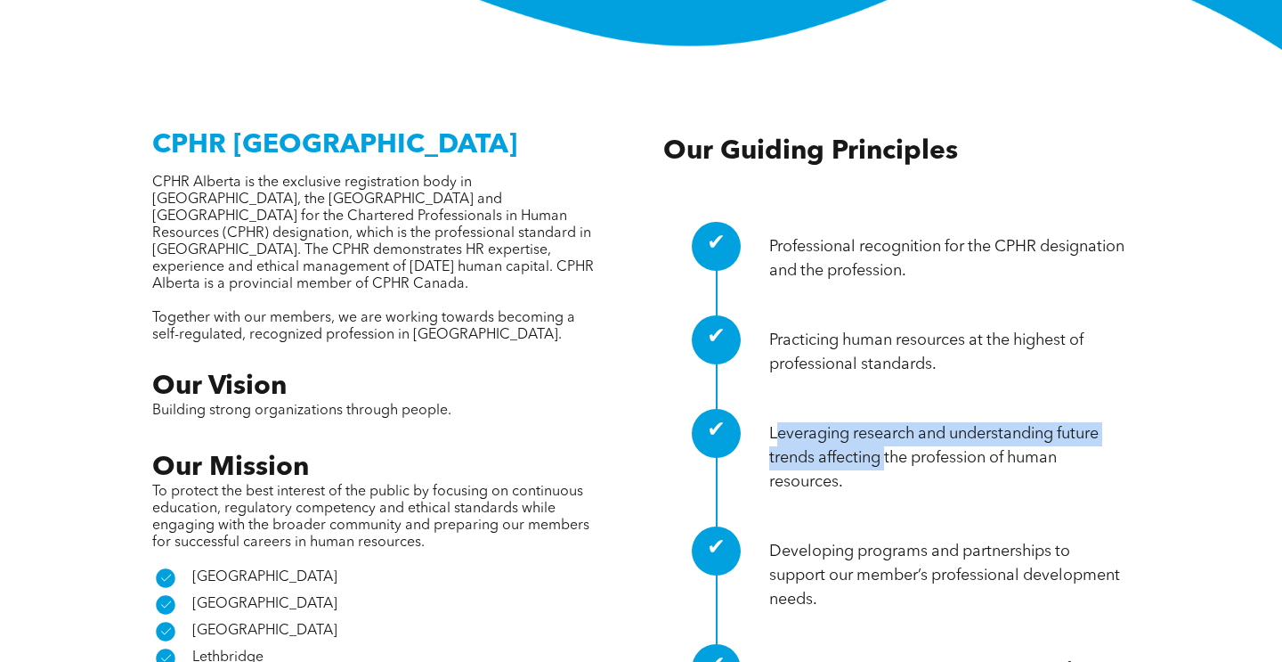
drag, startPoint x: 781, startPoint y: 354, endPoint x: 885, endPoint y: 368, distance: 105.2
click at [885, 422] on p "Leveraging research and understanding future trends affecting the profession of…" at bounding box center [949, 458] width 361 height 72
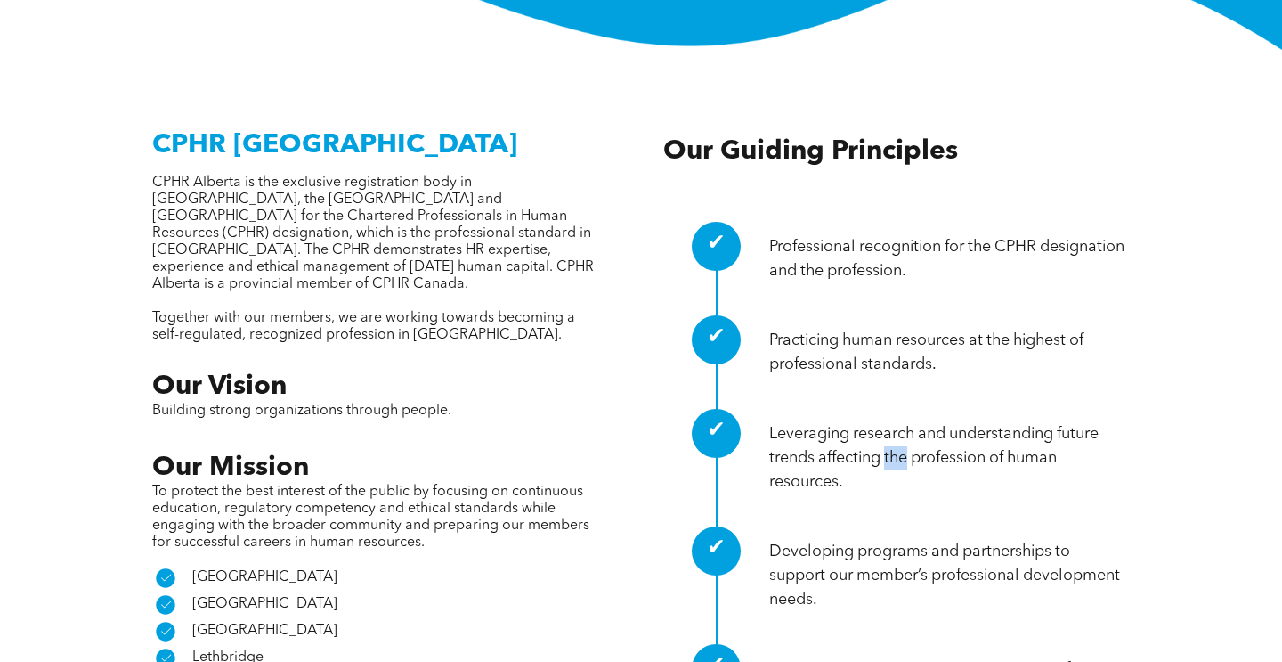
click at [885, 422] on p "Leveraging research and understanding future trends affecting the profession of…" at bounding box center [949, 458] width 361 height 72
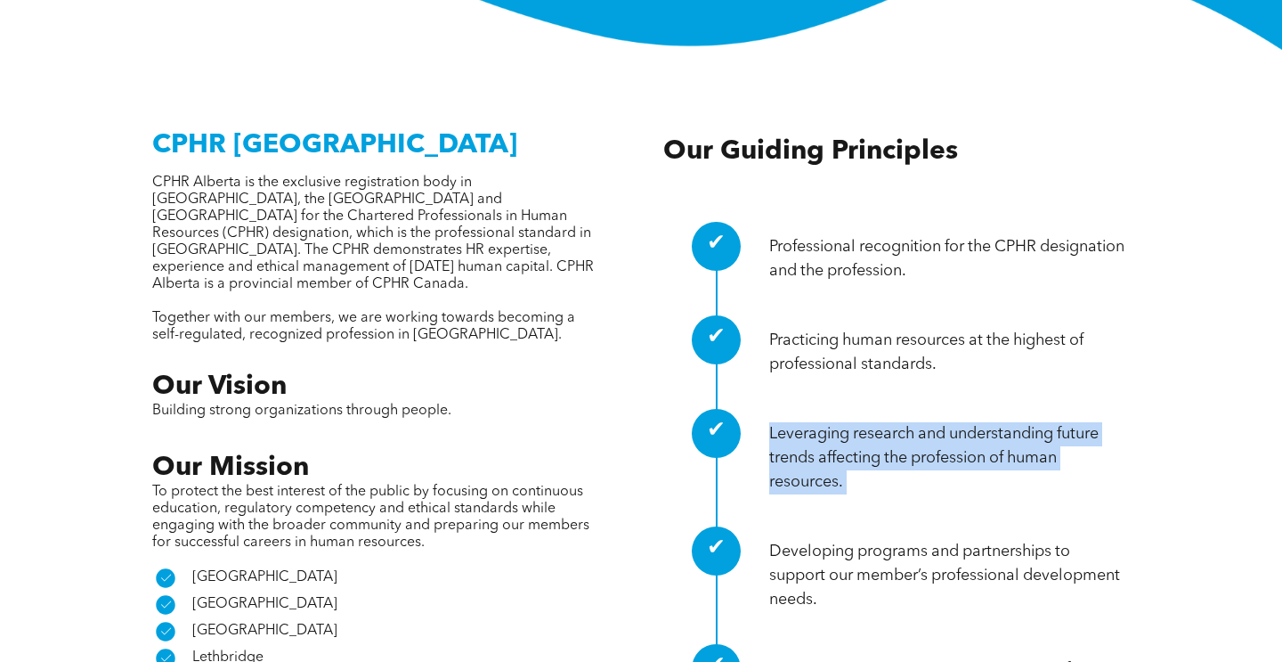
click at [885, 422] on p "Leveraging research and understanding future trends affecting the profession of…" at bounding box center [949, 458] width 361 height 72
click at [903, 422] on p "Leveraging research and understanding future trends affecting the profession of…" at bounding box center [949, 458] width 361 height 72
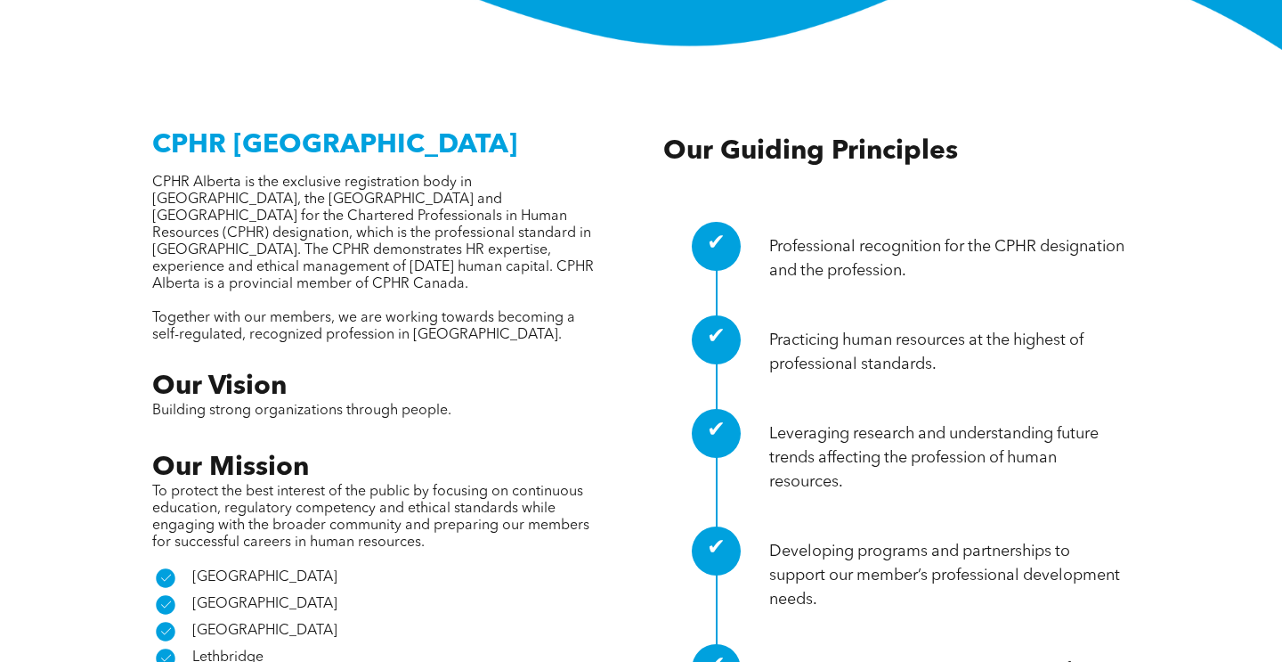
click at [903, 422] on p "Leveraging research and understanding future trends affecting the profession of…" at bounding box center [949, 458] width 361 height 72
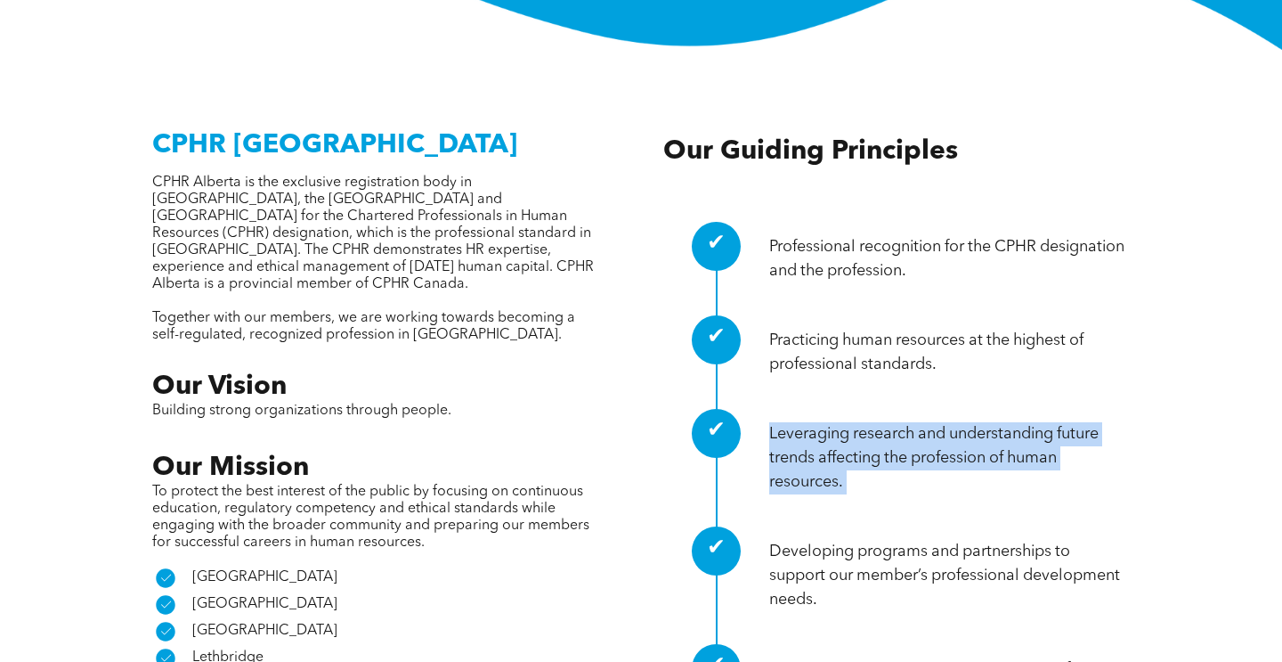
click at [903, 422] on p "Leveraging research and understanding future trends affecting the profession of…" at bounding box center [949, 458] width 361 height 72
click at [912, 422] on p "Leveraging research and understanding future trends affecting the profession of…" at bounding box center [949, 458] width 361 height 72
drag, startPoint x: 789, startPoint y: 354, endPoint x: 973, endPoint y: 378, distance: 184.9
click at [973, 422] on p "Leveraging research and understanding future trends affecting the profession of…" at bounding box center [949, 458] width 361 height 72
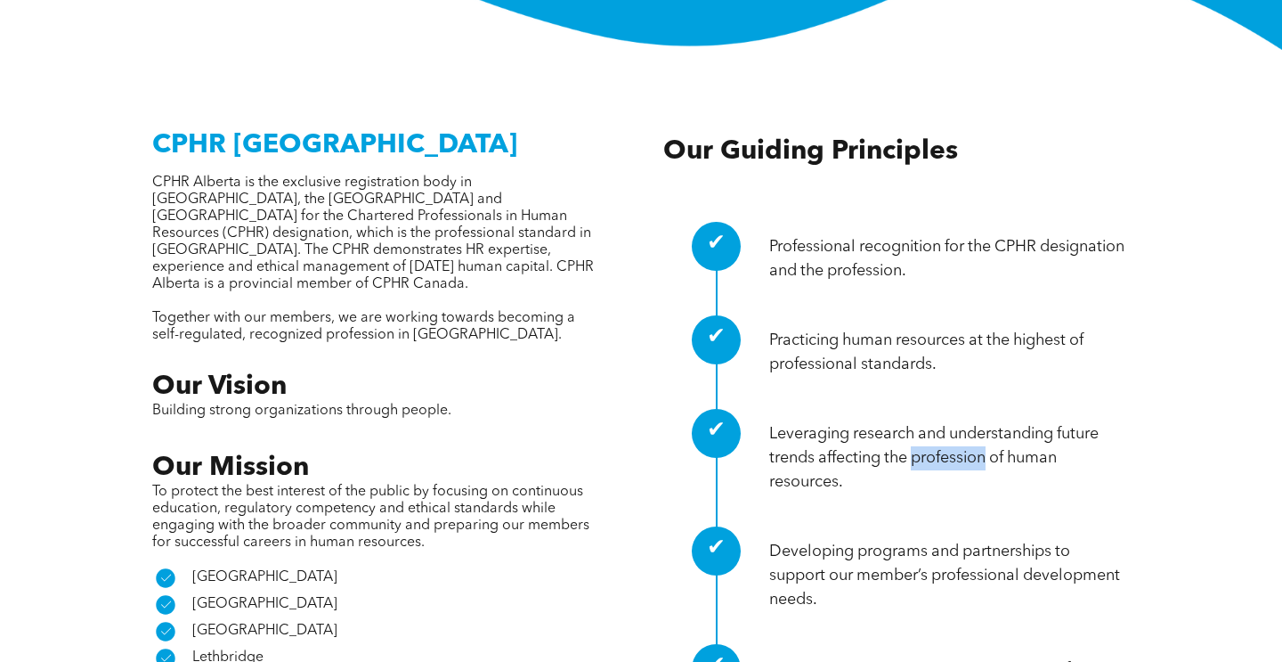
click at [973, 422] on p "Leveraging research and understanding future trends affecting the profession of…" at bounding box center [949, 458] width 361 height 72
click at [944, 422] on p "Leveraging research and understanding future trends affecting the profession of…" at bounding box center [949, 458] width 361 height 72
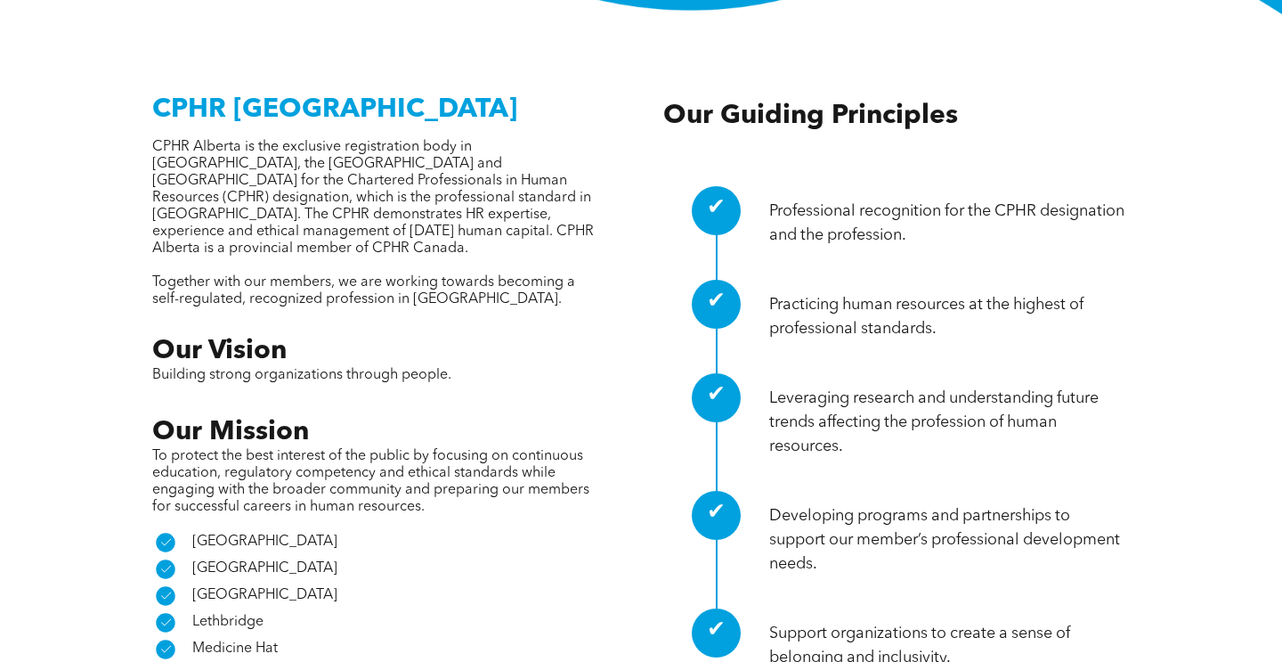
scroll to position [678, 0]
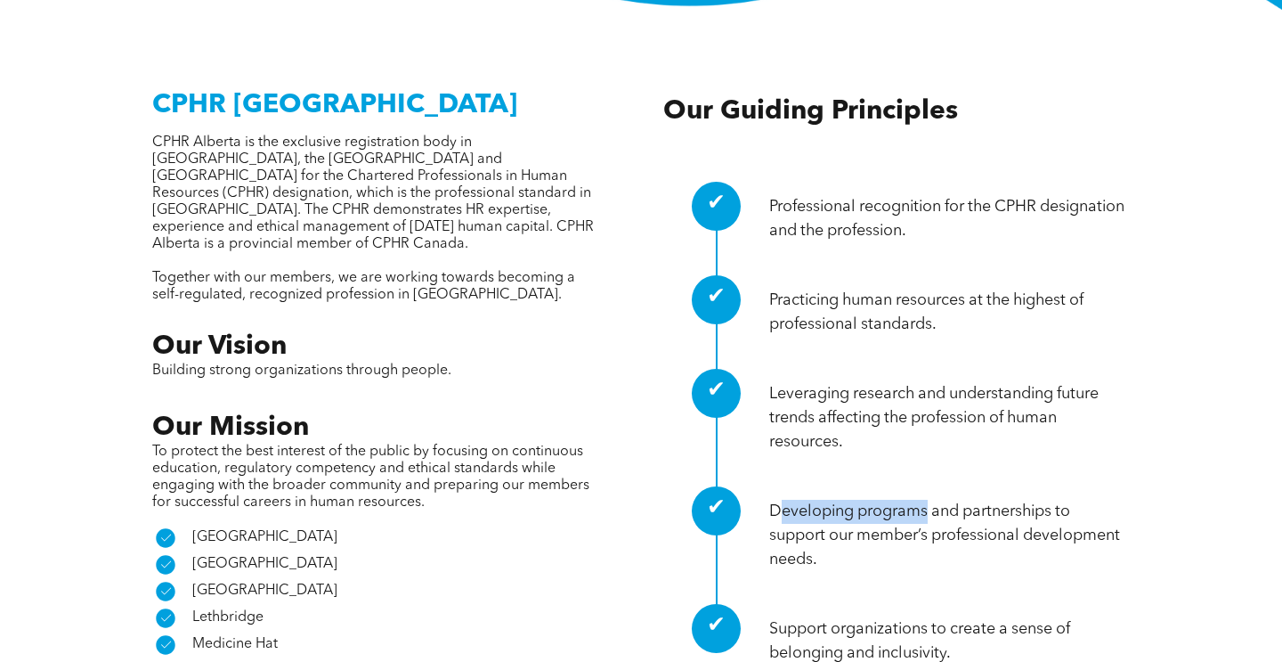
drag, startPoint x: 786, startPoint y: 424, endPoint x: 927, endPoint y: 421, distance: 141.6
click at [927, 500] on p "Developing programs and partnerships to support our member’s professional devel…" at bounding box center [949, 536] width 361 height 72
click at [938, 500] on p "Developing programs and partnerships to support our member’s professional devel…" at bounding box center [949, 536] width 361 height 72
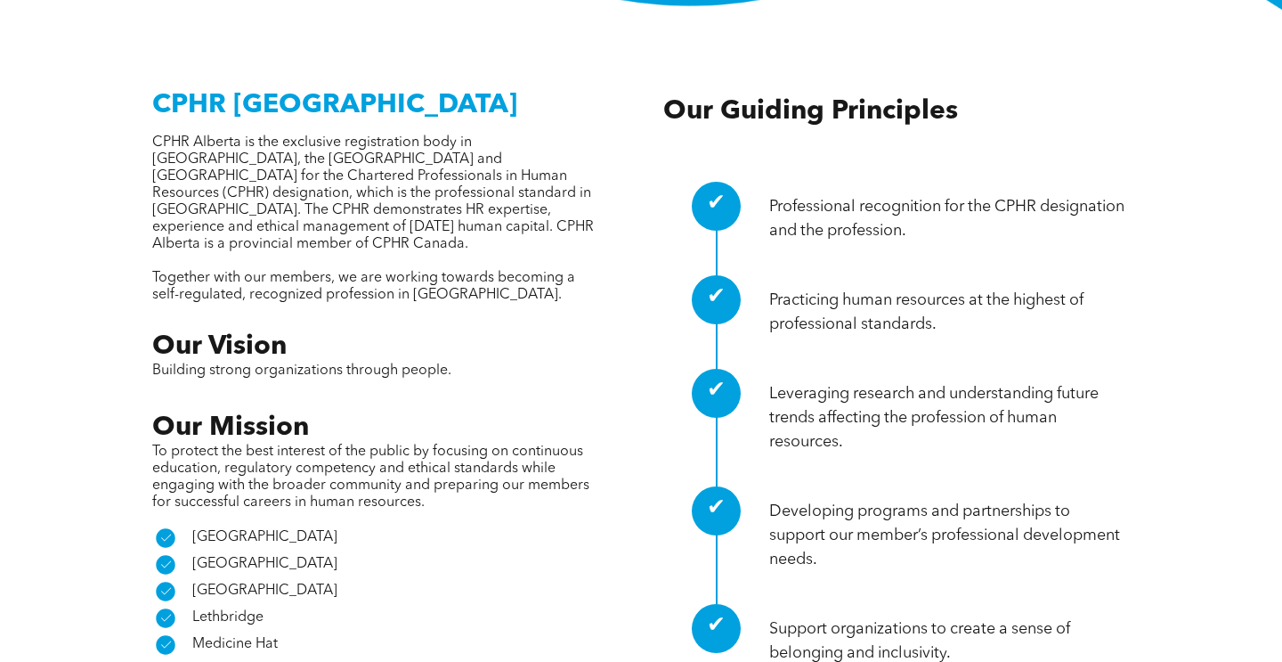
click at [948, 500] on p "Developing programs and partnerships to support our member’s professional devel…" at bounding box center [949, 536] width 361 height 72
click at [949, 500] on p "Developing programs and partnerships to support our member’s professional devel…" at bounding box center [949, 536] width 361 height 72
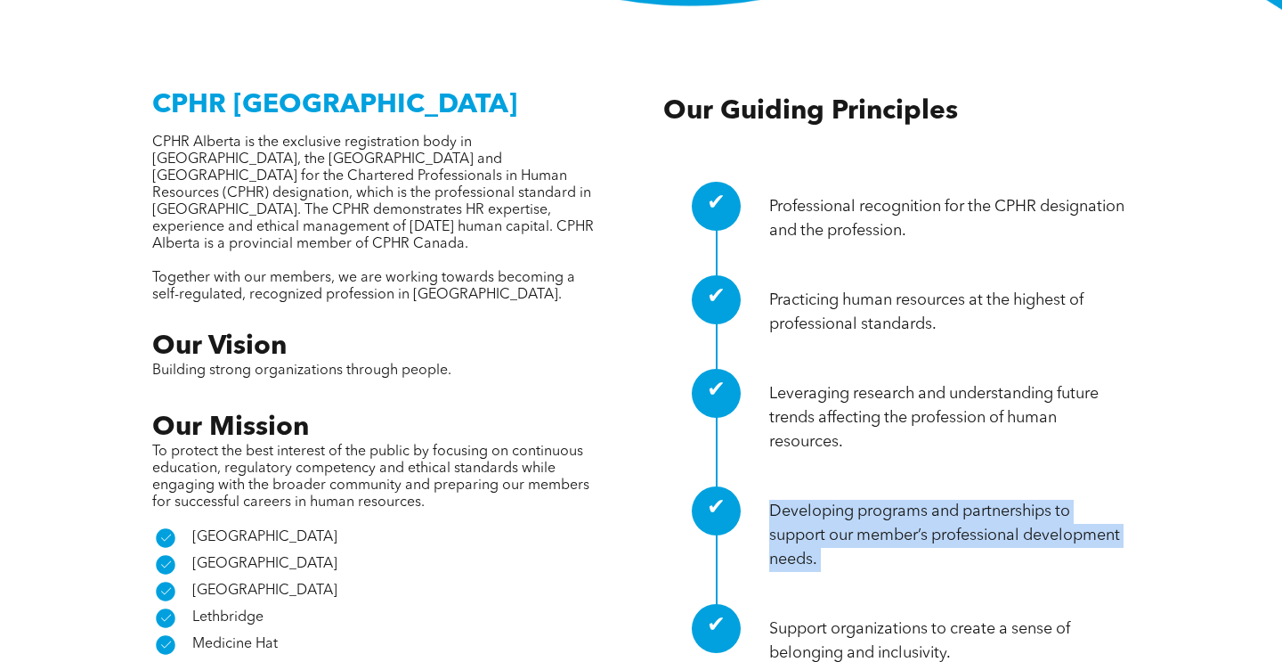
click at [949, 500] on p "Developing programs and partnerships to support our member’s professional devel…" at bounding box center [949, 536] width 361 height 72
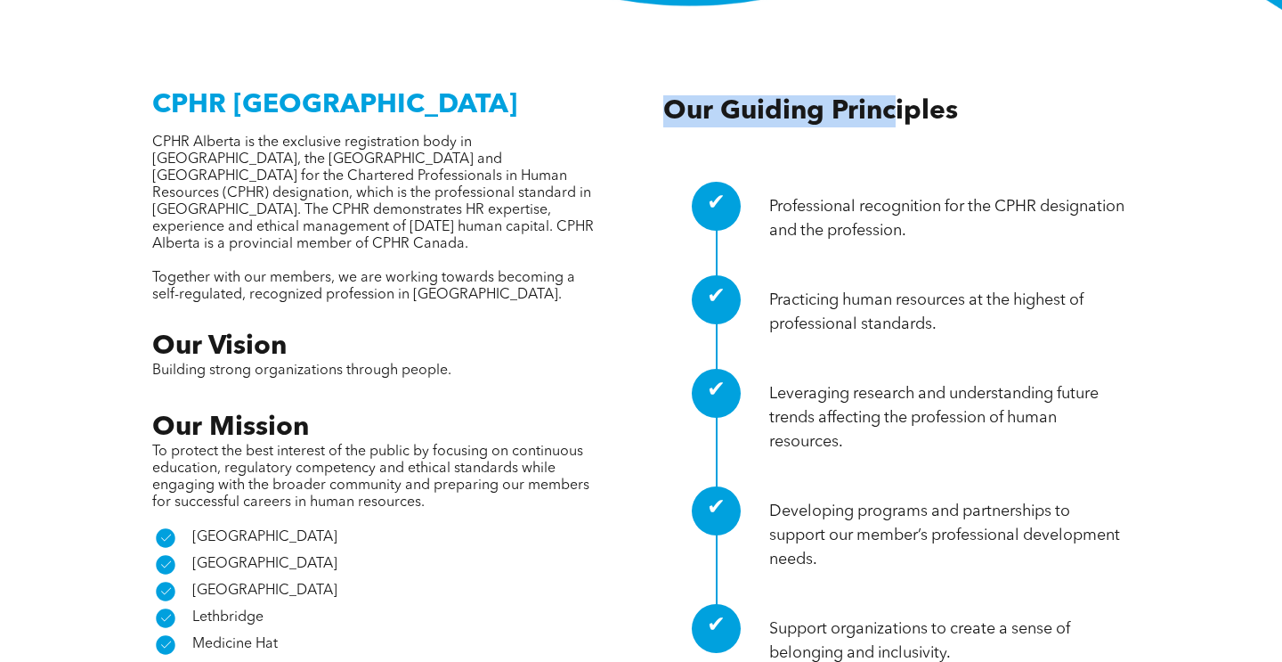
drag, startPoint x: 669, startPoint y: 21, endPoint x: 937, endPoint y: 41, distance: 268.8
click at [937, 76] on div "✔ Professional recognition for the CPHR designation and the profession. ✔ Pract…" at bounding box center [897, 390] width 467 height 628
click at [960, 95] on h3 "Our Guiding Principles" at bounding box center [897, 111] width 467 height 32
drag, startPoint x: 957, startPoint y: 24, endPoint x: 661, endPoint y: 27, distance: 296.6
click at [669, 95] on h3 "Our Guiding Principles" at bounding box center [897, 111] width 467 height 32
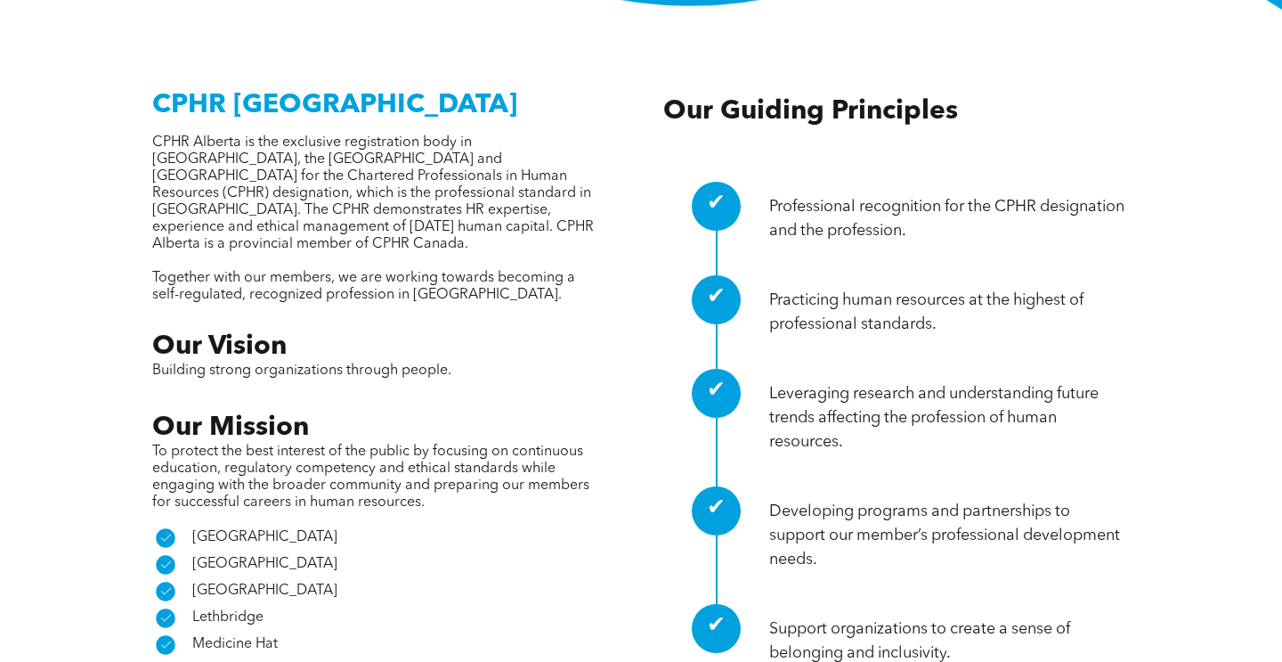
click at [509, 135] on span "CPHR Alberta is the exclusive registration body in Alberta, the Northwest Terri…" at bounding box center [373, 193] width 442 height 116
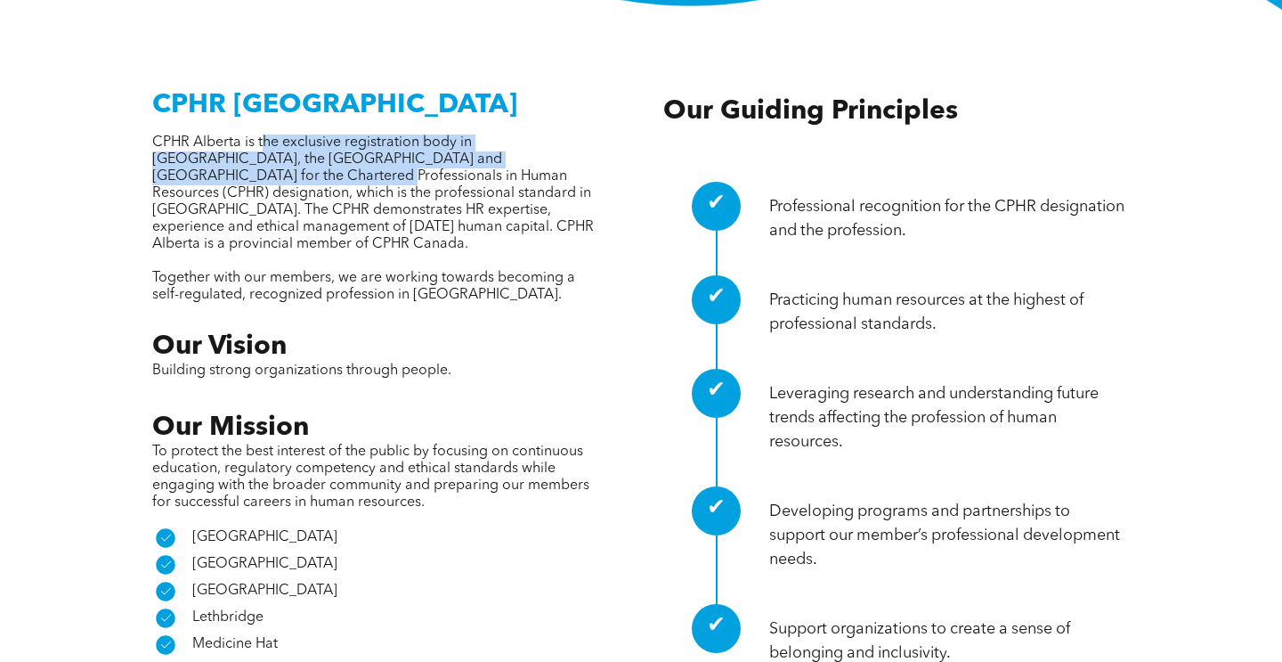
drag, startPoint x: 600, startPoint y: 69, endPoint x: 262, endPoint y: 62, distance: 338.5
click at [261, 76] on div "CPHR Alberta CPHR Alberta is the exclusive registration body in Alberta, the No…" at bounding box center [641, 407] width 1040 height 663
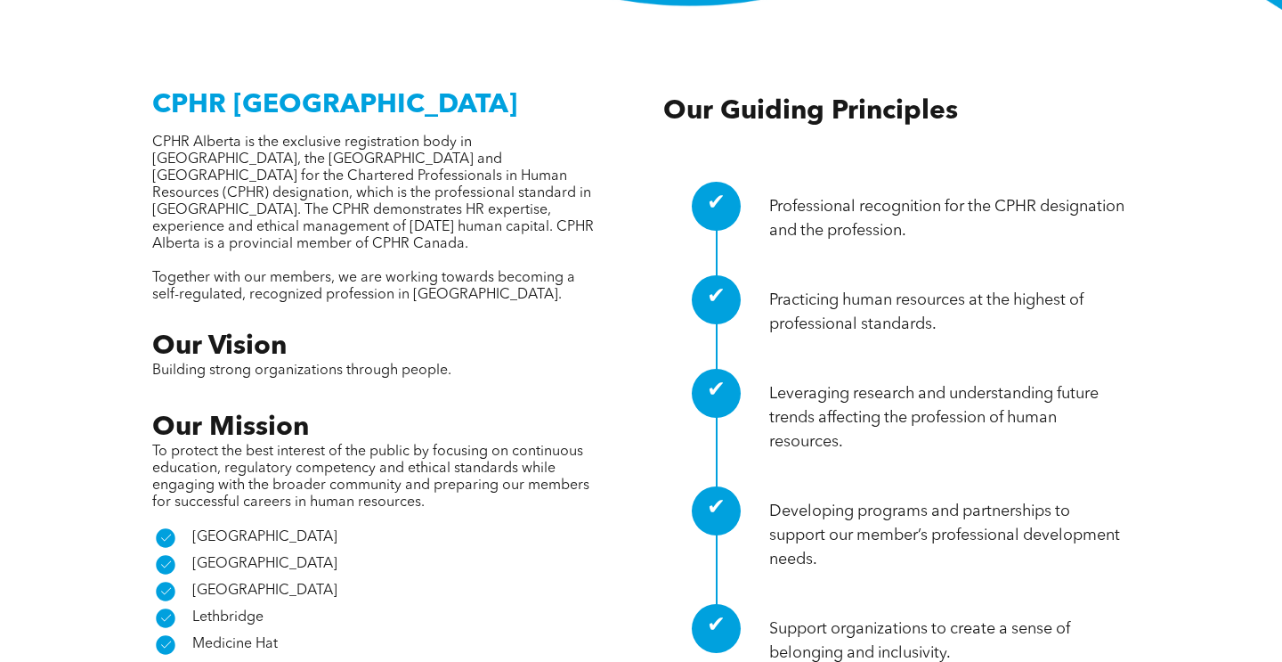
click at [297, 135] on span "CPHR Alberta is the exclusive registration body in Alberta, the Northwest Terri…" at bounding box center [373, 193] width 442 height 116
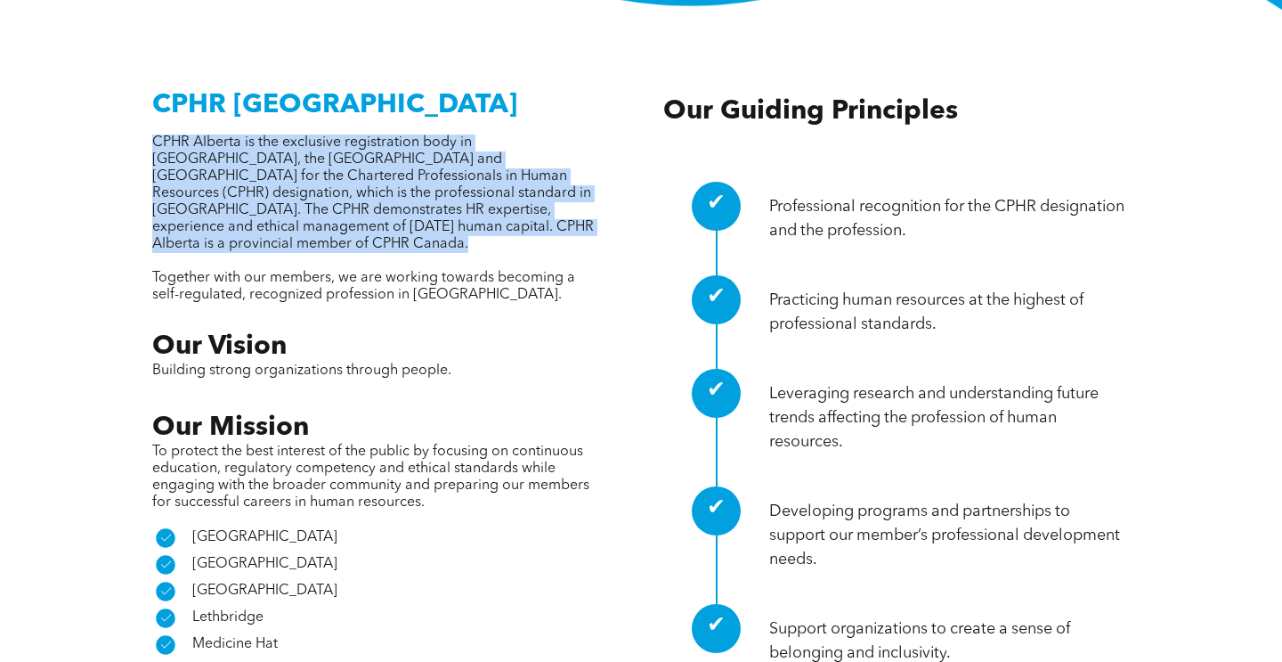
click at [297, 135] on span "CPHR Alberta is the exclusive registration body in Alberta, the Northwest Terri…" at bounding box center [373, 193] width 442 height 116
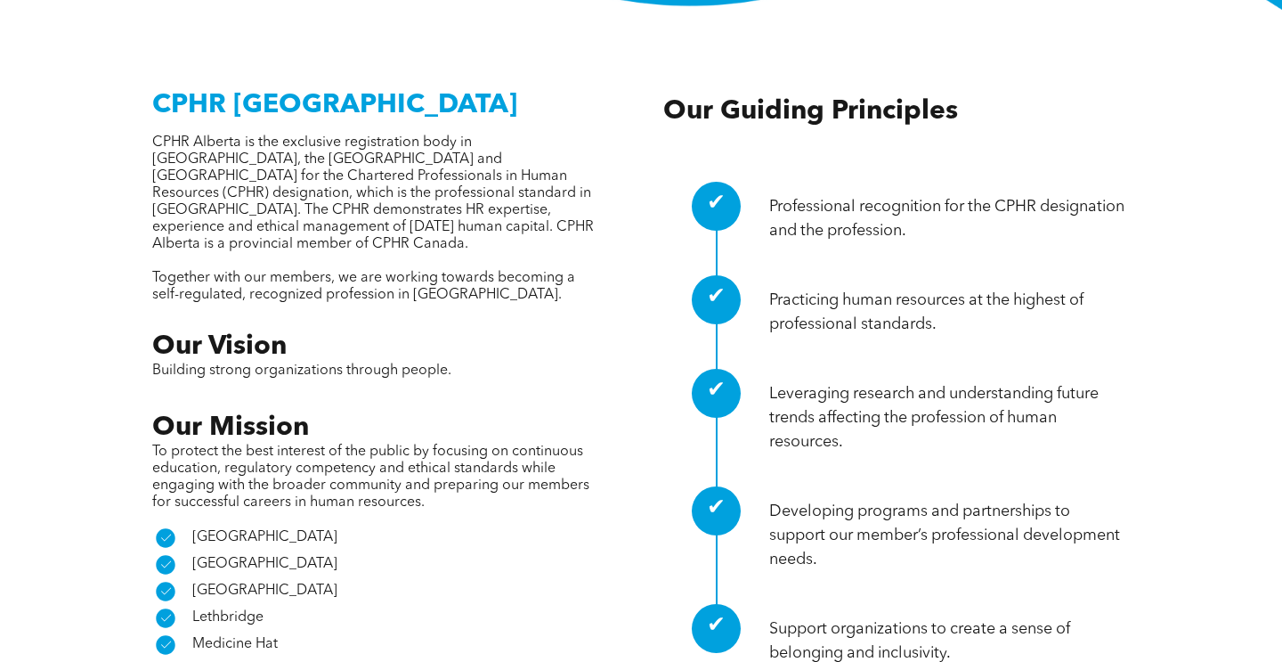
click at [311, 135] on span "CPHR Alberta is the exclusive registration body in Alberta, the Northwest Terri…" at bounding box center [373, 193] width 442 height 116
click at [817, 98] on span "Our Guiding Principles" at bounding box center [811, 111] width 295 height 27
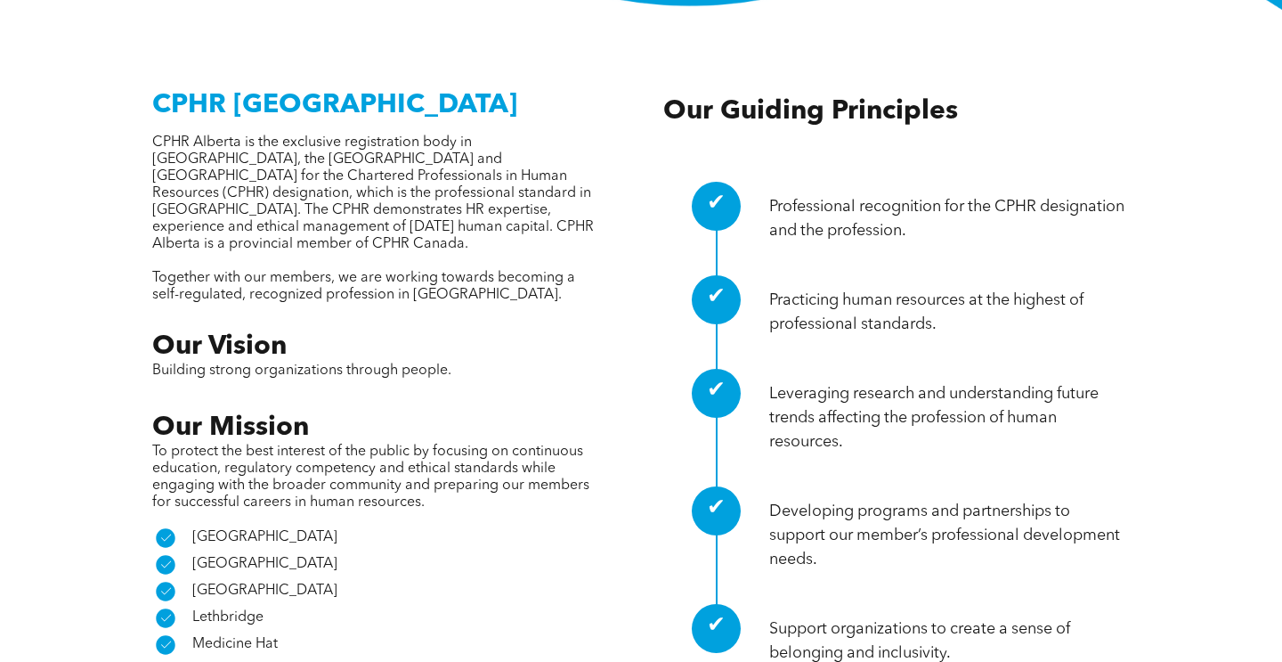
click at [822, 98] on span "Our Guiding Principles" at bounding box center [811, 111] width 295 height 27
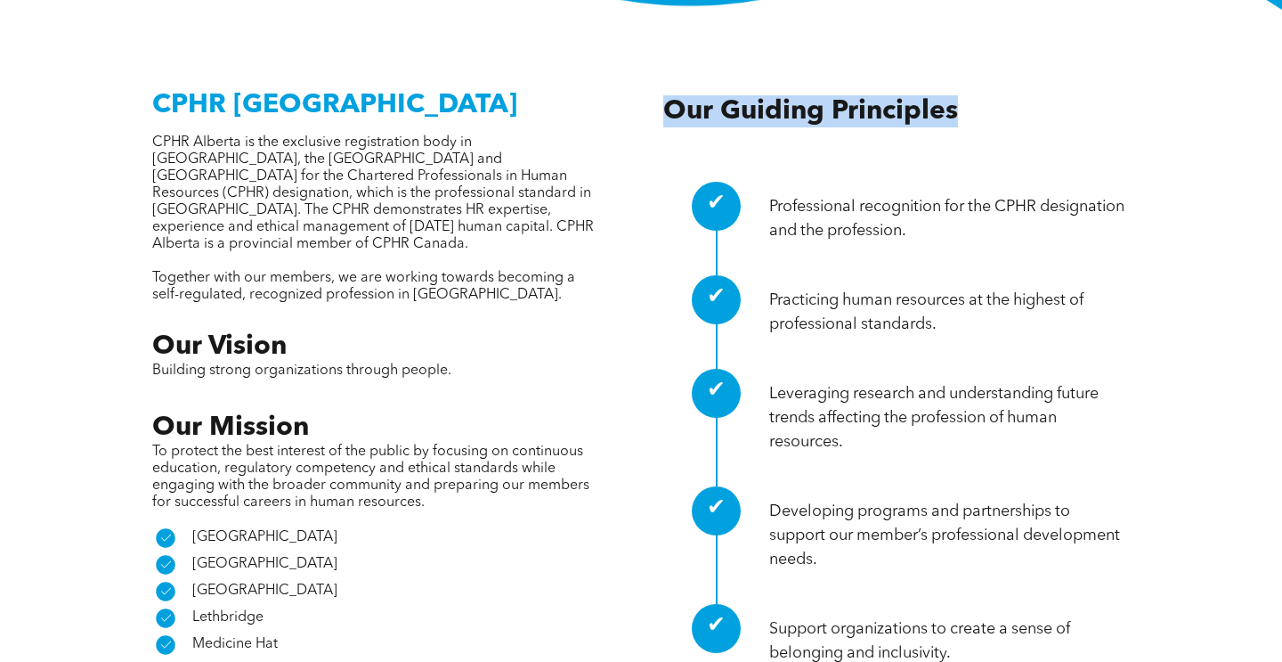
click at [826, 98] on span "Our Guiding Principles" at bounding box center [811, 111] width 295 height 27
click at [827, 98] on span "Our Guiding Principles" at bounding box center [811, 111] width 295 height 27
click at [865, 76] on div "✔ Professional recognition for the CPHR designation and the profession. ✔ Pract…" at bounding box center [897, 390] width 467 height 628
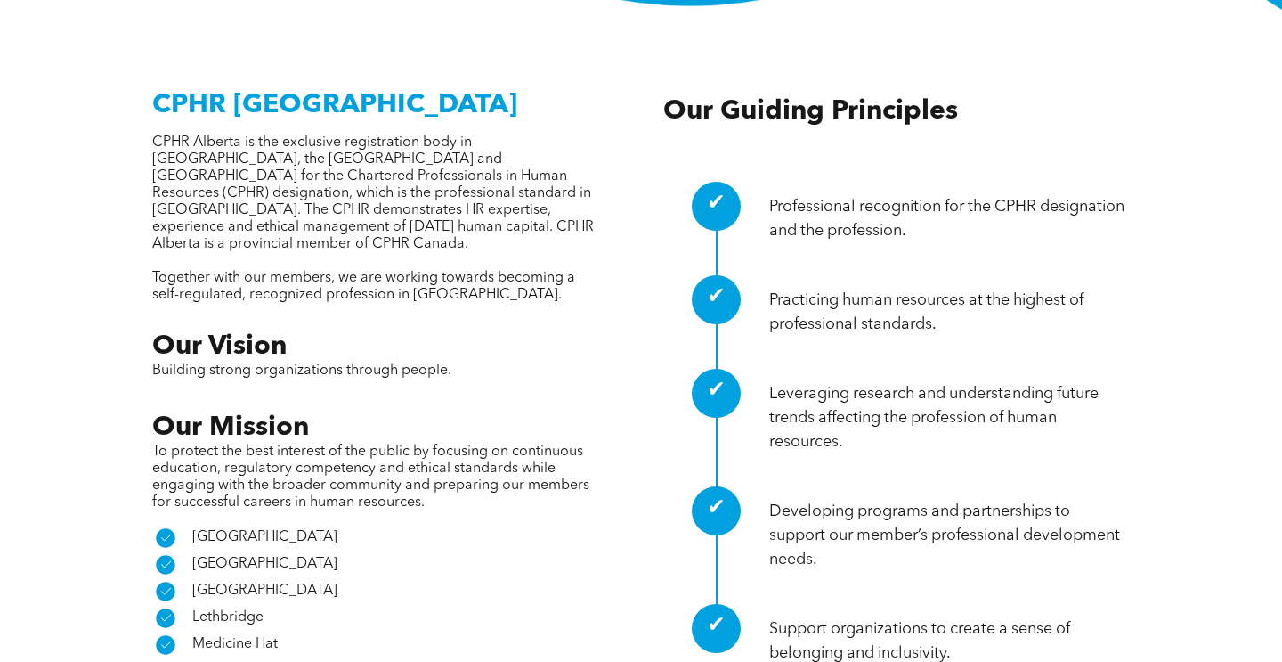
click at [872, 98] on span "Our Guiding Principles" at bounding box center [811, 111] width 295 height 27
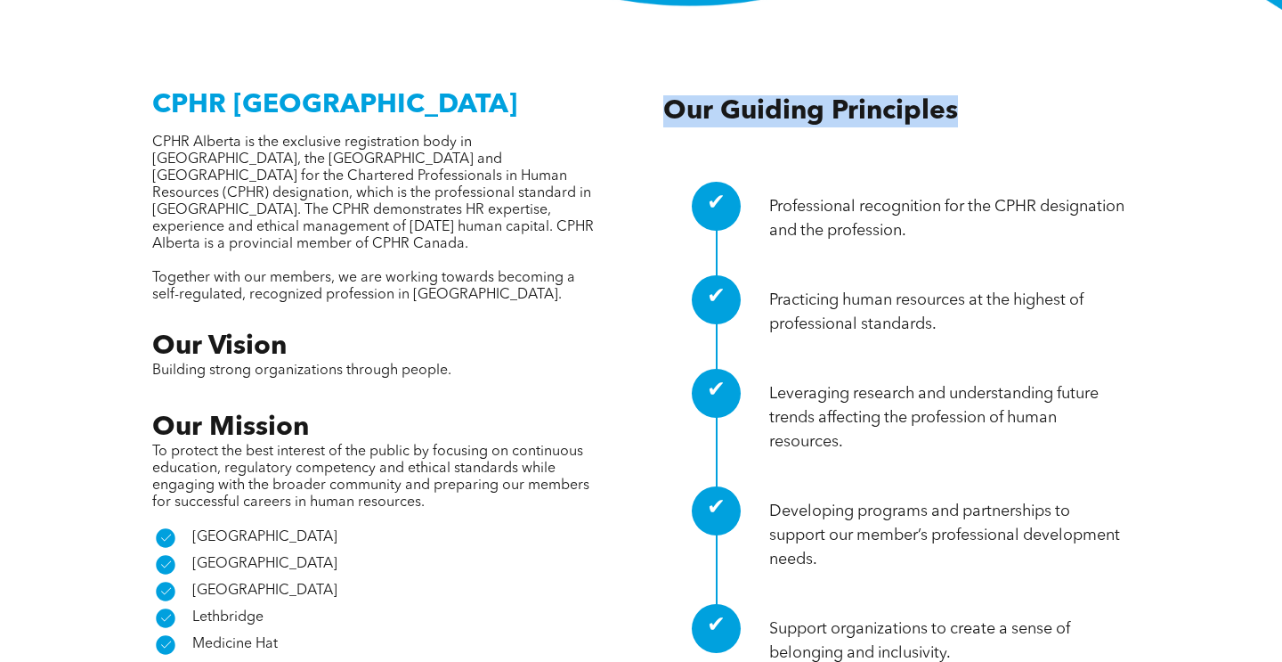
click at [872, 98] on span "Our Guiding Principles" at bounding box center [811, 111] width 295 height 27
click at [831, 76] on div "✔ Professional recognition for the CPHR designation and the profession. ✔ Pract…" at bounding box center [897, 390] width 467 height 628
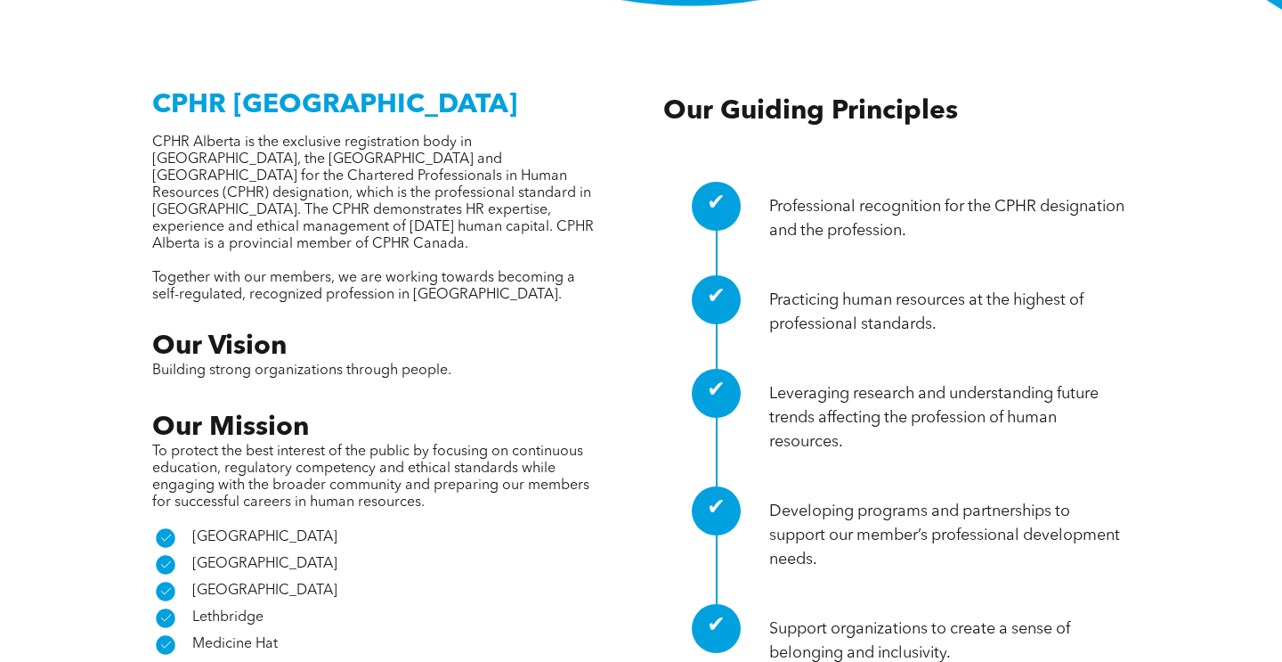
click at [815, 98] on span "Our Guiding Principles" at bounding box center [811, 111] width 295 height 27
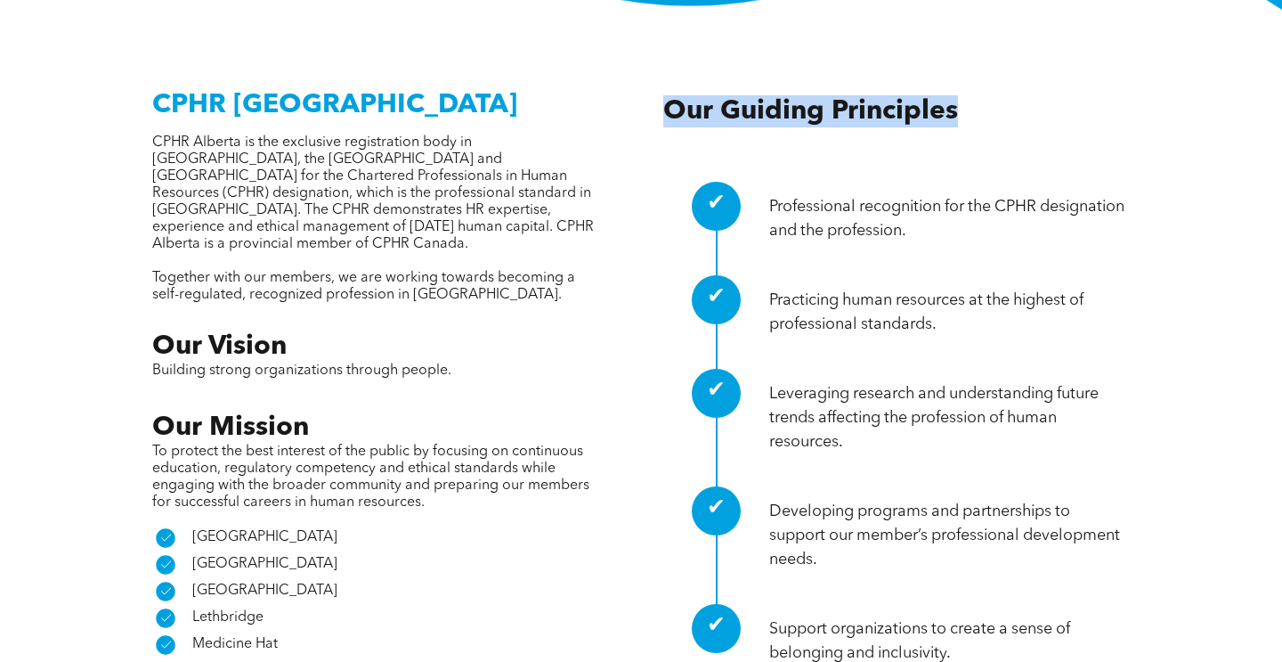
click at [815, 98] on span "Our Guiding Principles" at bounding box center [811, 111] width 295 height 27
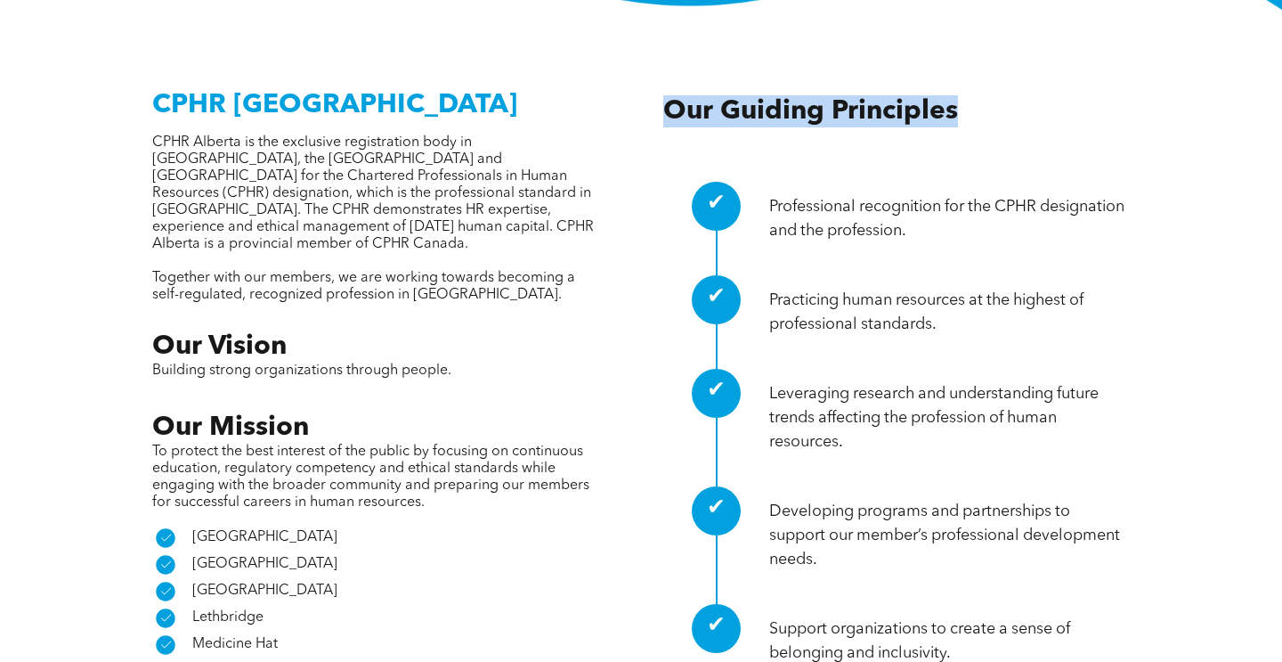
click at [842, 95] on h3 "Our Guiding Principles" at bounding box center [897, 111] width 467 height 32
click at [841, 98] on span "Our Guiding Principles" at bounding box center [811, 111] width 295 height 27
click at [840, 98] on span "Our Guiding Principles" at bounding box center [811, 111] width 295 height 27
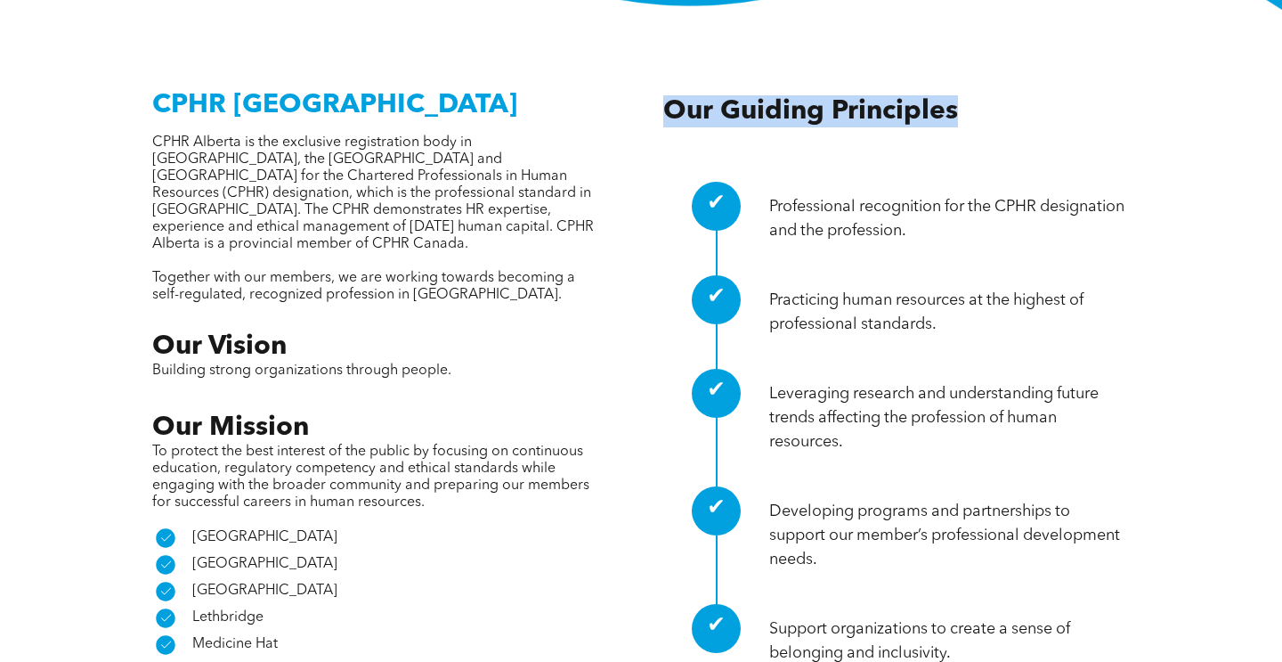
click at [840, 98] on span "Our Guiding Principles" at bounding box center [811, 111] width 295 height 27
